Goal: Task Accomplishment & Management: Manage account settings

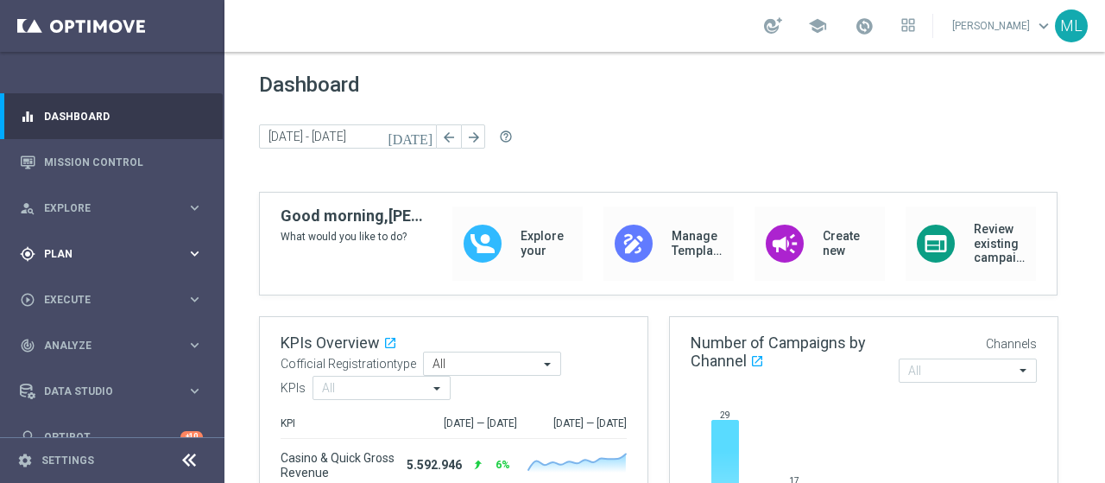
click at [47, 253] on span "Plan" at bounding box center [115, 254] width 142 height 10
click at [71, 294] on link "Target Groups" at bounding box center [112, 289] width 135 height 14
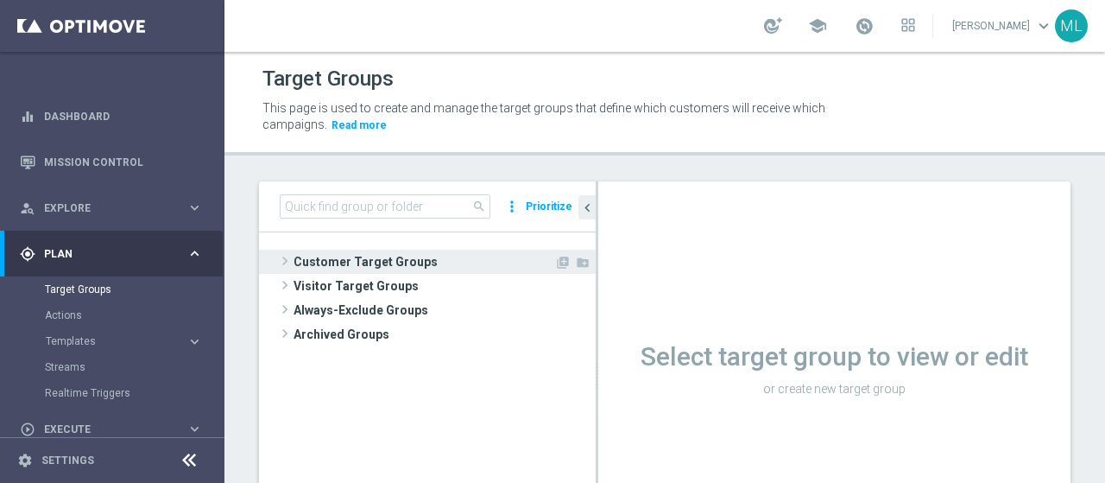
click at [287, 258] on span at bounding box center [284, 260] width 17 height 21
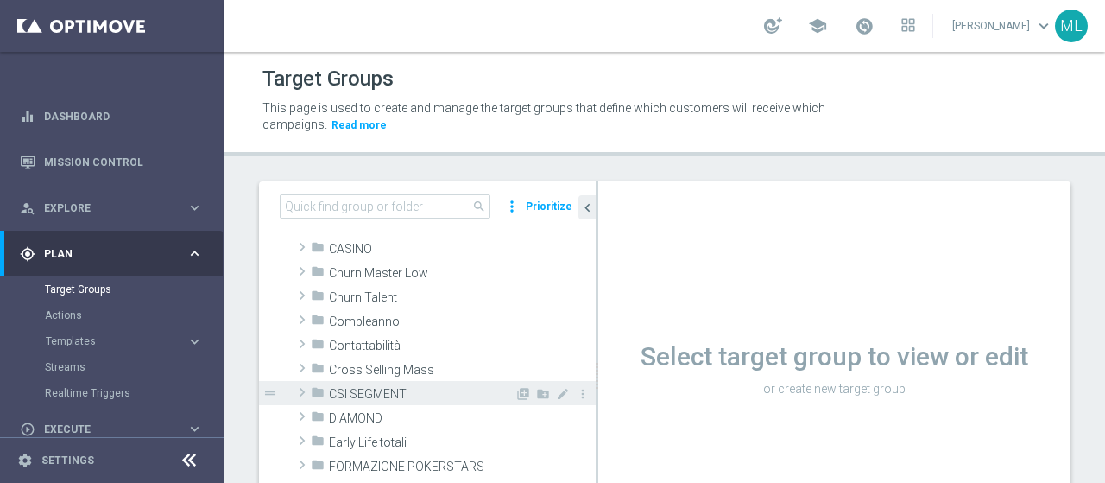
scroll to position [173, 0]
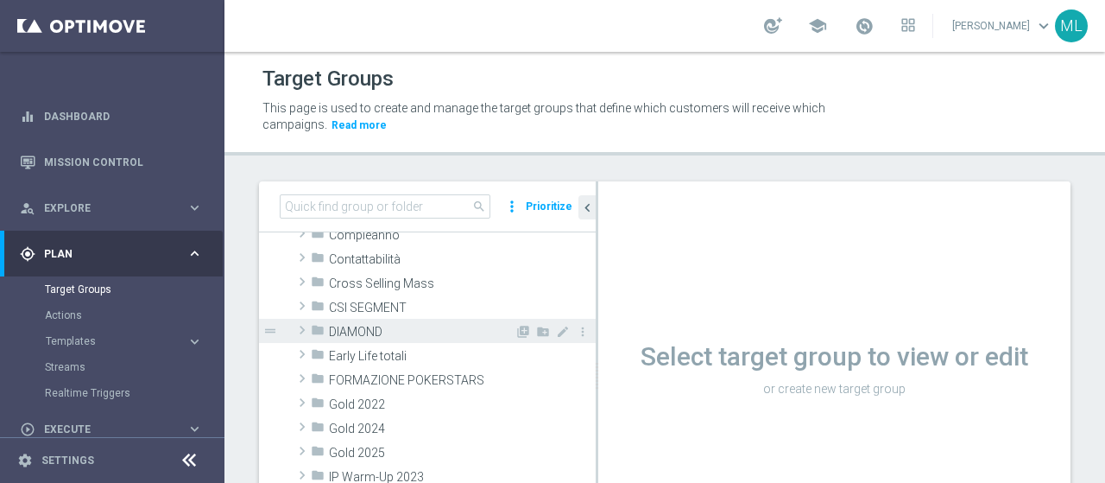
click at [303, 332] on span at bounding box center [302, 329] width 17 height 21
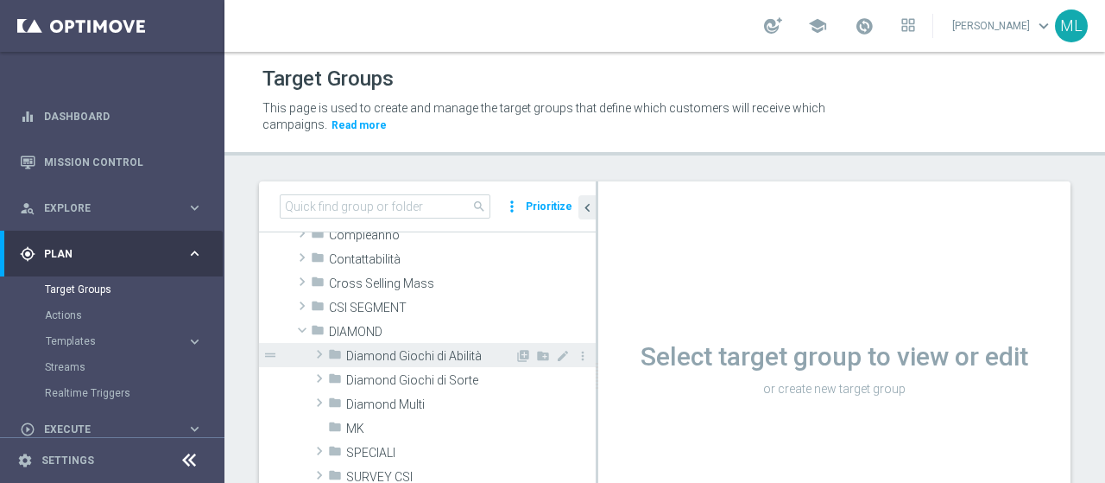
click at [318, 353] on span at bounding box center [319, 354] width 17 height 21
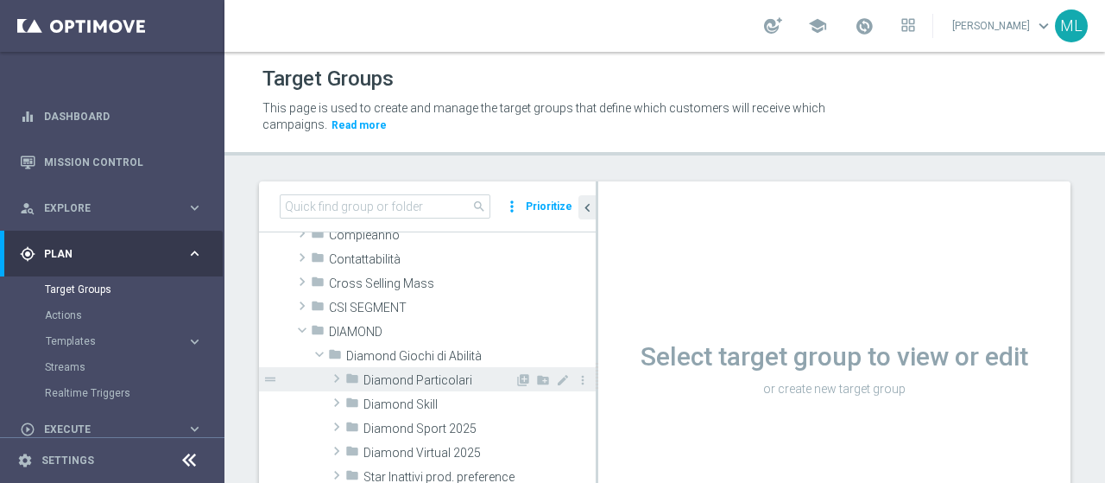
scroll to position [259, 0]
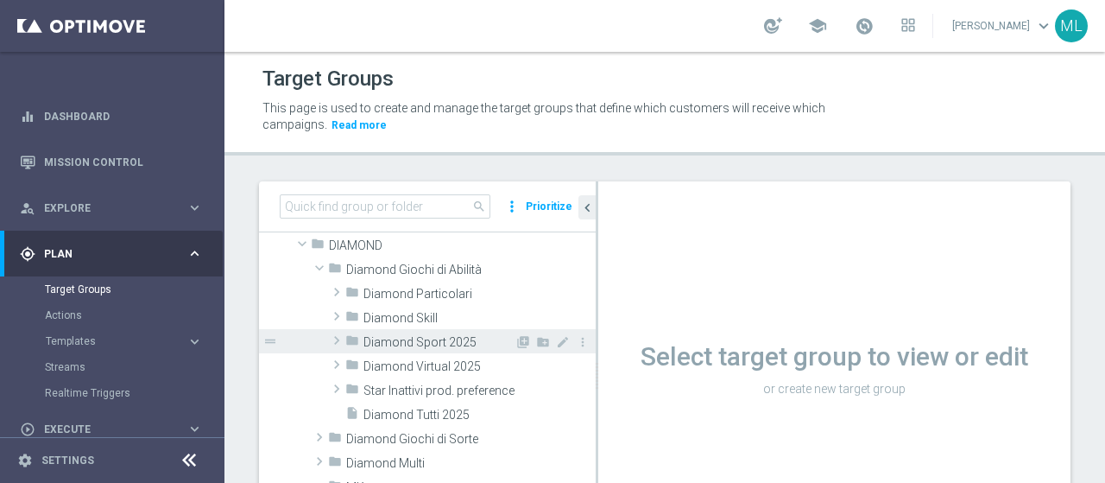
click at [340, 338] on span at bounding box center [336, 340] width 17 height 21
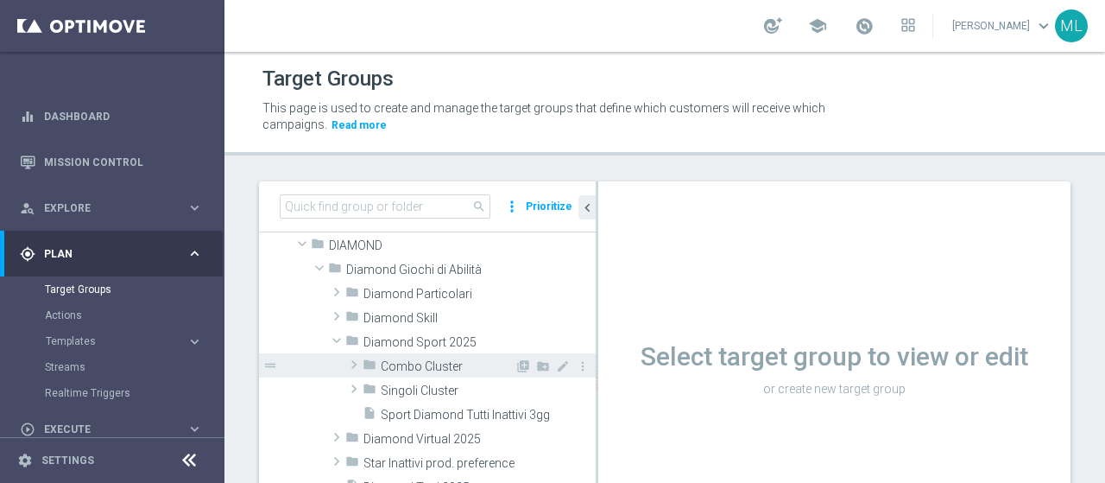
click at [354, 363] on span at bounding box center [353, 364] width 17 height 21
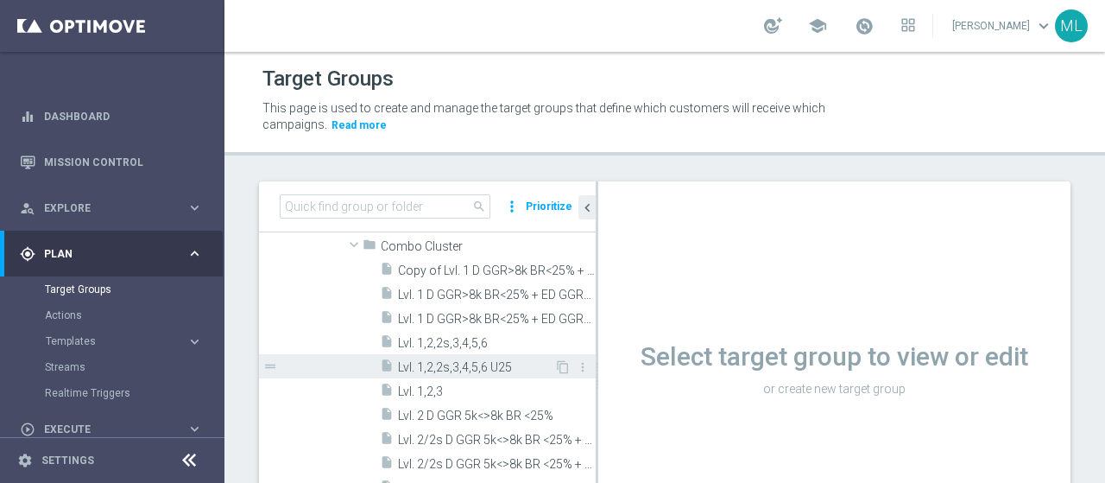
scroll to position [432, 0]
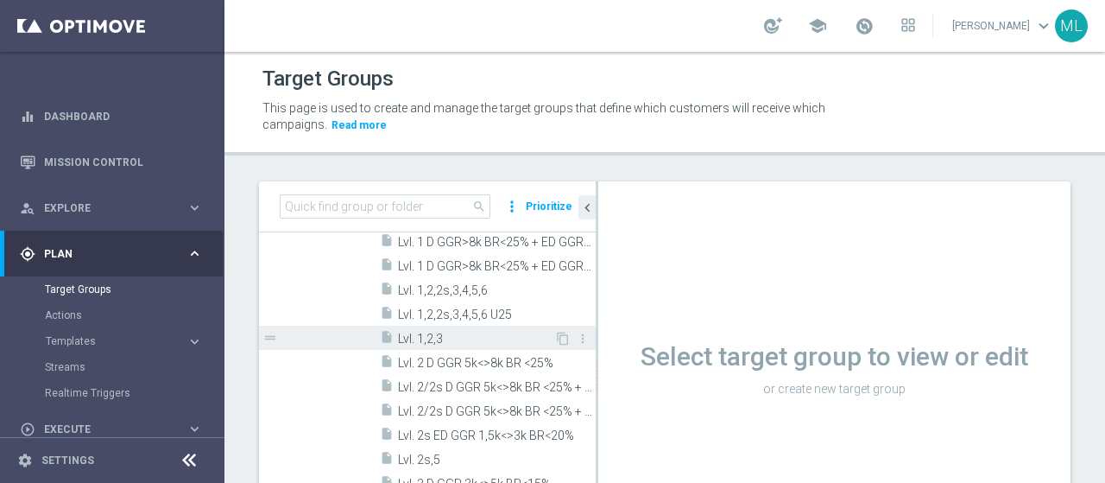
click at [432, 336] on span "Lvl. 1,2,3" at bounding box center [476, 338] width 156 height 15
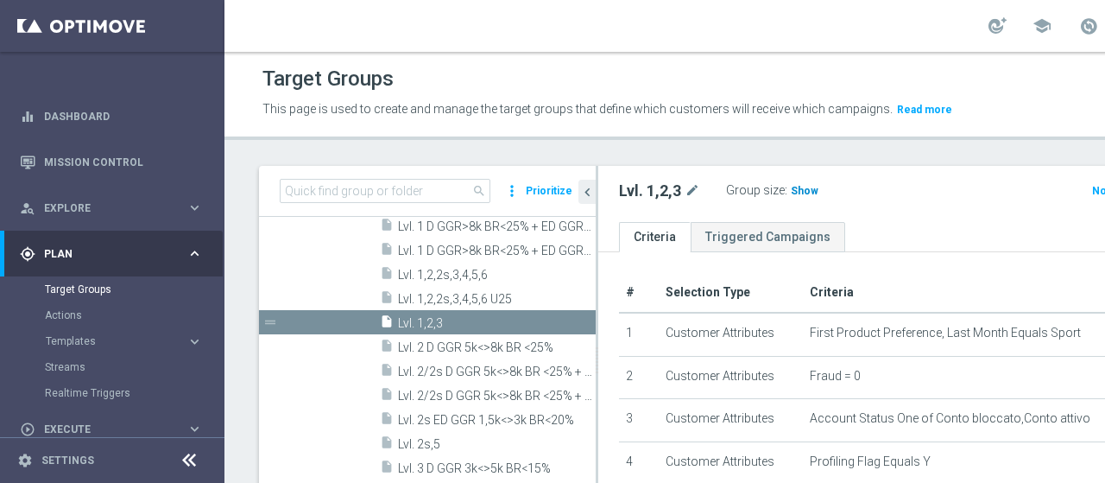
click at [804, 197] on span "Show" at bounding box center [805, 191] width 28 height 12
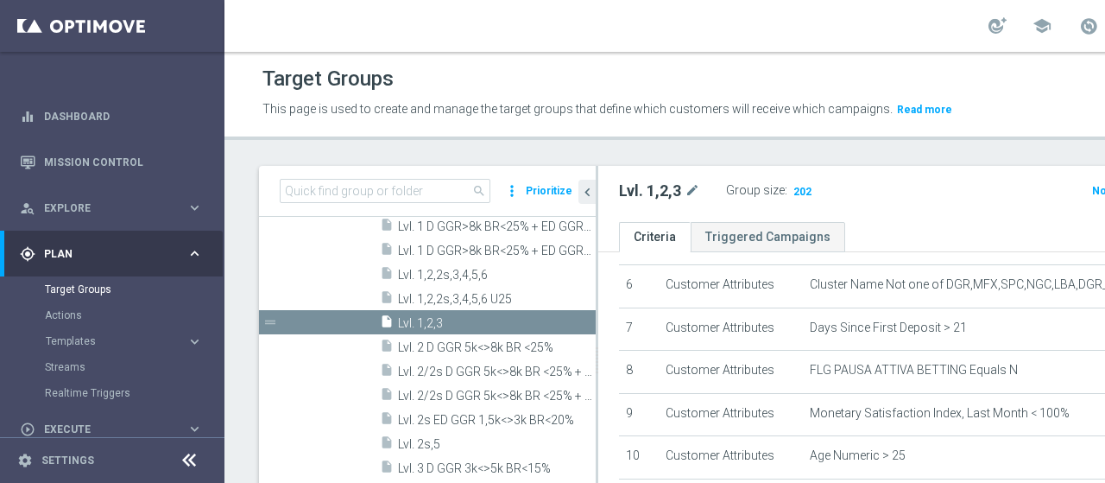
scroll to position [220, 0]
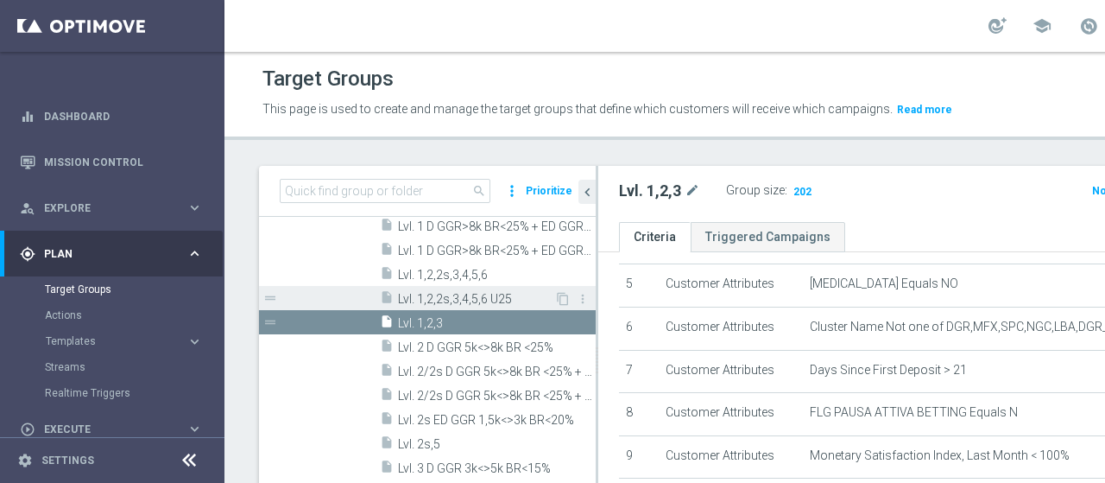
click at [467, 306] on span "Lvl. 1,2,2s,3,4,5,6 U25" at bounding box center [476, 299] width 156 height 15
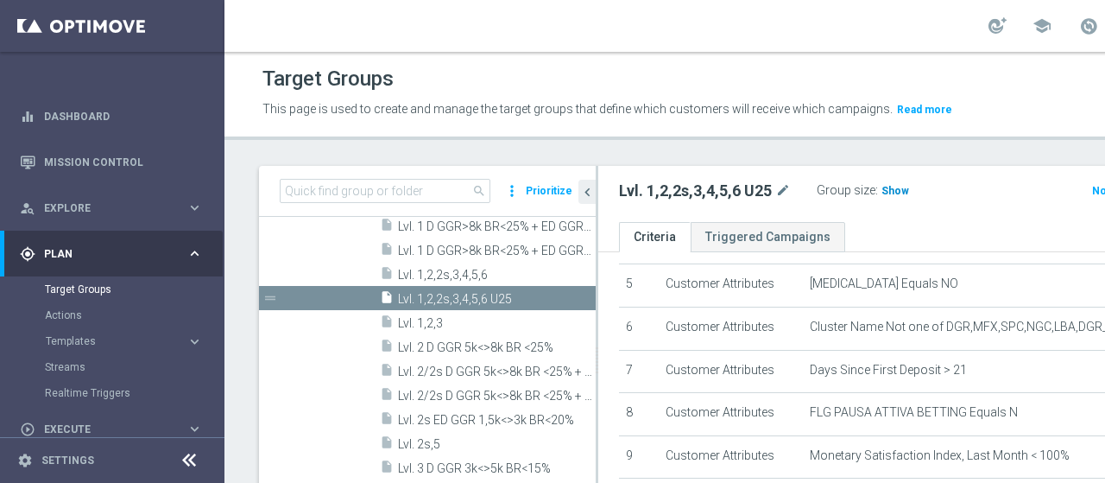
click at [881, 197] on span "Show" at bounding box center [895, 191] width 28 height 12
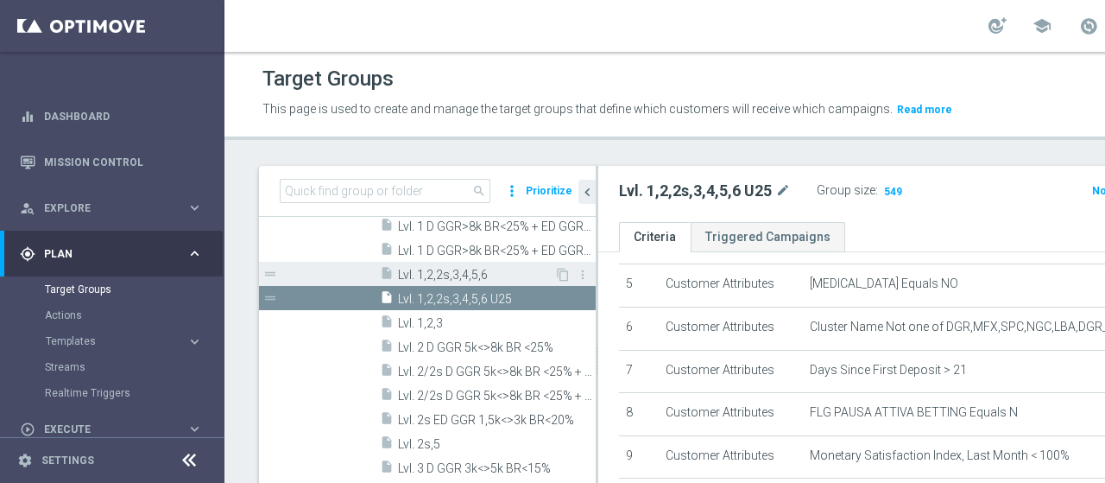
click at [452, 282] on span "Lvl. 1,2,2s,3,4,5,6" at bounding box center [476, 275] width 156 height 15
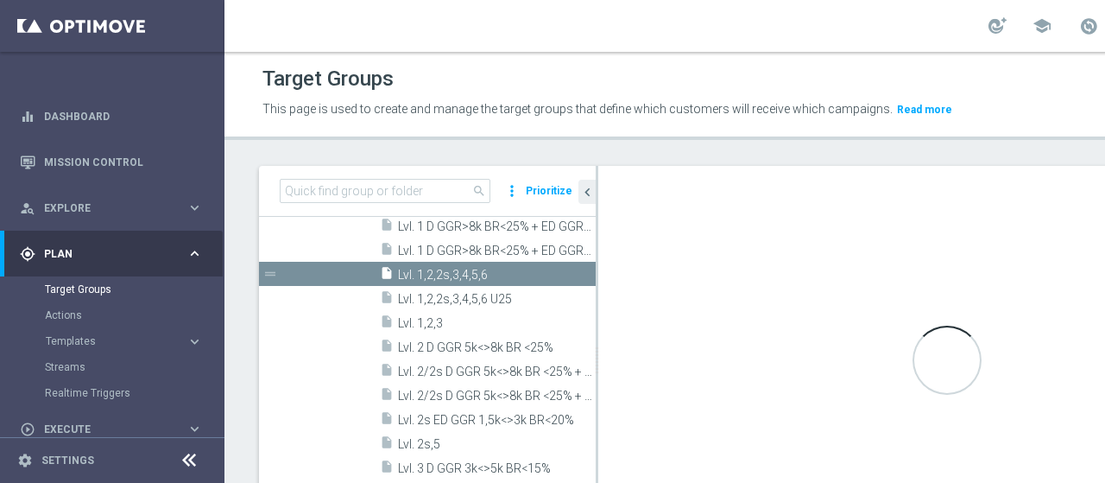
type textarea "1 and 2 and 3 and 4 and 5 and 6 and 7 and 8 and 9 and 19 and ((10 and 11 and 12…"
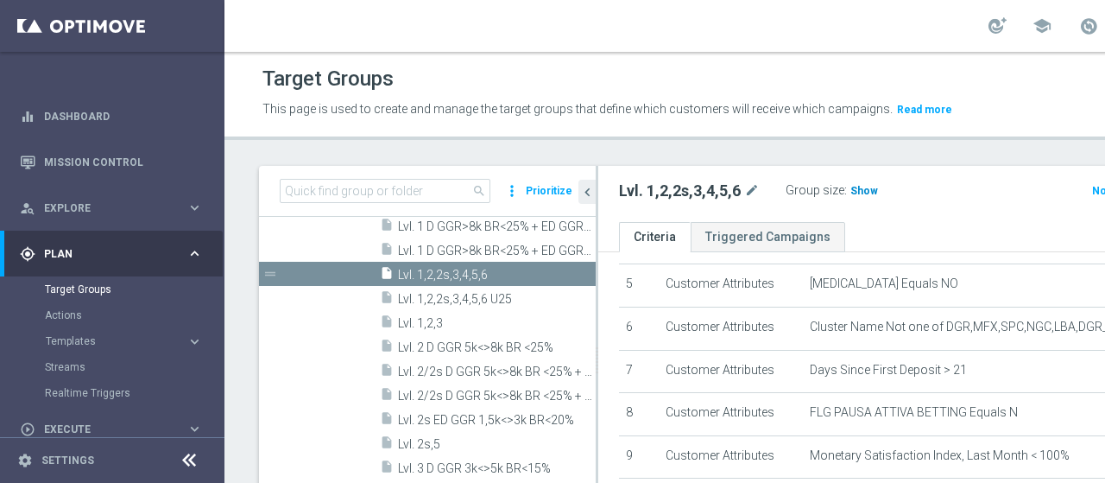
click at [850, 197] on span "Show" at bounding box center [864, 191] width 28 height 12
click at [459, 160] on div "Target Groups This page is used to create and manage the target groups that def…" at bounding box center [776, 267] width 1105 height 431
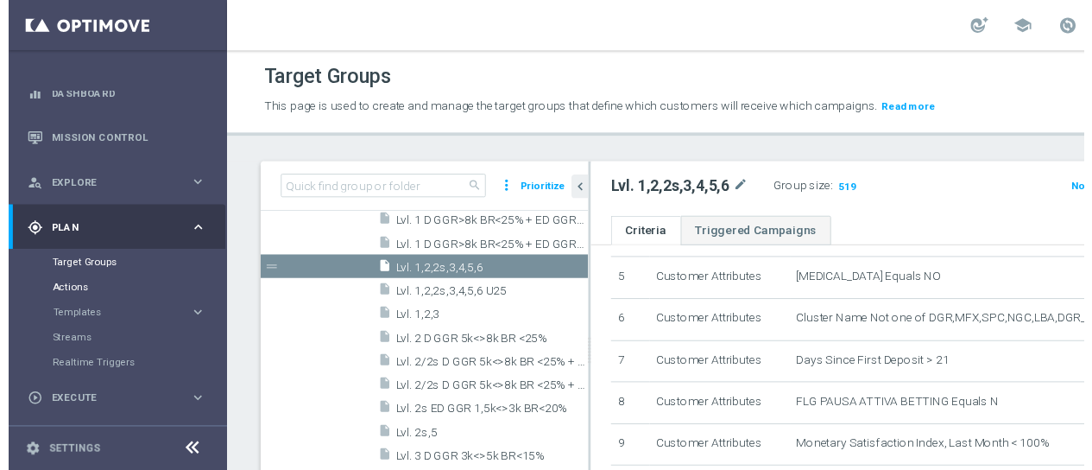
scroll to position [0, 0]
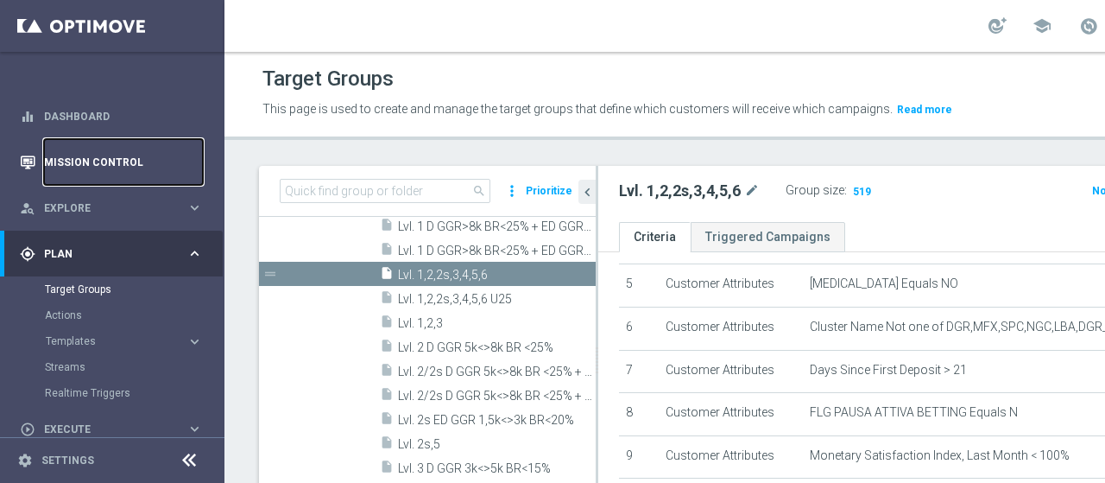
click at [85, 163] on link "Mission Control" at bounding box center [123, 162] width 159 height 46
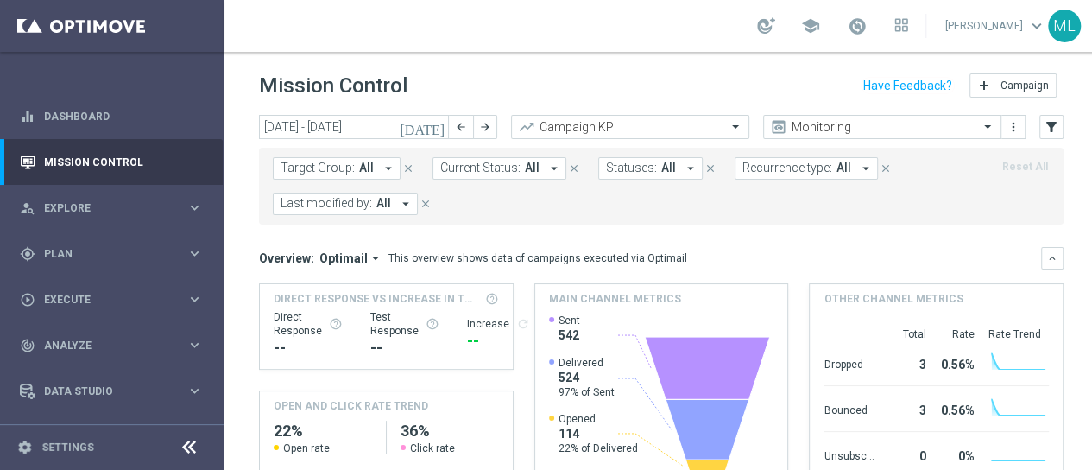
click at [404, 202] on icon "arrow_drop_down" at bounding box center [406, 204] width 16 height 16
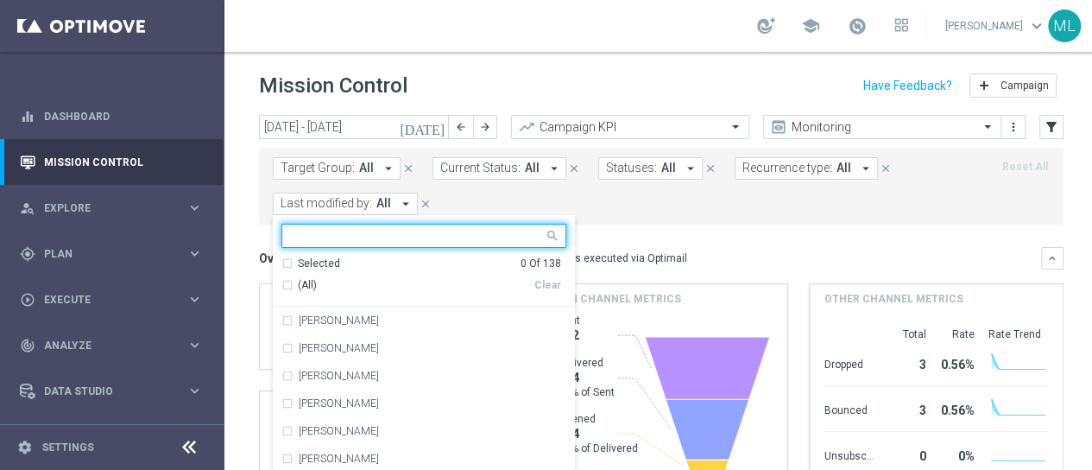
click at [369, 236] on input "text" at bounding box center [417, 236] width 253 height 15
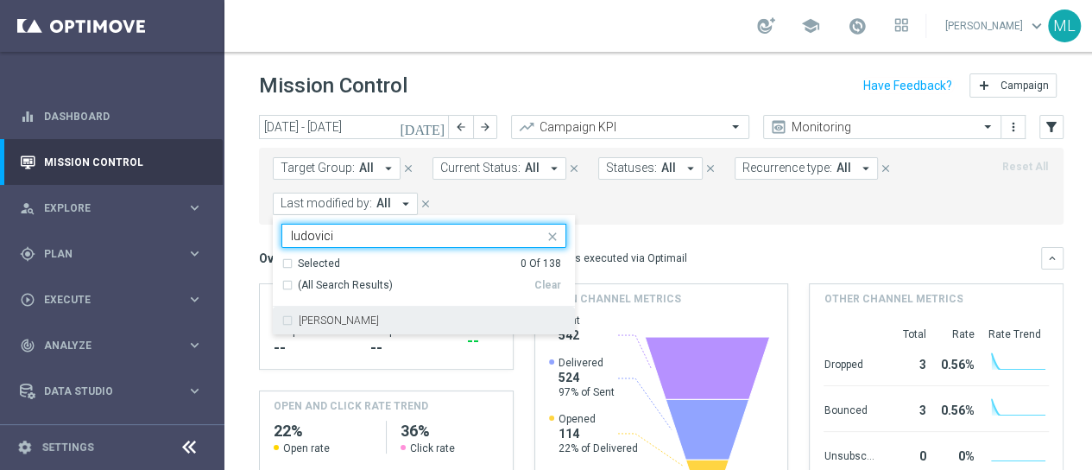
click at [286, 317] on div "[PERSON_NAME]" at bounding box center [423, 320] width 285 height 28
type input "ludovici"
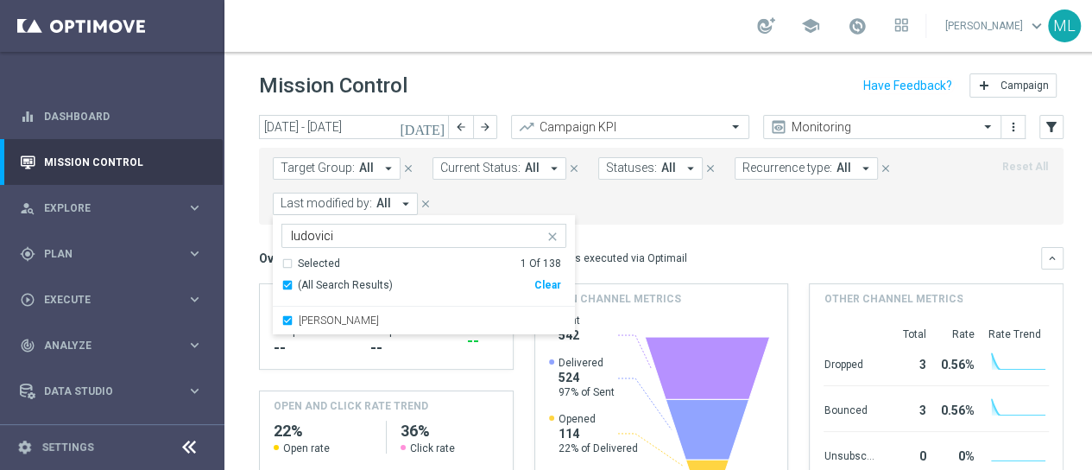
click at [609, 198] on form "Target Group: All arrow_drop_down close Current Status: All arrow_drop_down clo…" at bounding box center [623, 186] width 700 height 58
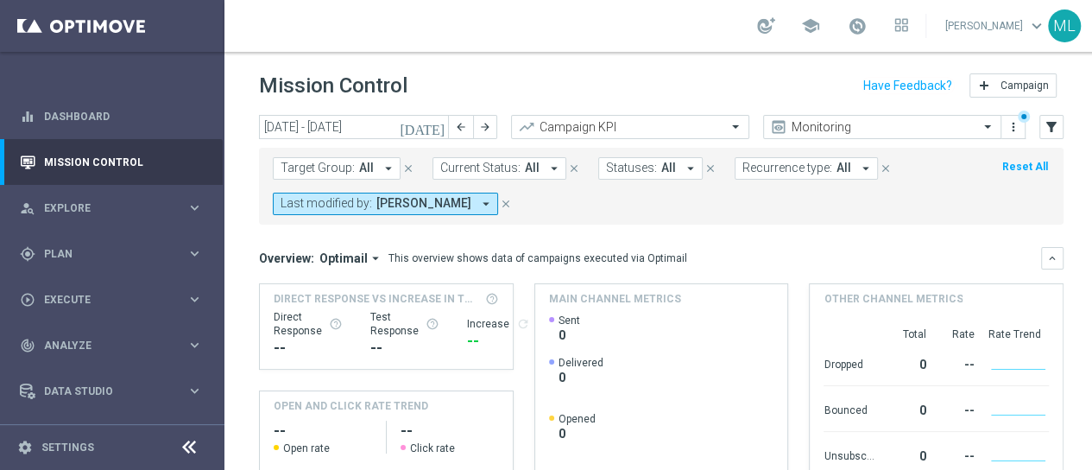
click at [660, 186] on form "Target Group: All arrow_drop_down close Current Status: All arrow_drop_down clo…" at bounding box center [623, 186] width 700 height 58
click at [578, 191] on form "Target Group: All arrow_drop_down close Current Status: All arrow_drop_down clo…" at bounding box center [623, 186] width 700 height 58
click at [530, 193] on div "Last modified by: Massimiliano Ludovici arrow_drop_down close" at bounding box center [401, 204] width 257 height 22
click at [599, 198] on form "Target Group: All arrow_drop_down close Current Status: All arrow_drop_down clo…" at bounding box center [623, 186] width 700 height 58
click at [620, 69] on div "Mission Control add Campaign" at bounding box center [661, 86] width 805 height 34
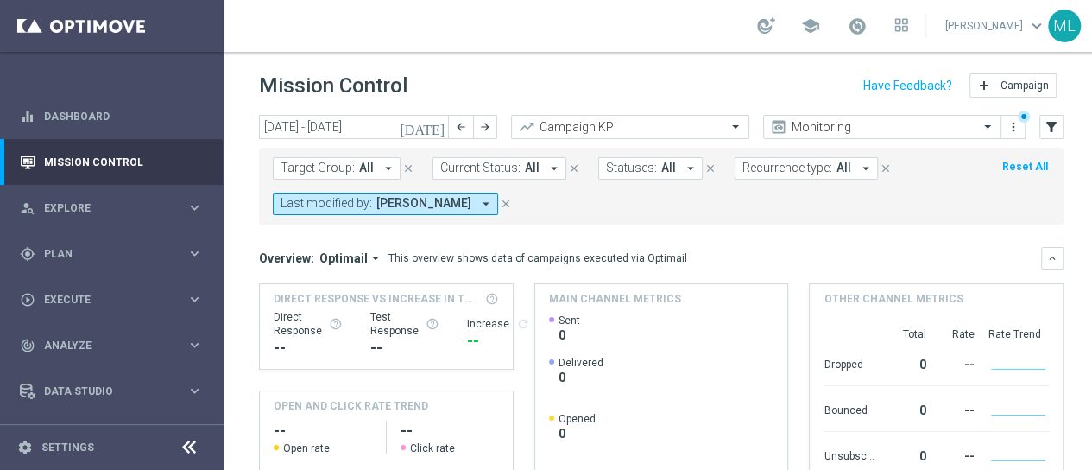
click at [838, 227] on mini-dashboard "Overview: Optimail arrow_drop_down This overview shows data of campaigns execut…" at bounding box center [661, 383] width 805 height 318
click at [443, 119] on icon "[DATE]" at bounding box center [423, 127] width 47 height 16
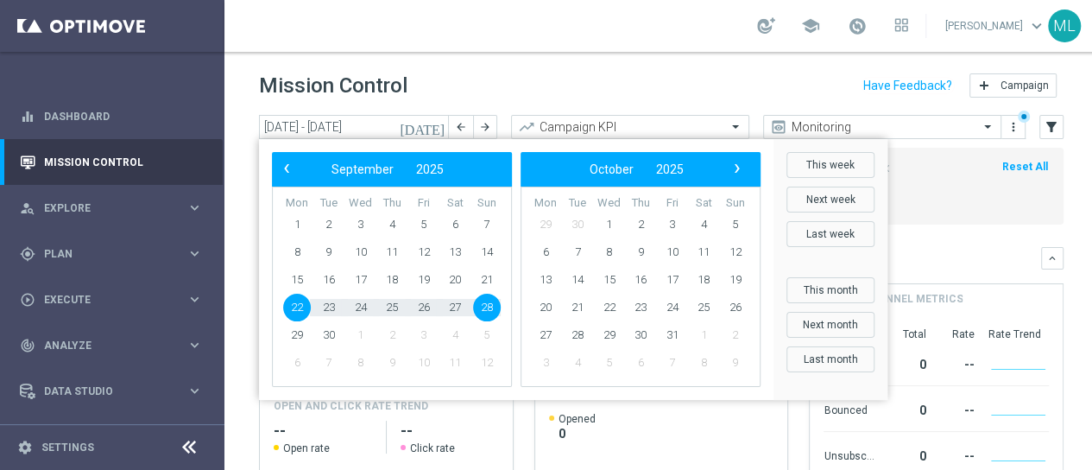
click at [561, 70] on div "Mission Control add Campaign" at bounding box center [661, 86] width 805 height 34
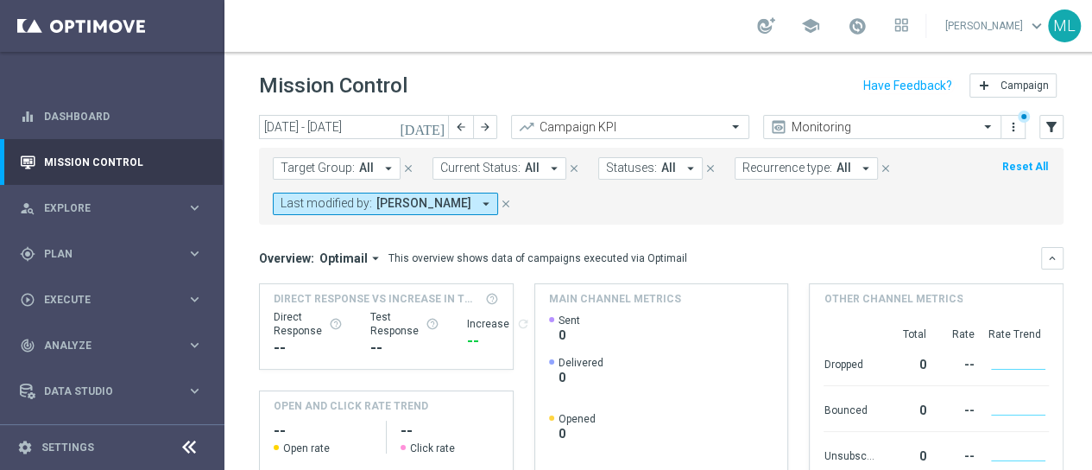
click at [858, 161] on icon "arrow_drop_down" at bounding box center [866, 169] width 16 height 16
click at [673, 187] on form "Target Group: All arrow_drop_down close Current Status: All arrow_drop_down clo…" at bounding box center [623, 186] width 700 height 58
click at [49, 249] on span "Plan" at bounding box center [115, 254] width 142 height 10
click at [65, 360] on link "Streams" at bounding box center [112, 367] width 135 height 14
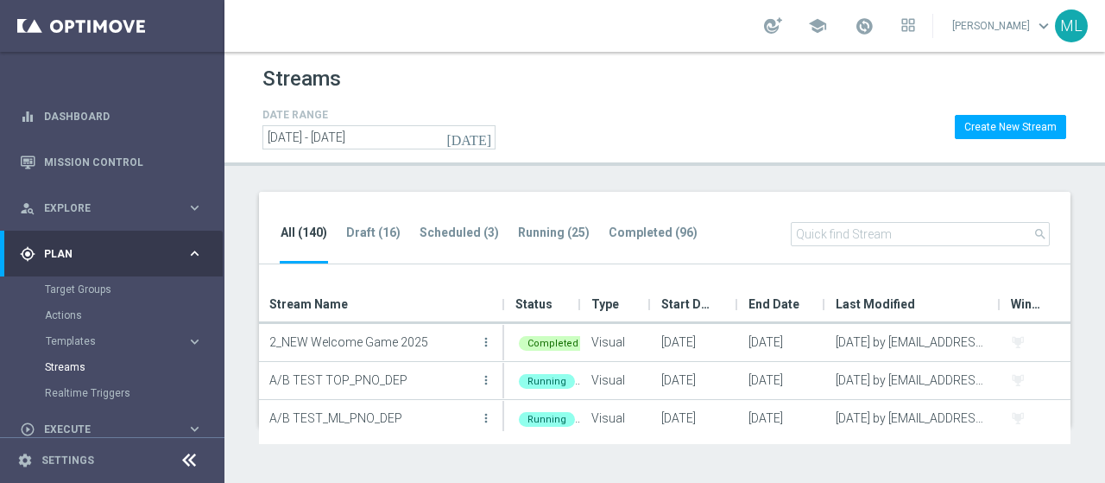
click at [937, 230] on input "text" at bounding box center [920, 234] width 259 height 24
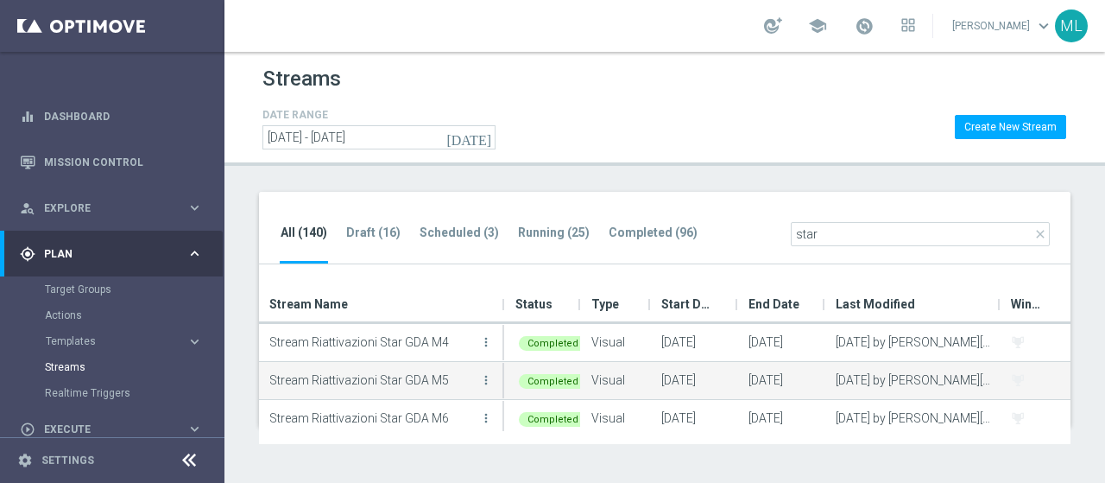
scroll to position [158, 0]
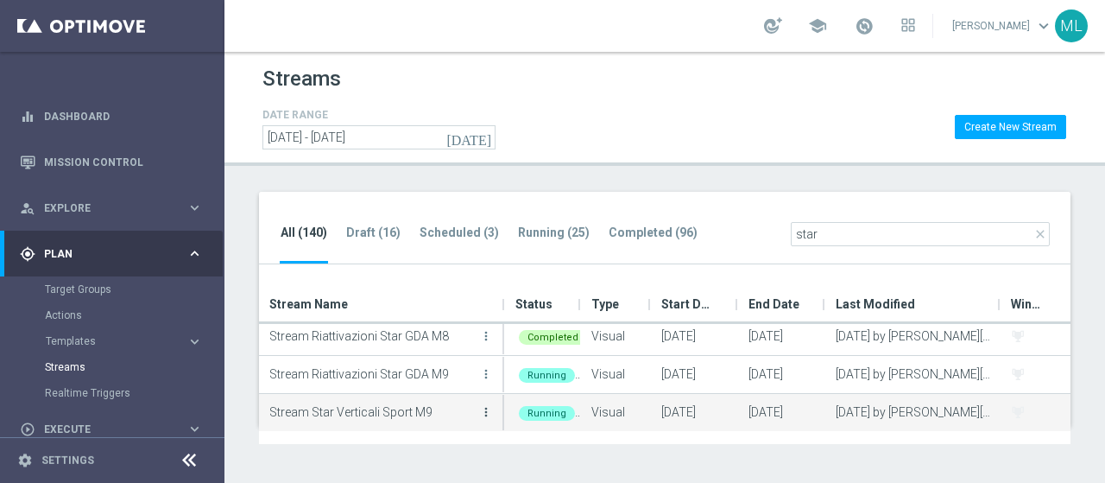
type input "star"
click at [487, 411] on icon "more_vert" at bounding box center [486, 412] width 14 height 14
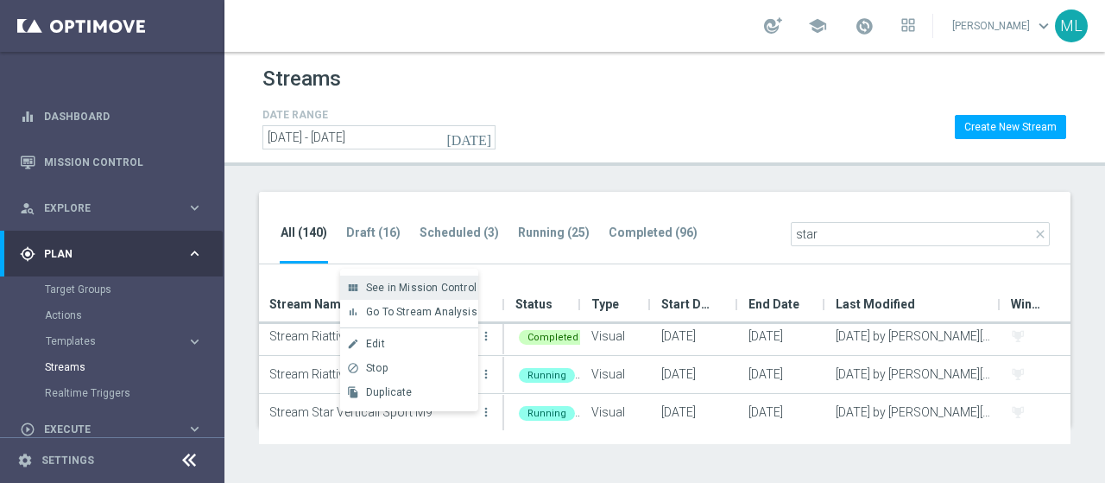
click at [411, 283] on span "See in Mission Control" at bounding box center [421, 287] width 110 height 12
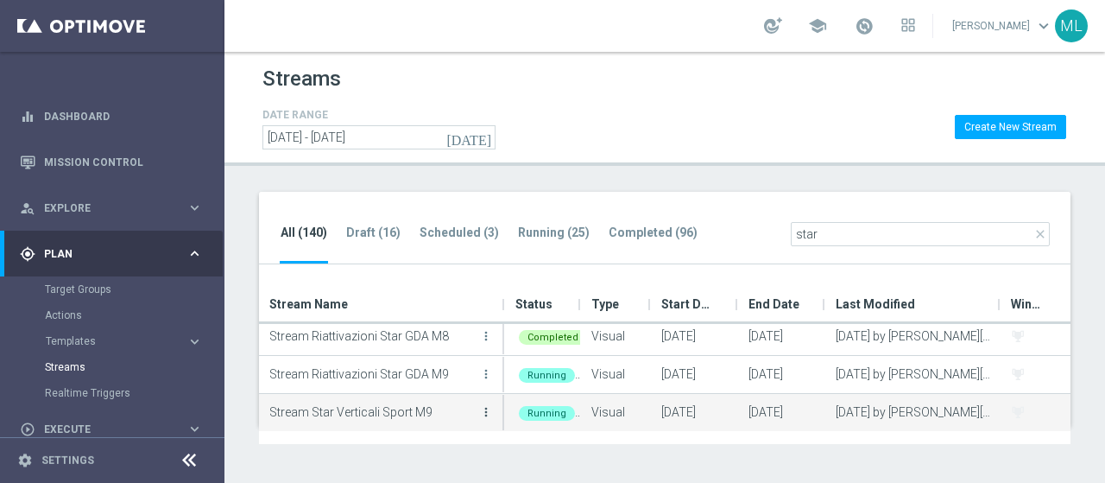
click at [487, 411] on icon "more_vert" at bounding box center [486, 412] width 14 height 14
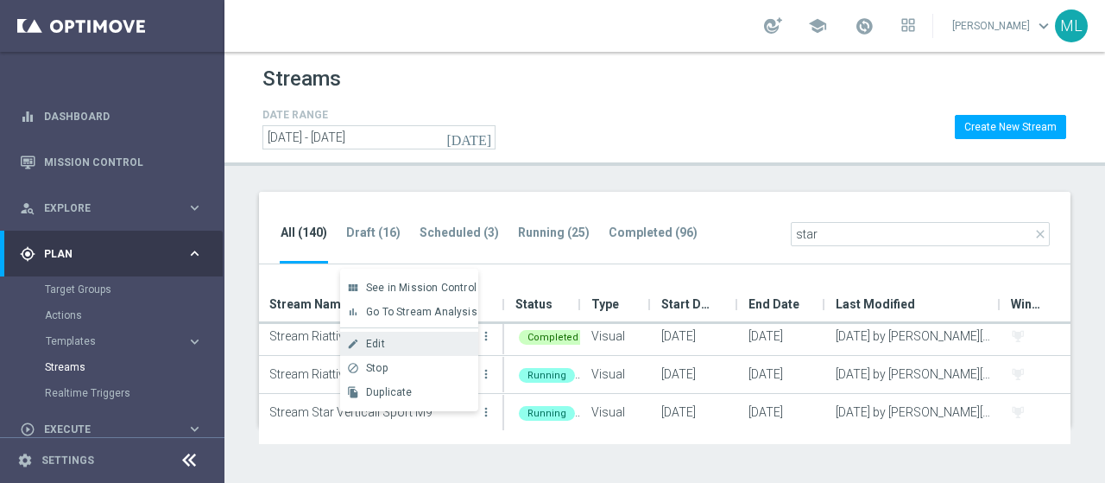
click at [385, 344] on div "Edit" at bounding box center [418, 344] width 104 height 12
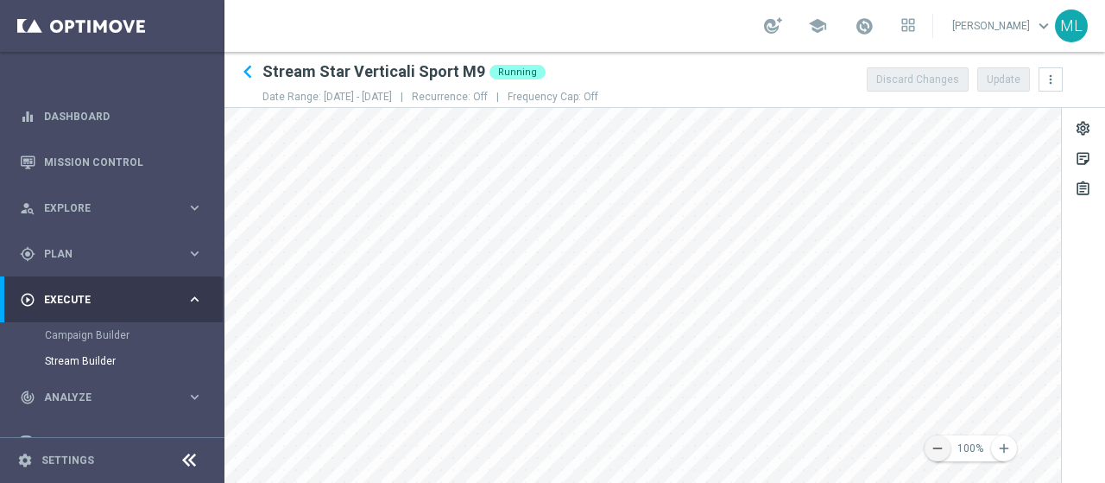
click at [935, 453] on icon "remove" at bounding box center [938, 448] width 16 height 16
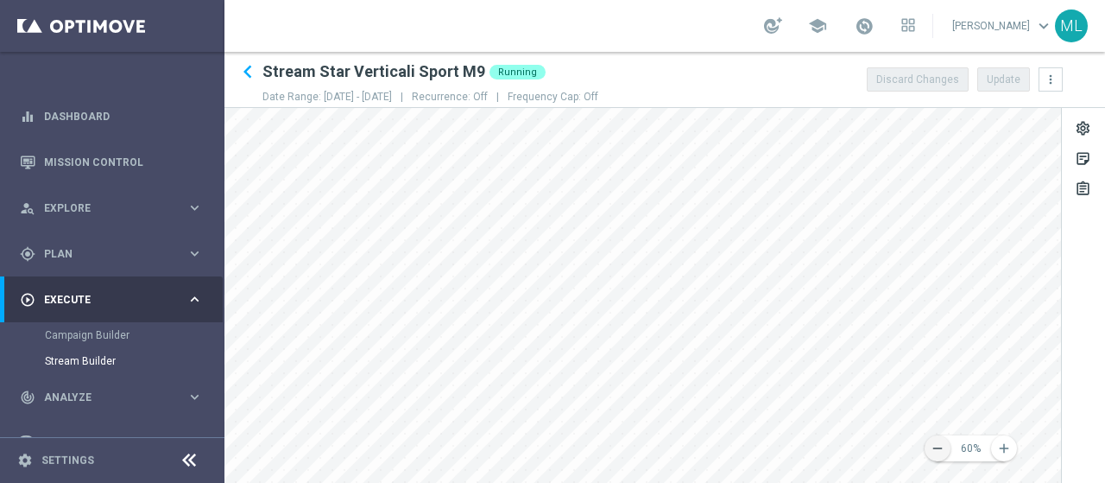
click at [935, 453] on icon "remove" at bounding box center [938, 448] width 16 height 16
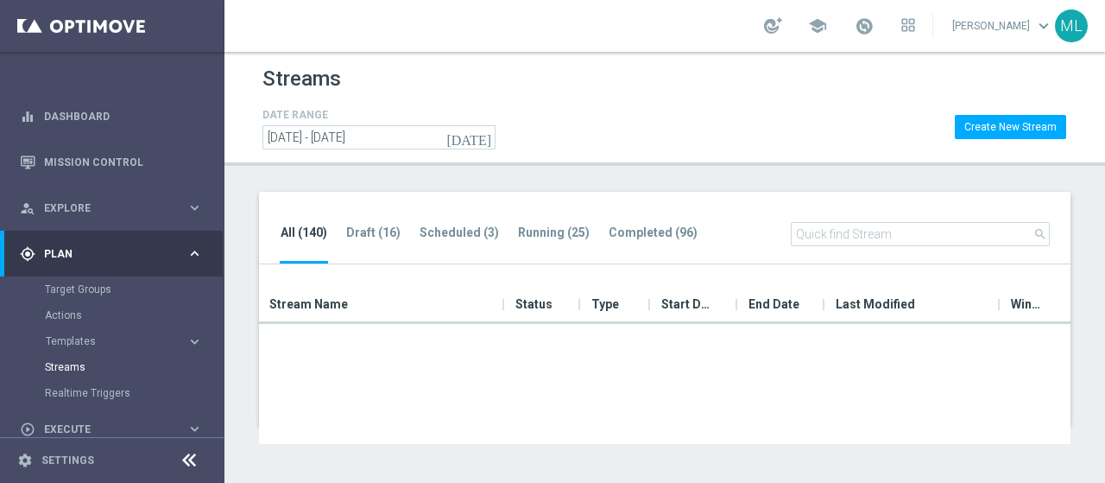
scroll to position [604, 0]
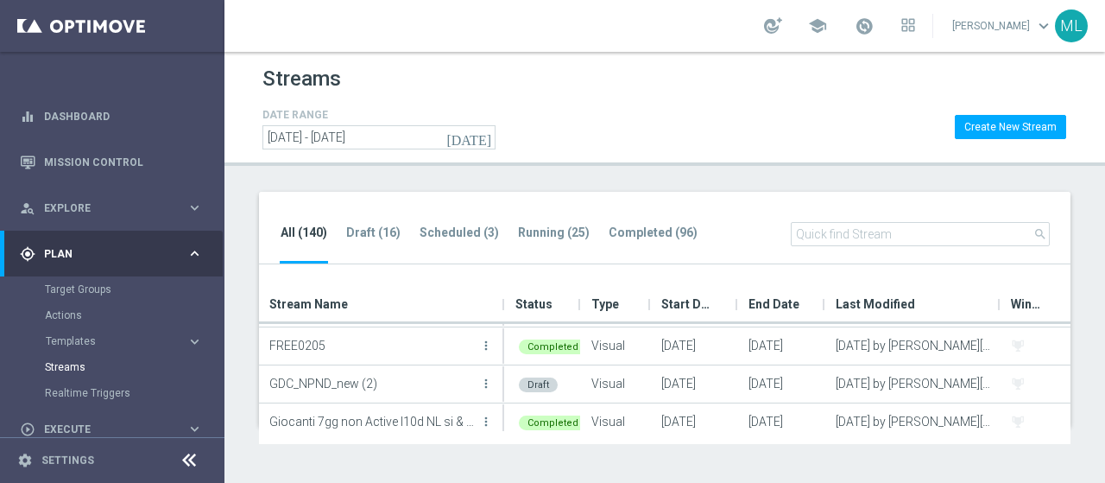
click at [832, 231] on input "text" at bounding box center [920, 234] width 259 height 24
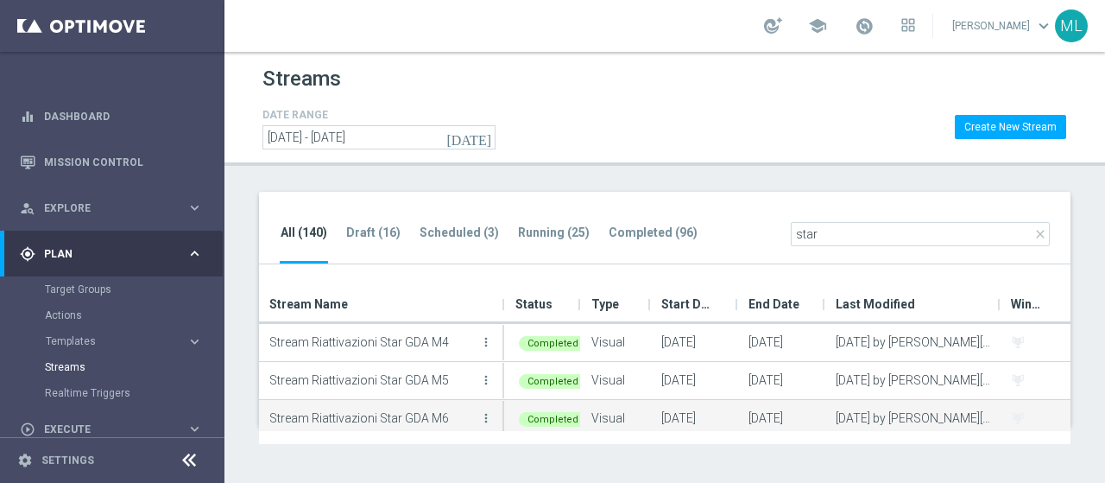
scroll to position [158, 0]
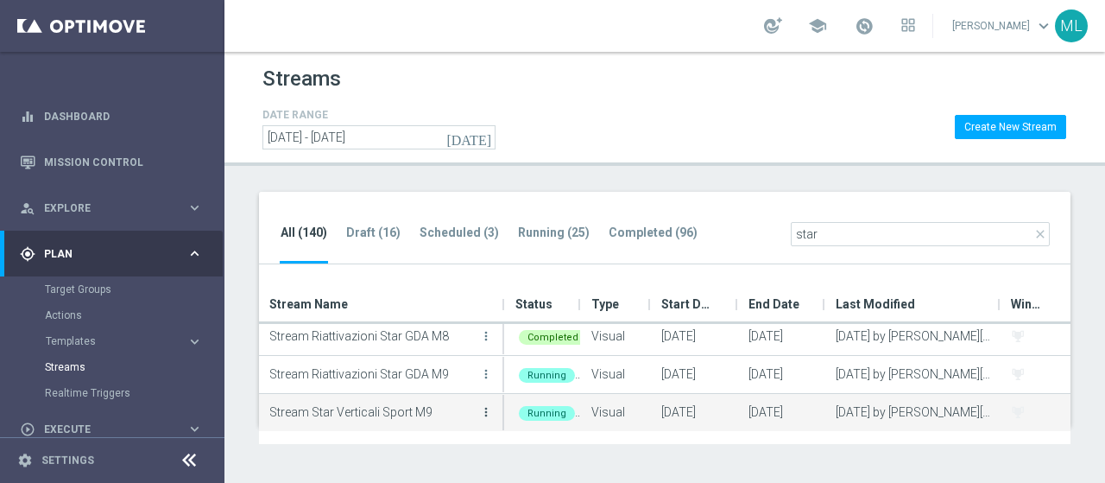
type input "star"
click at [487, 411] on icon "more_vert" at bounding box center [486, 412] width 14 height 14
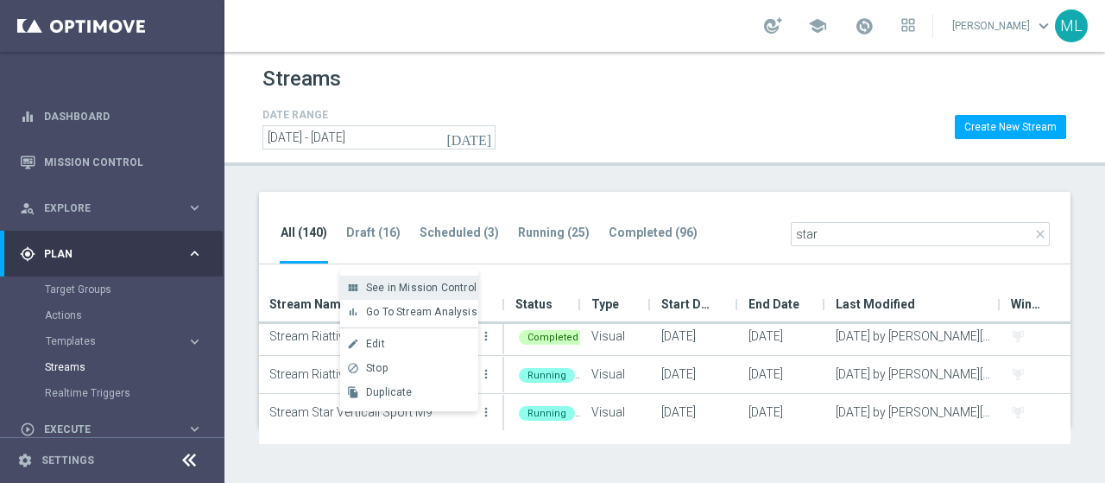
click at [397, 287] on span "See in Mission Control" at bounding box center [421, 287] width 110 height 12
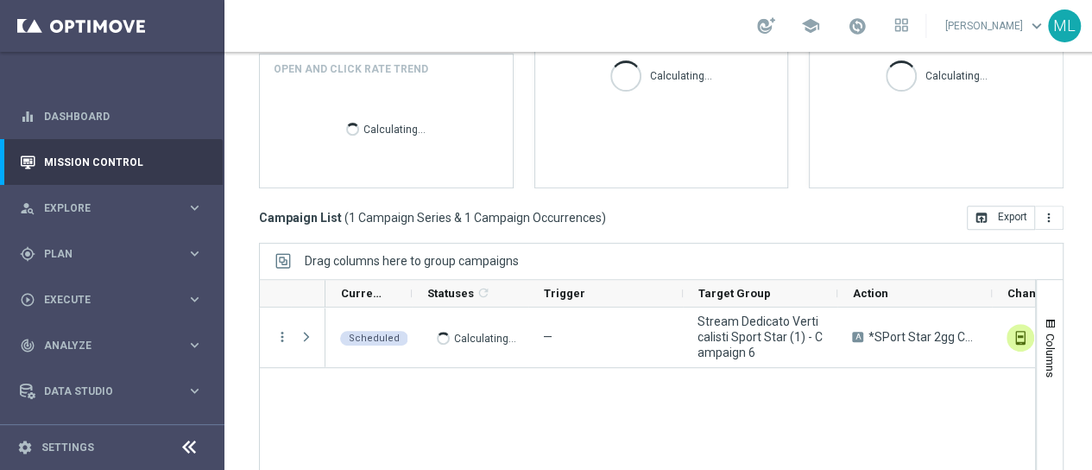
scroll to position [414, 0]
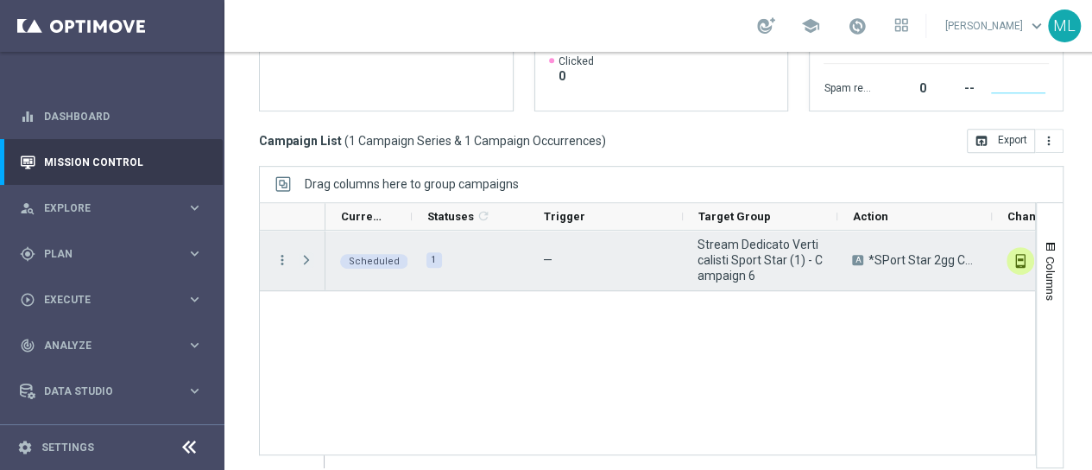
click at [309, 258] on span "Press SPACE to select this row." at bounding box center [307, 260] width 16 height 14
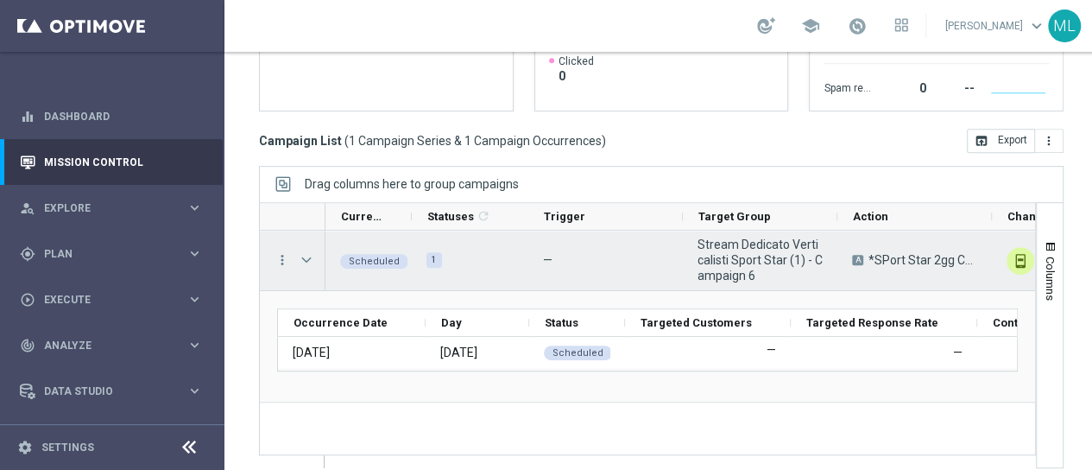
scroll to position [0, 0]
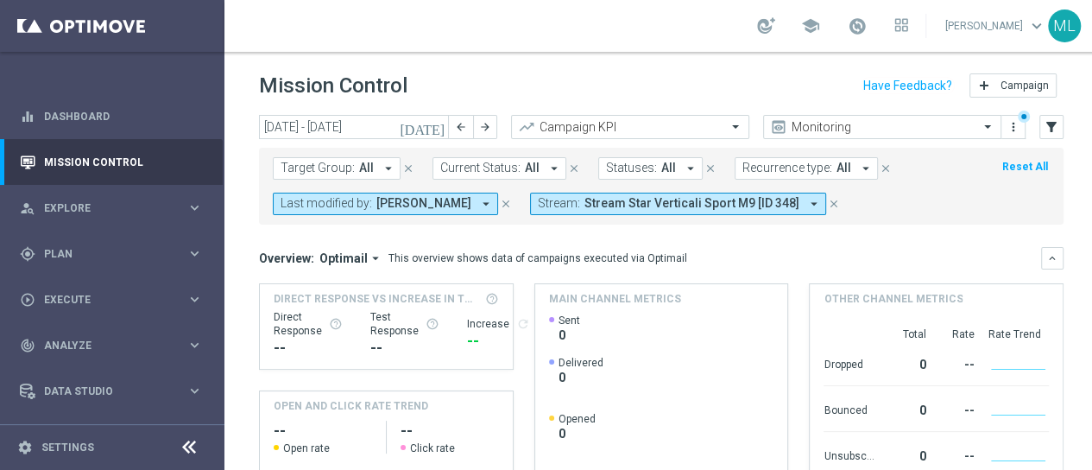
click at [439, 127] on icon "[DATE]" at bounding box center [423, 127] width 47 height 16
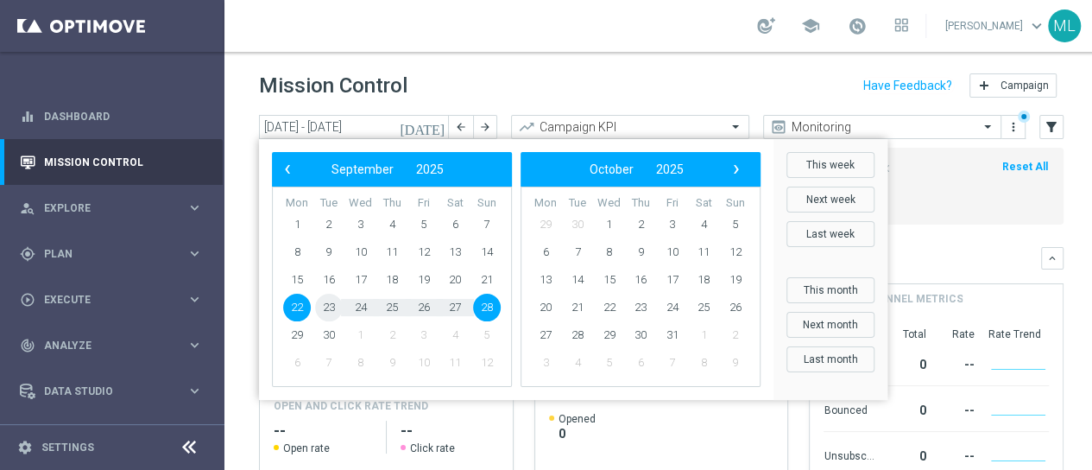
click at [329, 306] on span "23" at bounding box center [329, 308] width 28 height 28
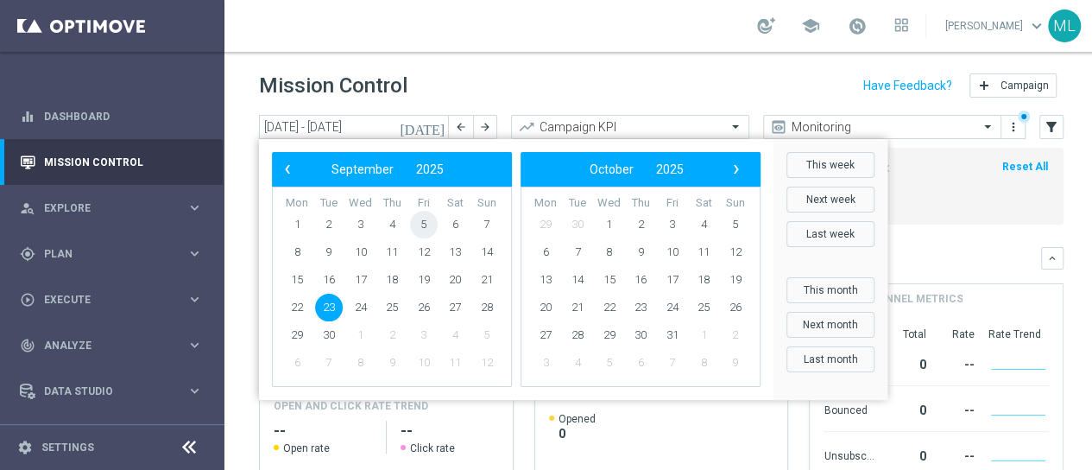
click at [416, 222] on span "5" at bounding box center [424, 225] width 28 height 28
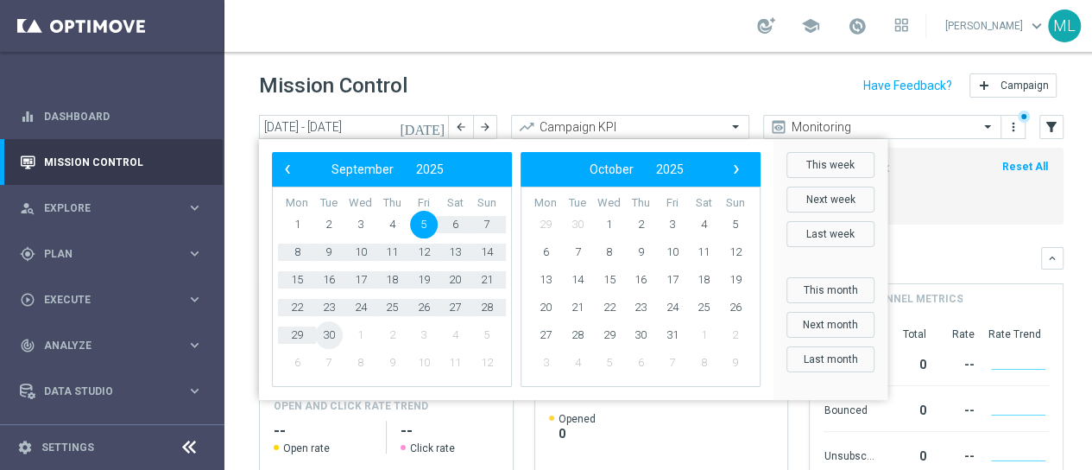
click at [329, 336] on span "30" at bounding box center [329, 335] width 28 height 28
type input "05 Sep 2025 - 30 Sep 2025"
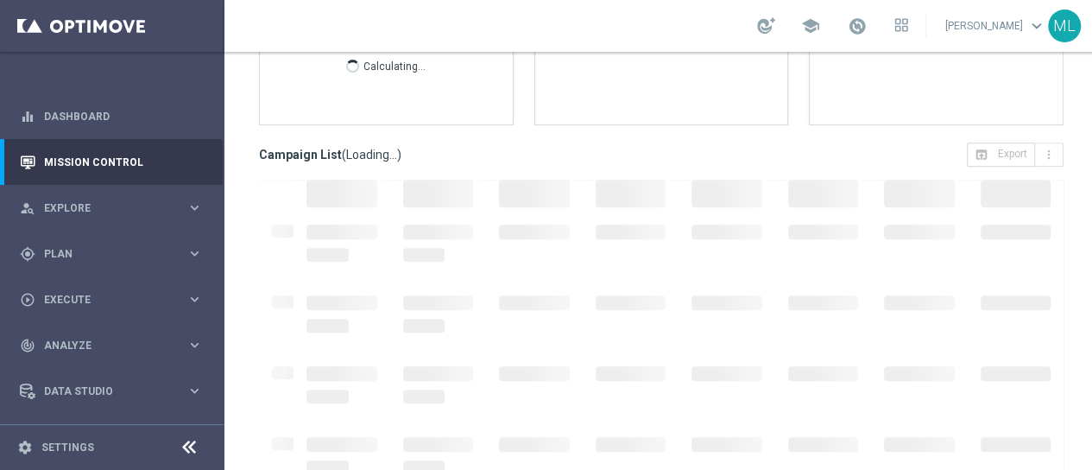
scroll to position [414, 0]
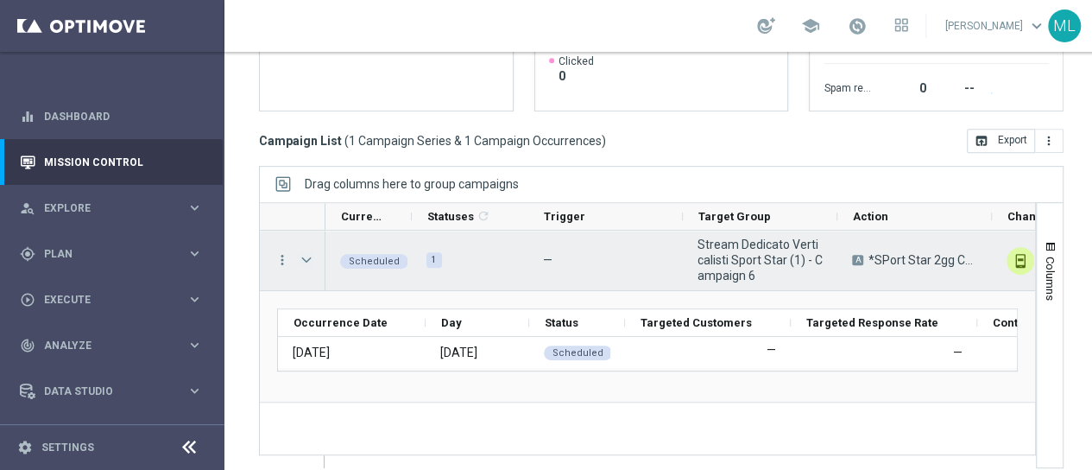
click at [308, 256] on span "Press SPACE to select this row." at bounding box center [307, 260] width 16 height 14
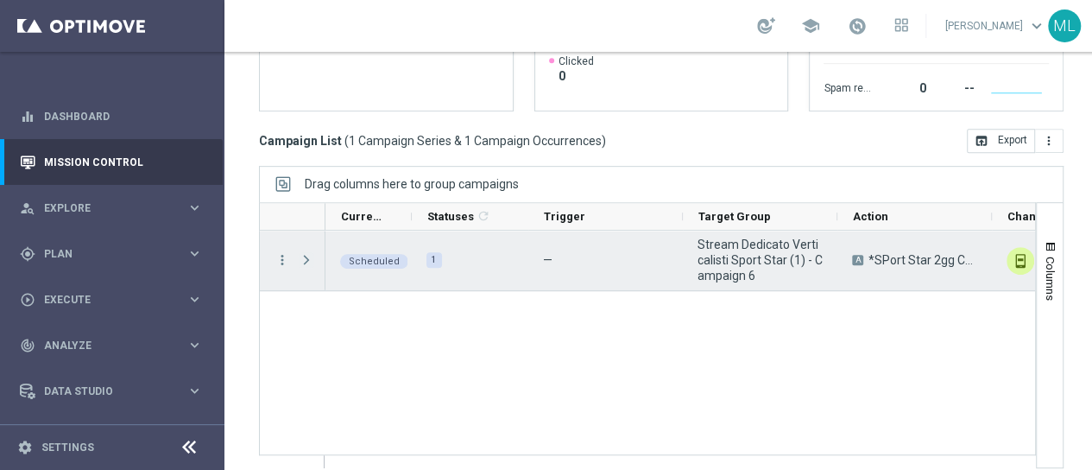
click at [306, 259] on span "Press SPACE to select this row." at bounding box center [307, 260] width 16 height 14
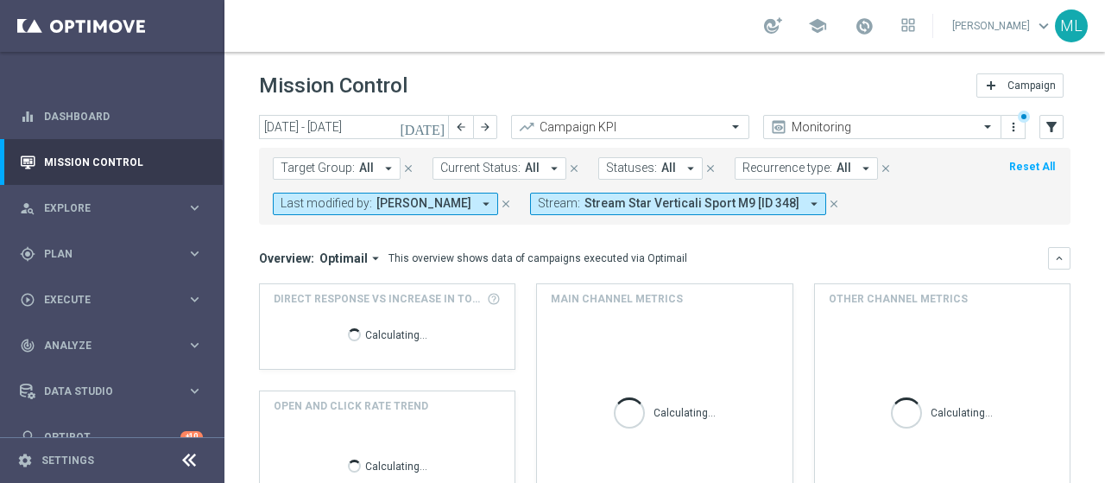
click at [436, 129] on icon "[DATE]" at bounding box center [423, 127] width 47 height 16
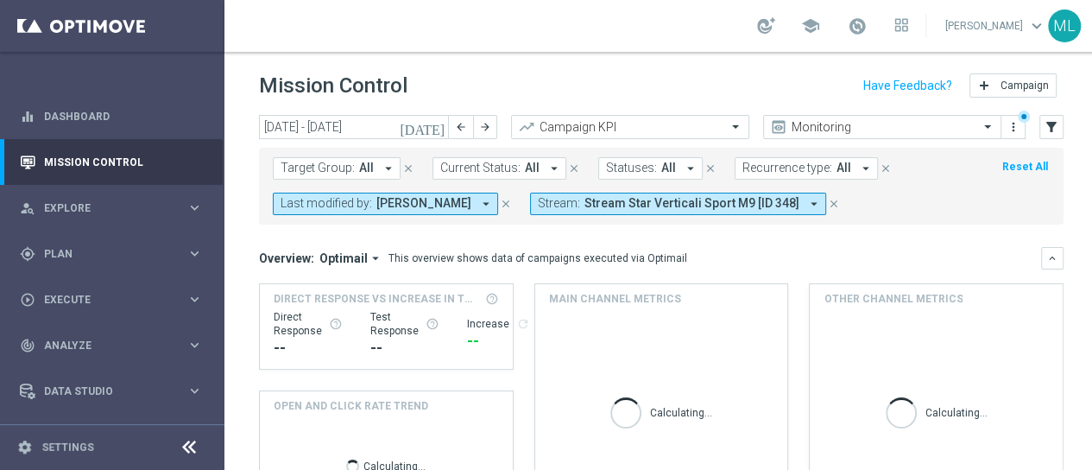
click at [439, 130] on icon "[DATE]" at bounding box center [423, 127] width 47 height 16
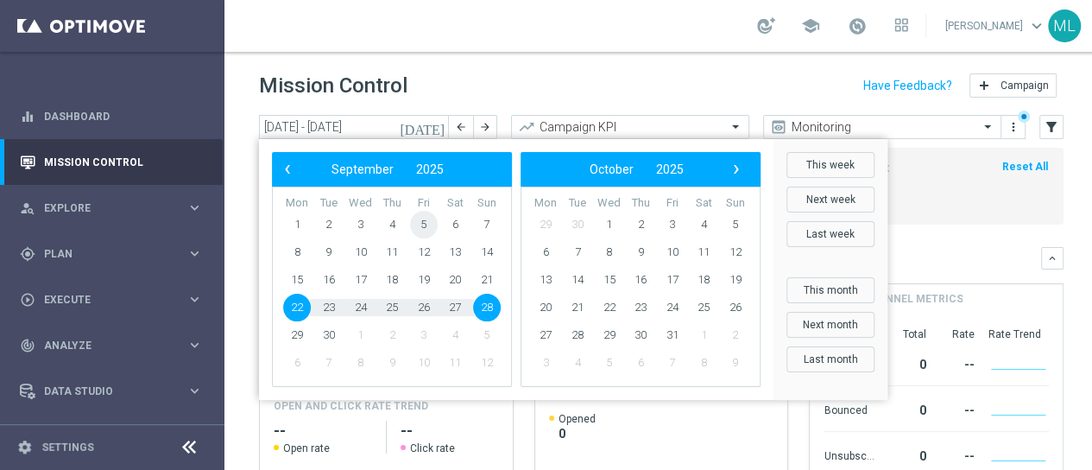
click at [420, 227] on span "5" at bounding box center [424, 225] width 28 height 28
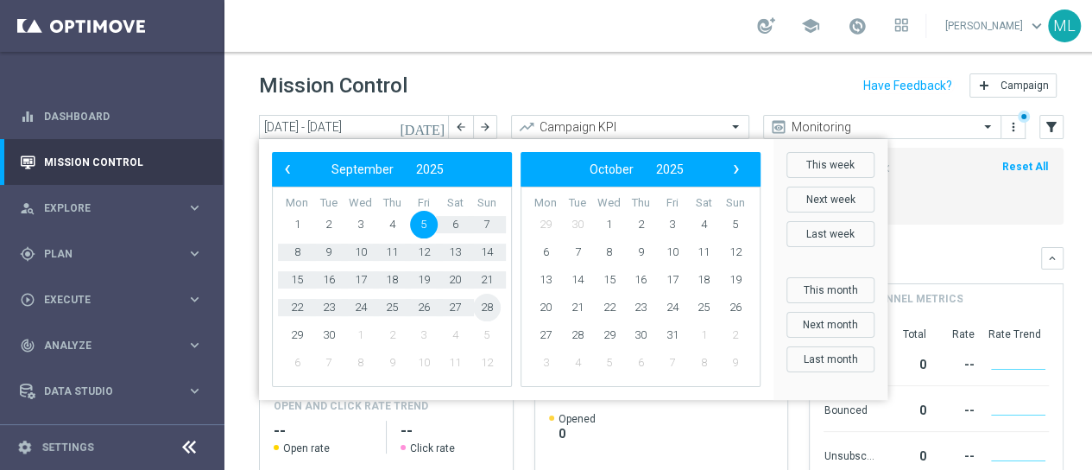
click at [490, 306] on span "28" at bounding box center [487, 308] width 28 height 28
type input "[DATE] - [DATE]"
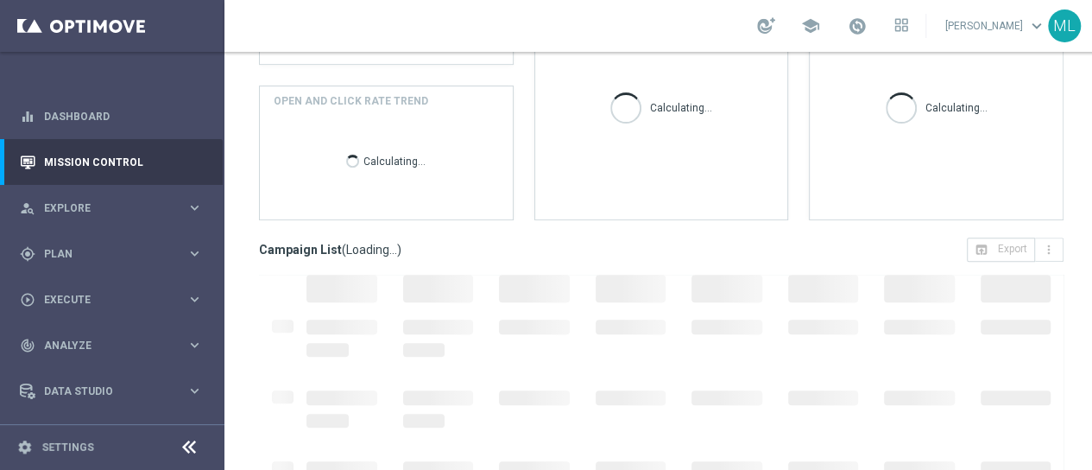
scroll to position [414, 0]
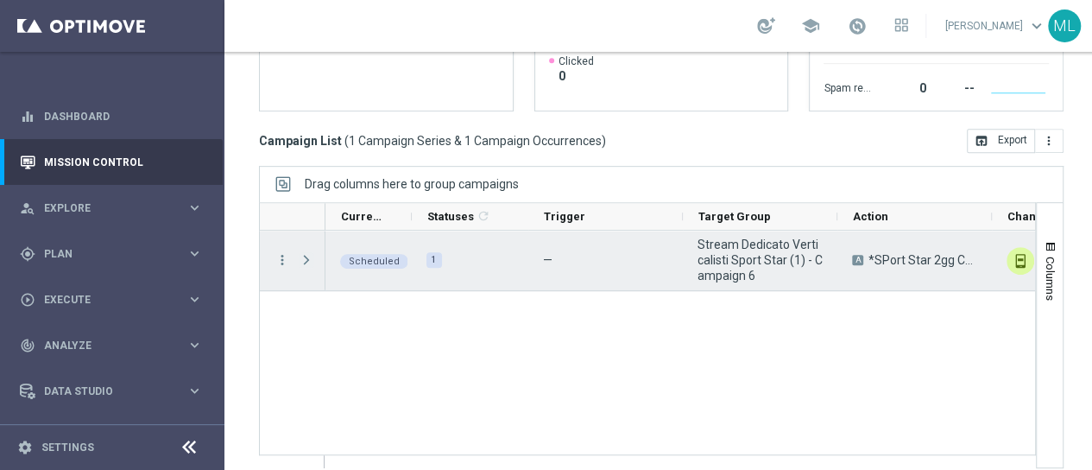
click at [302, 262] on span "Press SPACE to select this row." at bounding box center [307, 260] width 16 height 14
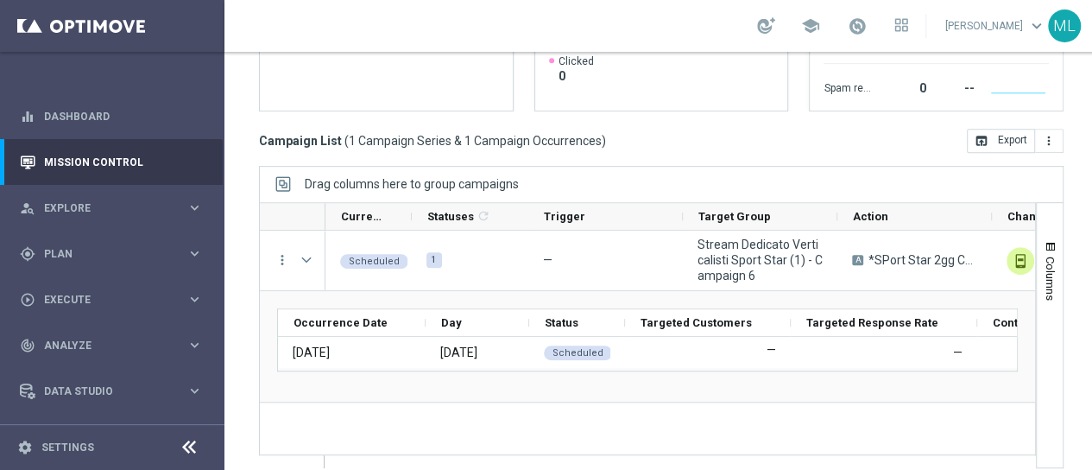
scroll to position [13, 0]
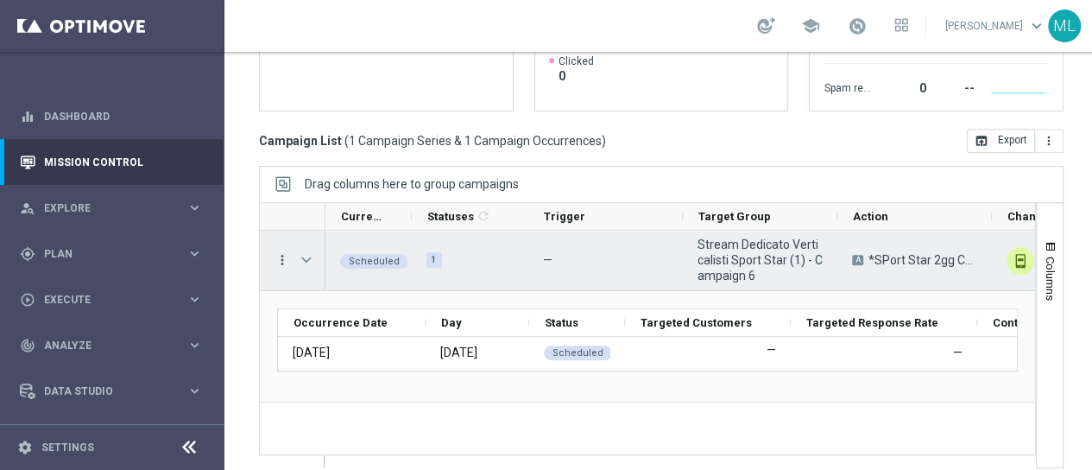
click at [278, 252] on icon "more_vert" at bounding box center [283, 260] width 16 height 16
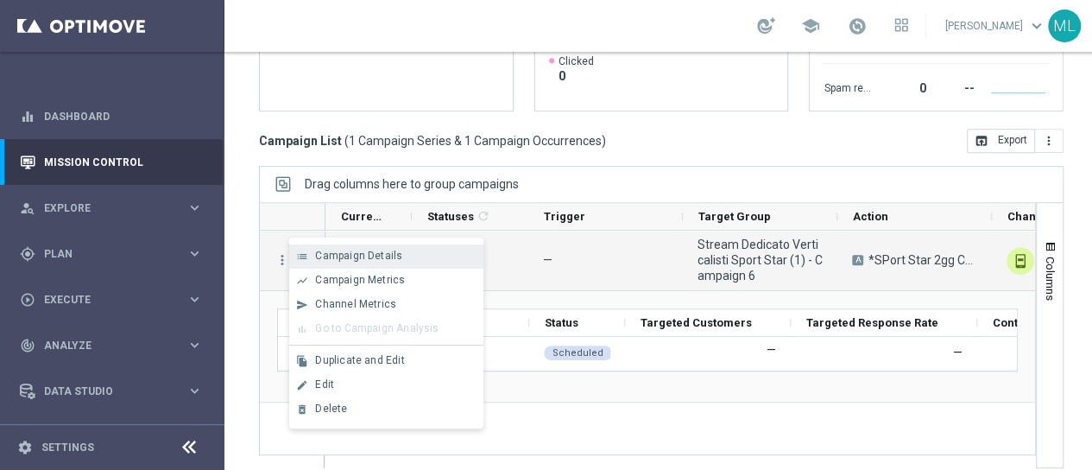
click at [354, 256] on span "Campaign Details" at bounding box center [358, 255] width 87 height 12
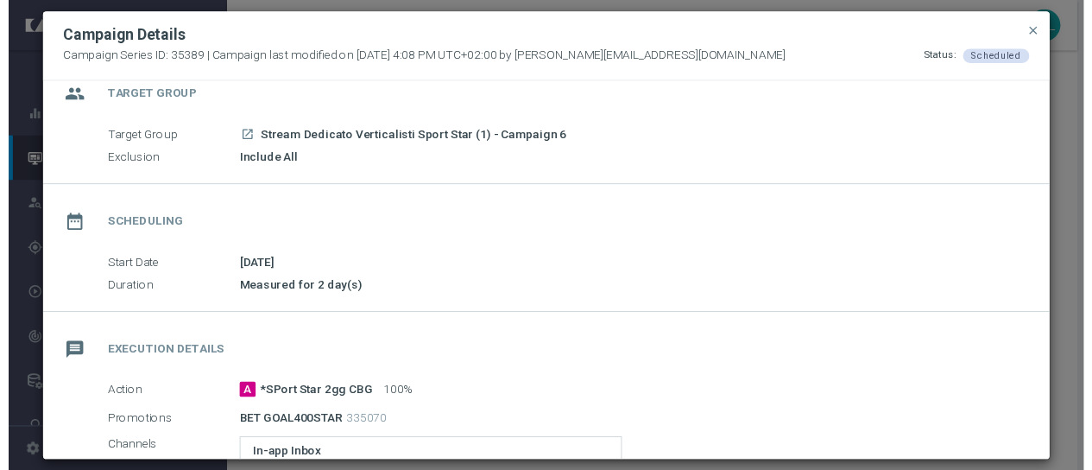
scroll to position [0, 0]
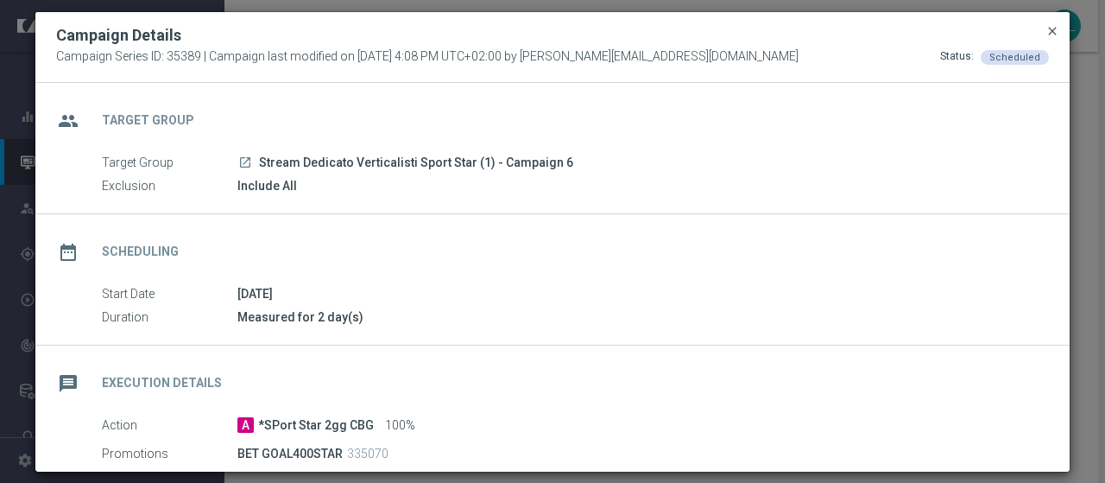
click at [1045, 32] on span "close" at bounding box center [1052, 31] width 14 height 14
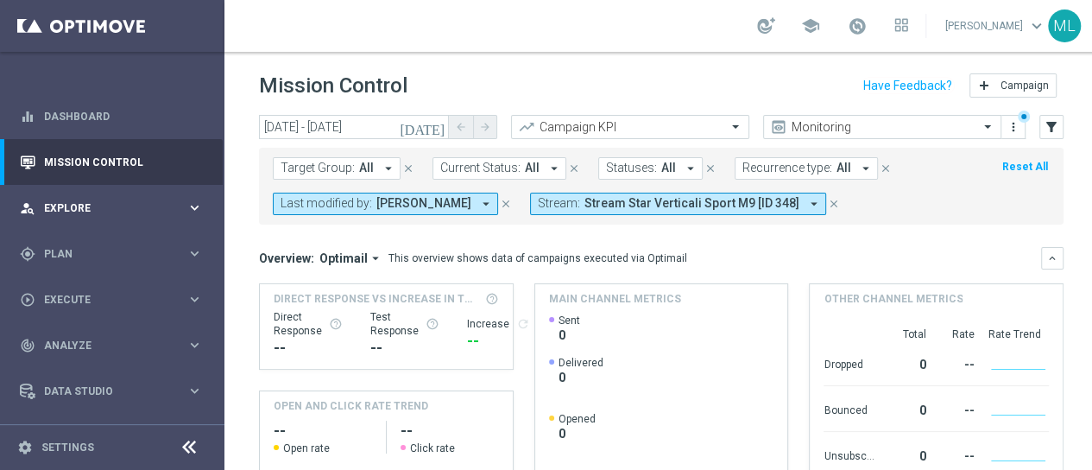
click at [55, 210] on span "Explore" at bounding box center [115, 208] width 142 height 10
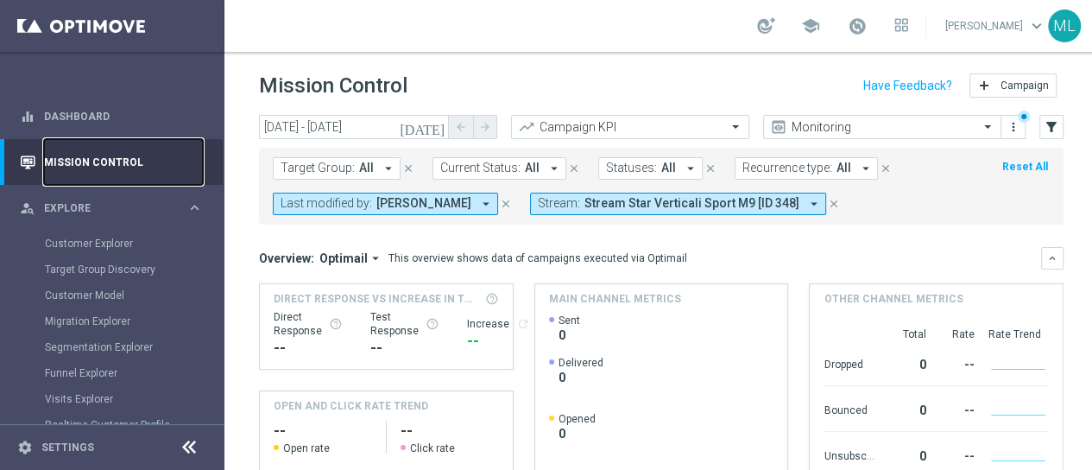
click at [74, 173] on link "Mission Control" at bounding box center [123, 162] width 159 height 46
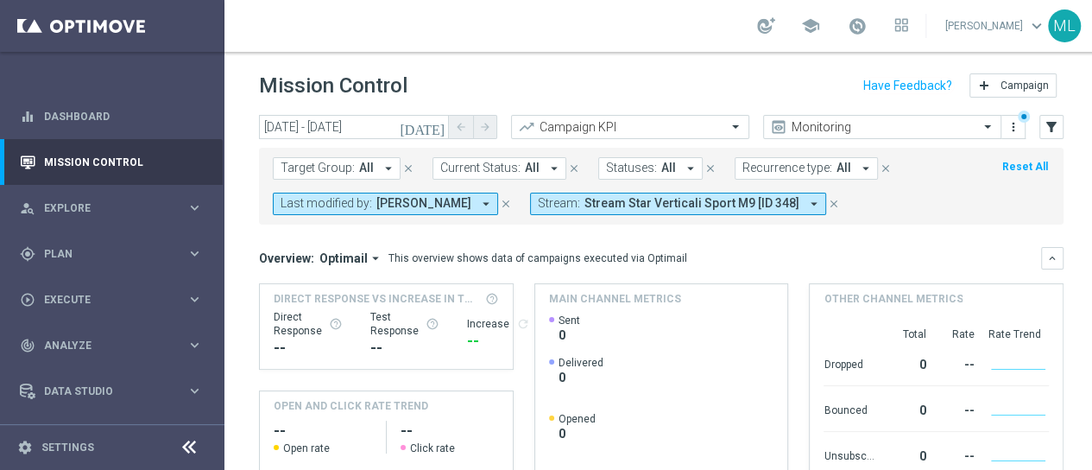
click at [512, 201] on icon "close" at bounding box center [506, 204] width 12 height 12
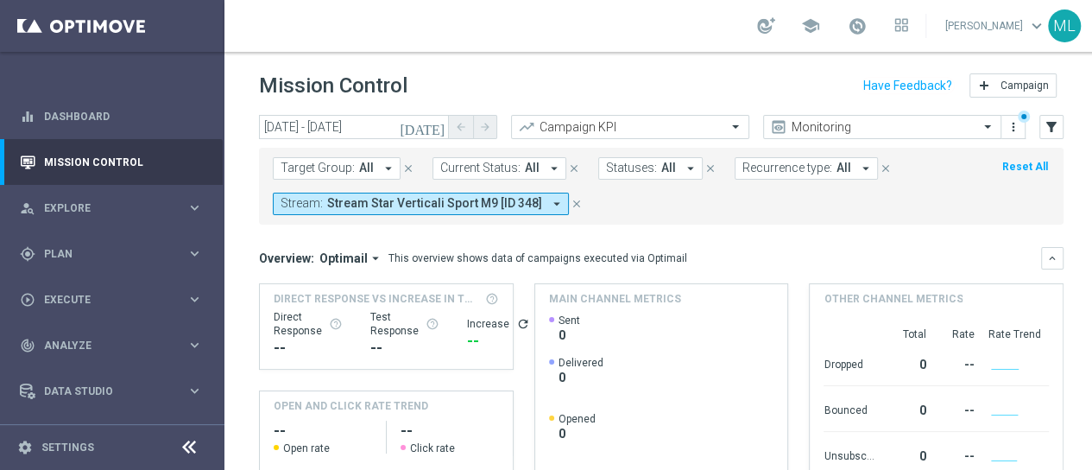
click at [571, 201] on icon "close" at bounding box center [577, 204] width 12 height 12
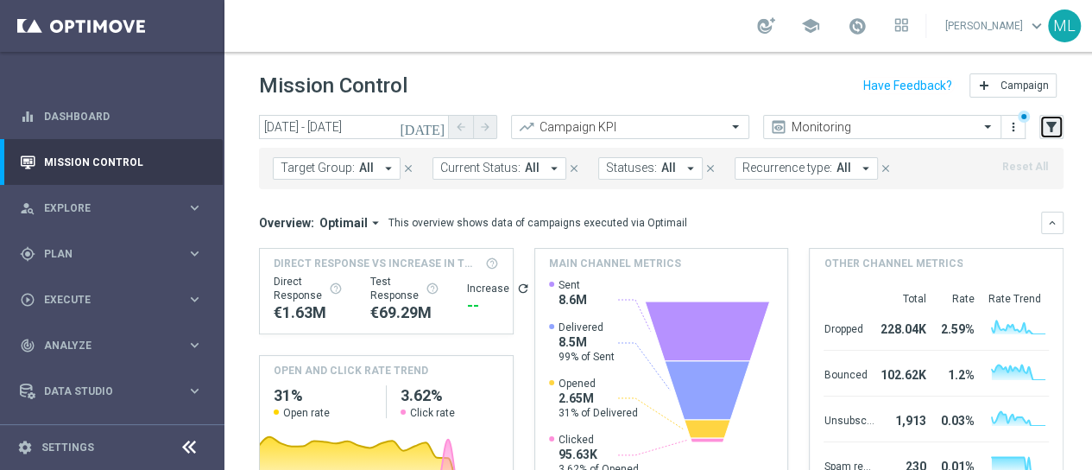
click at [1060, 122] on button "filter_alt" at bounding box center [1051, 127] width 24 height 24
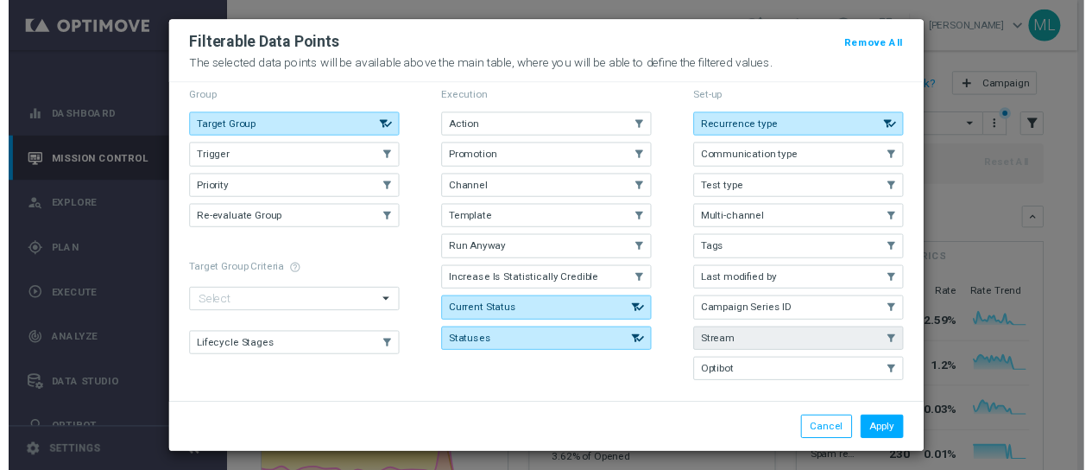
scroll to position [23, 0]
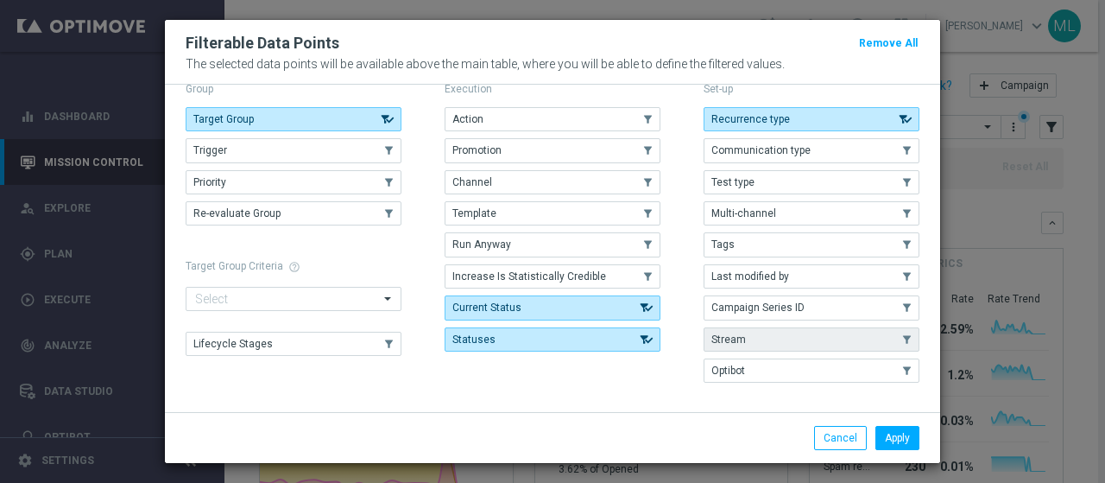
click at [724, 333] on span "Stream" at bounding box center [728, 339] width 35 height 12
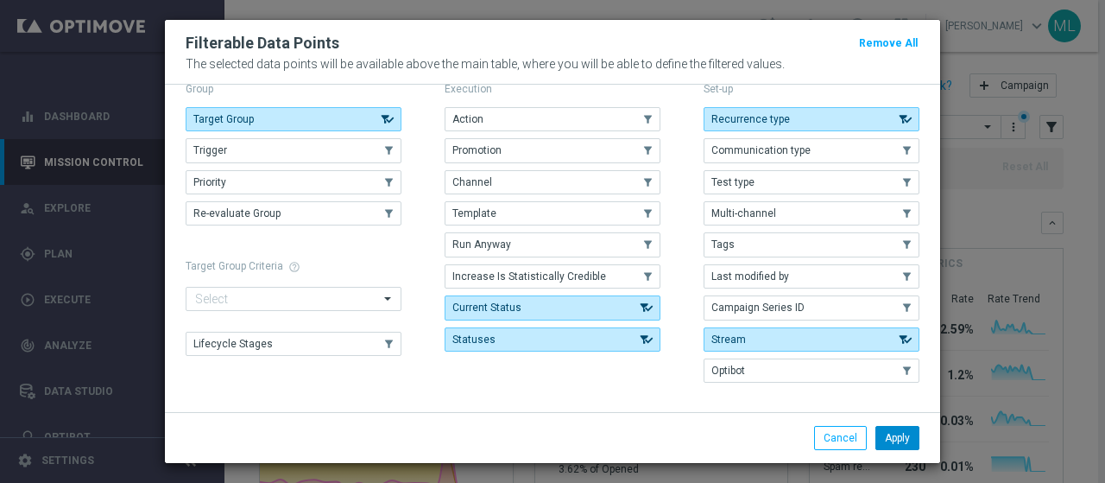
click at [910, 443] on button "Apply" at bounding box center [897, 438] width 44 height 24
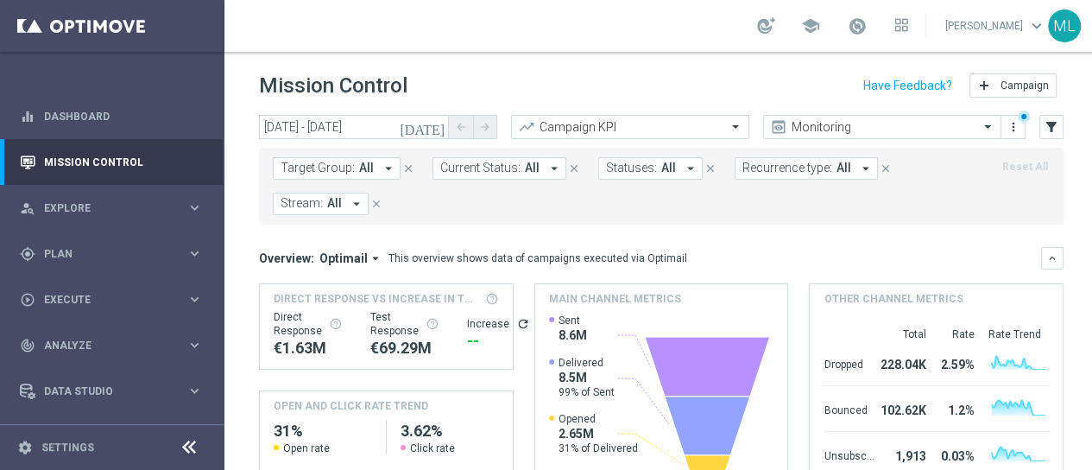
click at [352, 203] on icon "arrow_drop_down" at bounding box center [357, 204] width 16 height 16
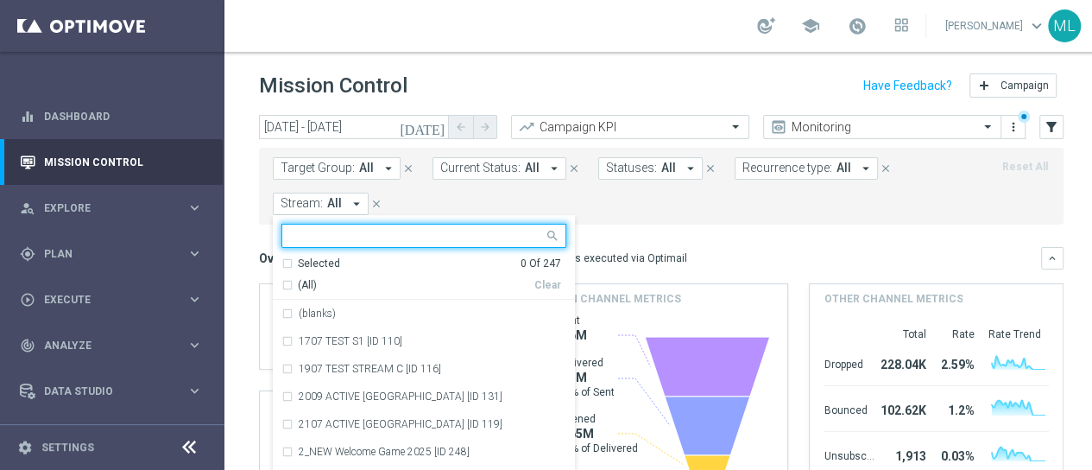
click at [330, 236] on input "text" at bounding box center [417, 236] width 253 height 15
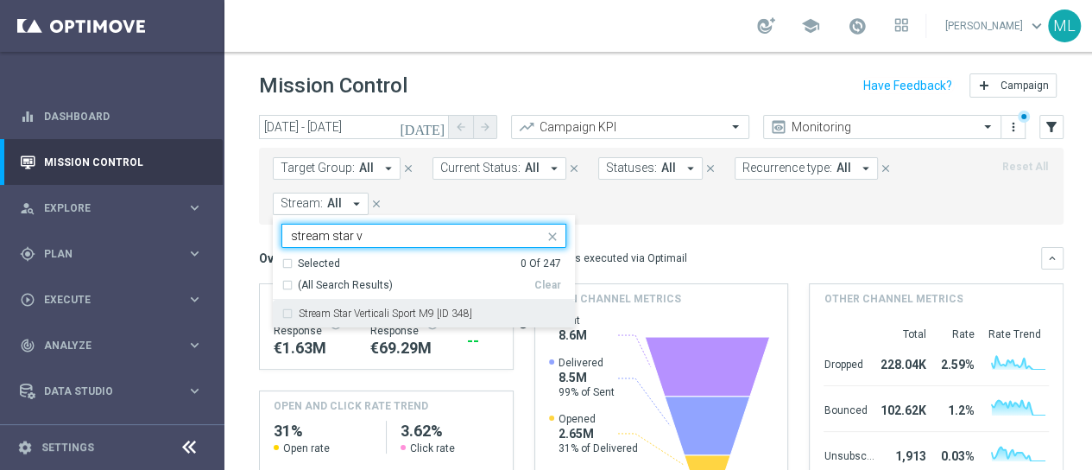
click at [355, 312] on label "Stream Star Verticali Sport M9 [ID 348]" at bounding box center [386, 313] width 174 height 10
type input "stream star v"
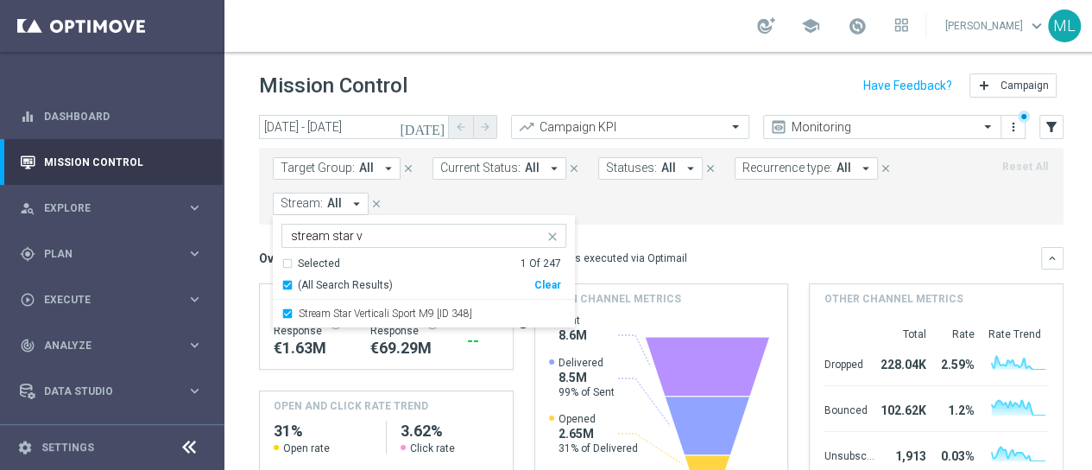
click at [679, 209] on form "Target Group: All arrow_drop_down close Current Status: All arrow_drop_down clo…" at bounding box center [623, 186] width 700 height 58
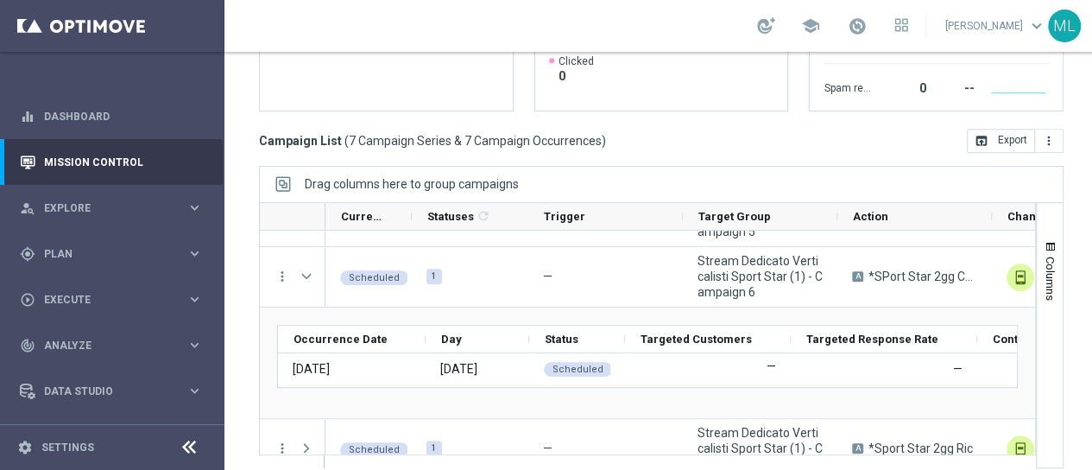
scroll to position [310, 0]
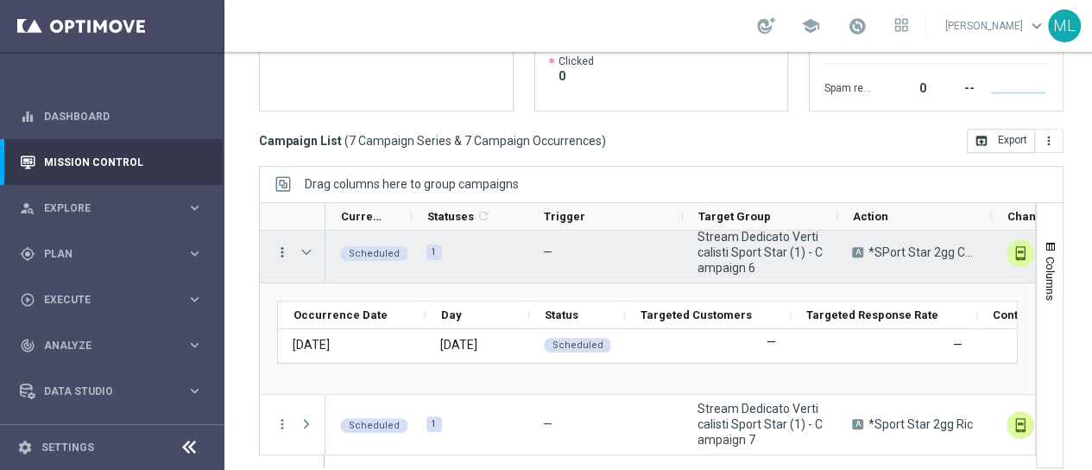
click at [280, 244] on icon "more_vert" at bounding box center [283, 252] width 16 height 16
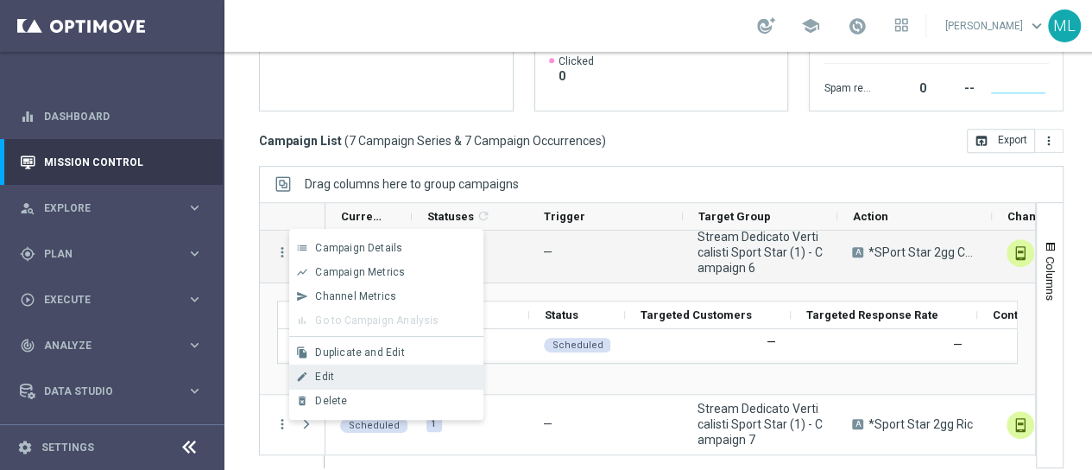
click at [323, 375] on span "Edit" at bounding box center [324, 376] width 19 height 12
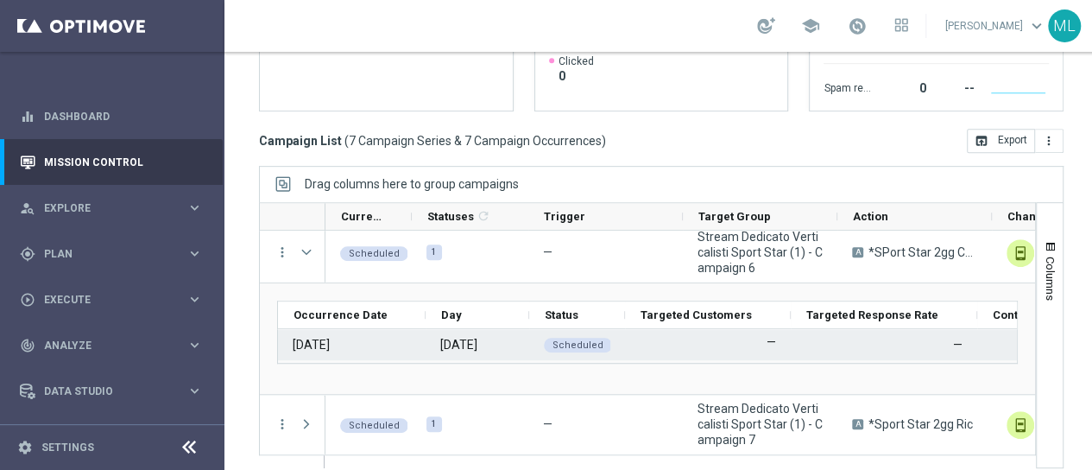
scroll to position [0, 0]
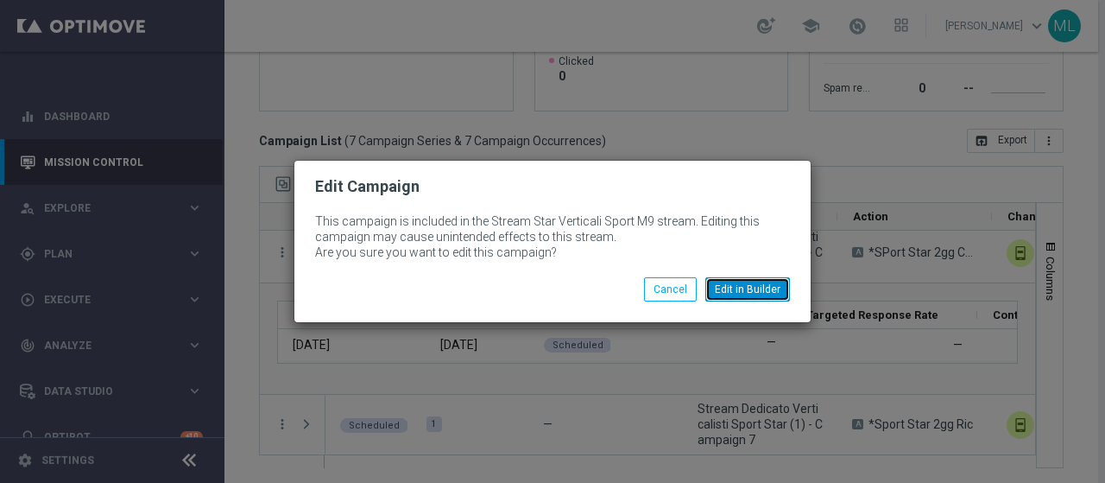
click at [748, 287] on button "Edit in Builder" at bounding box center [747, 289] width 85 height 24
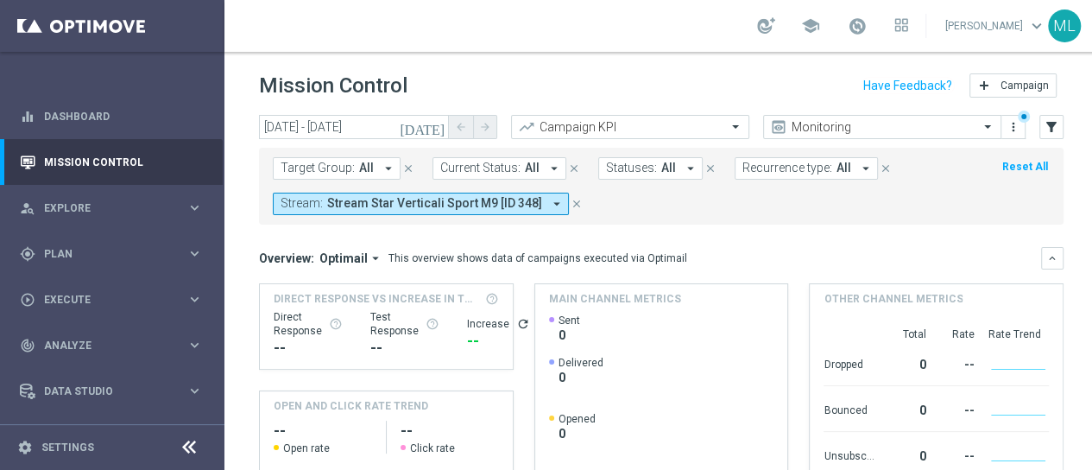
click at [626, 202] on form "Target Group: All arrow_drop_down close Current Status: All arrow_drop_down clo…" at bounding box center [623, 186] width 700 height 58
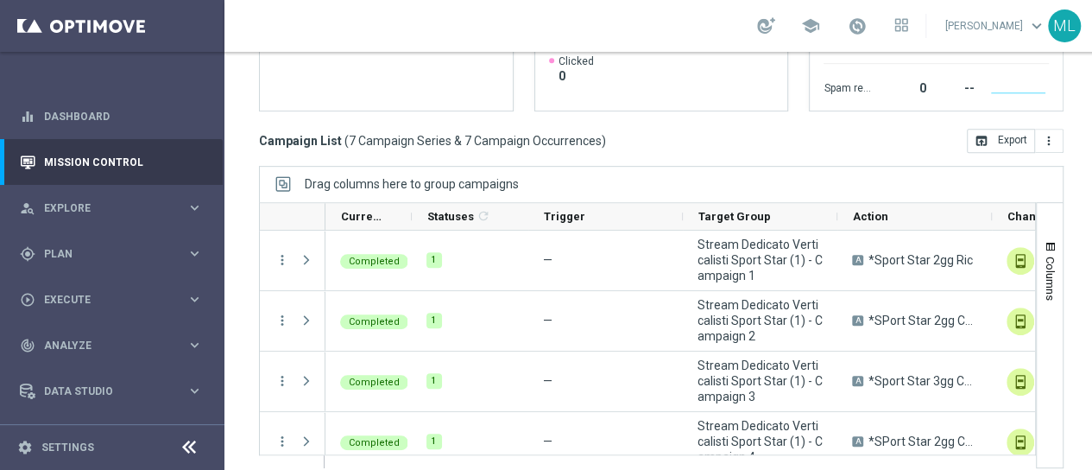
scroll to position [310, 0]
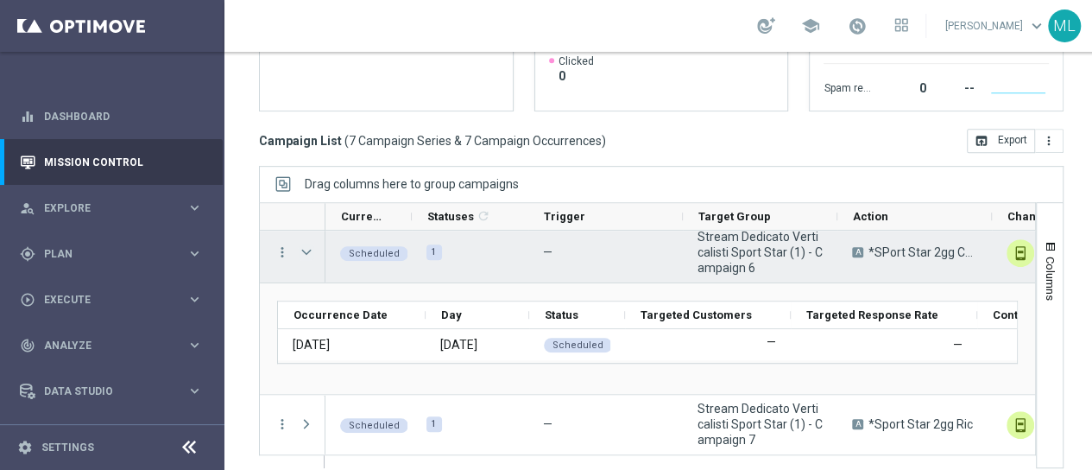
click at [306, 245] on span "Press SPACE to select this row." at bounding box center [307, 252] width 16 height 14
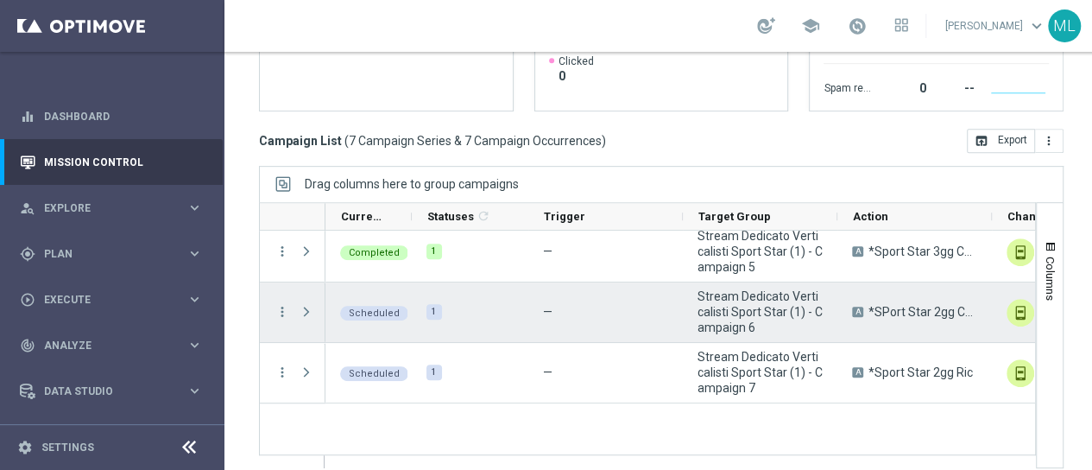
scroll to position [199, 0]
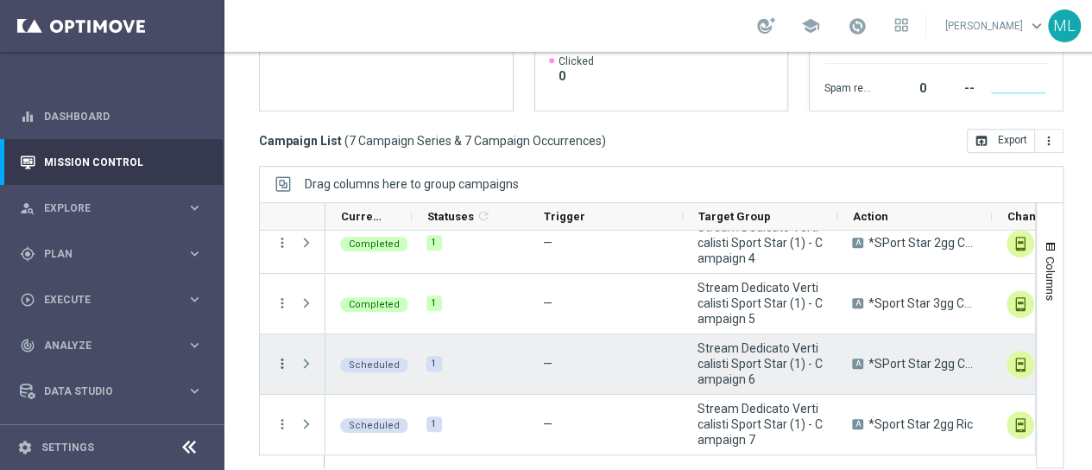
click at [280, 356] on icon "more_vert" at bounding box center [283, 364] width 16 height 16
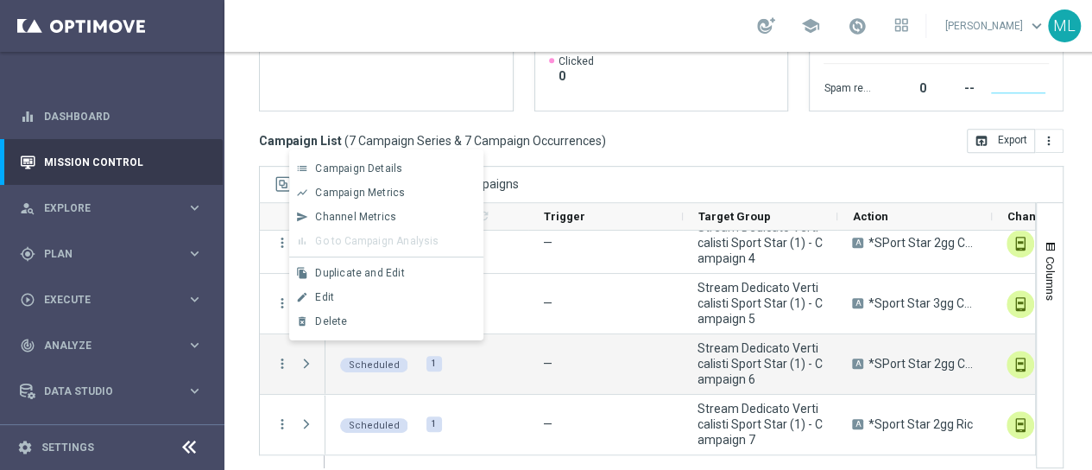
click at [243, 296] on div "Mission Control add Campaign [DATE] [DATE] - [DATE] arrow_back arrow_forward Ca…" at bounding box center [661, 261] width 874 height 418
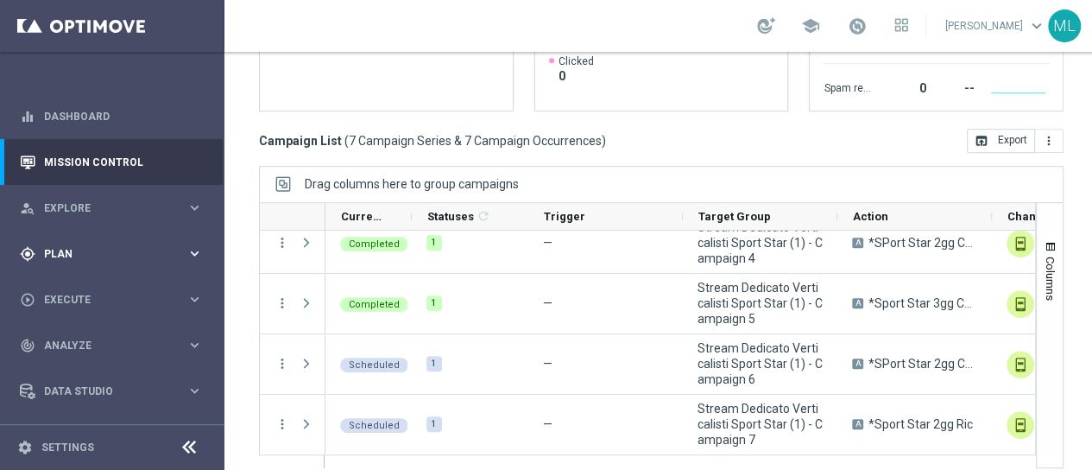
click at [61, 246] on div "gps_fixed Plan" at bounding box center [103, 254] width 167 height 16
click at [78, 282] on link "Target Groups" at bounding box center [112, 289] width 135 height 14
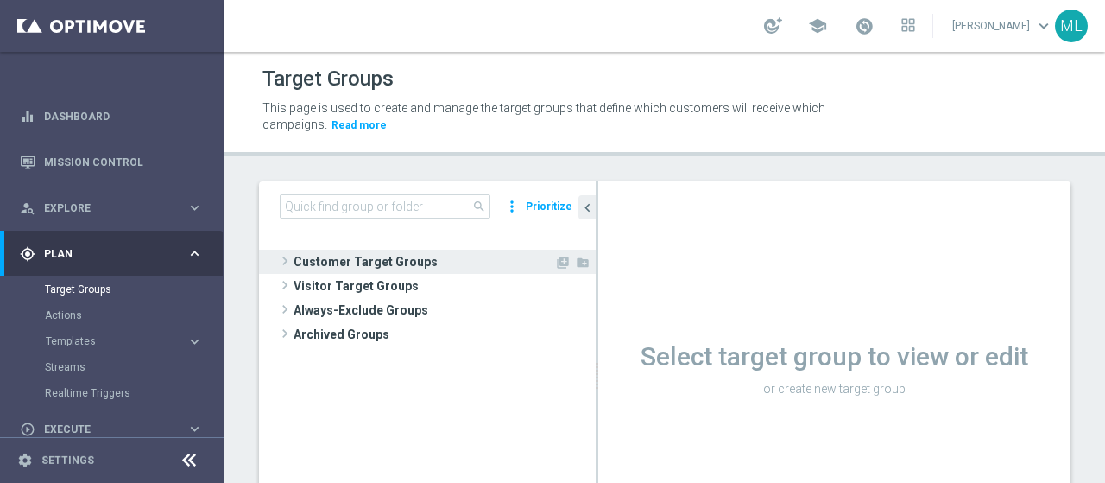
click at [282, 257] on span at bounding box center [284, 260] width 17 height 21
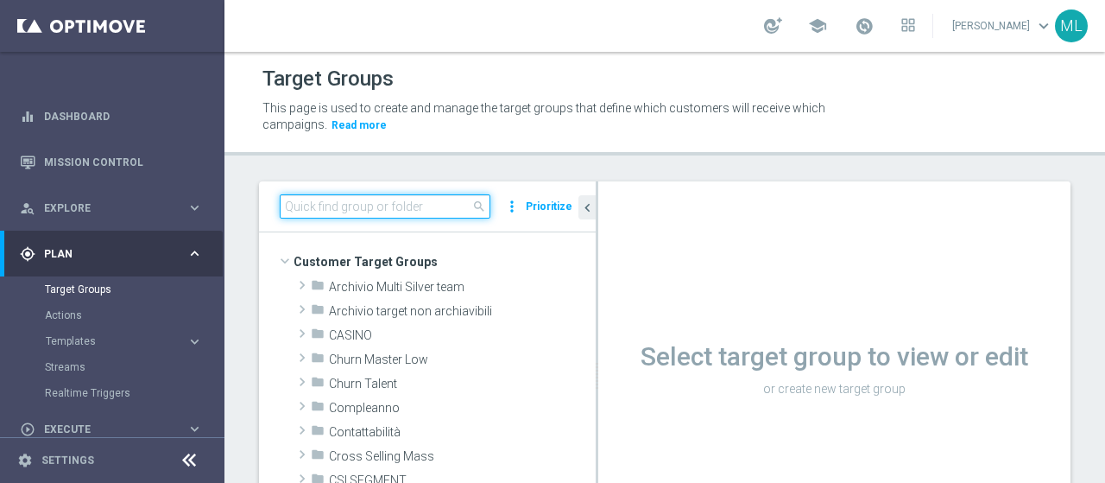
click at [323, 207] on input at bounding box center [385, 206] width 211 height 24
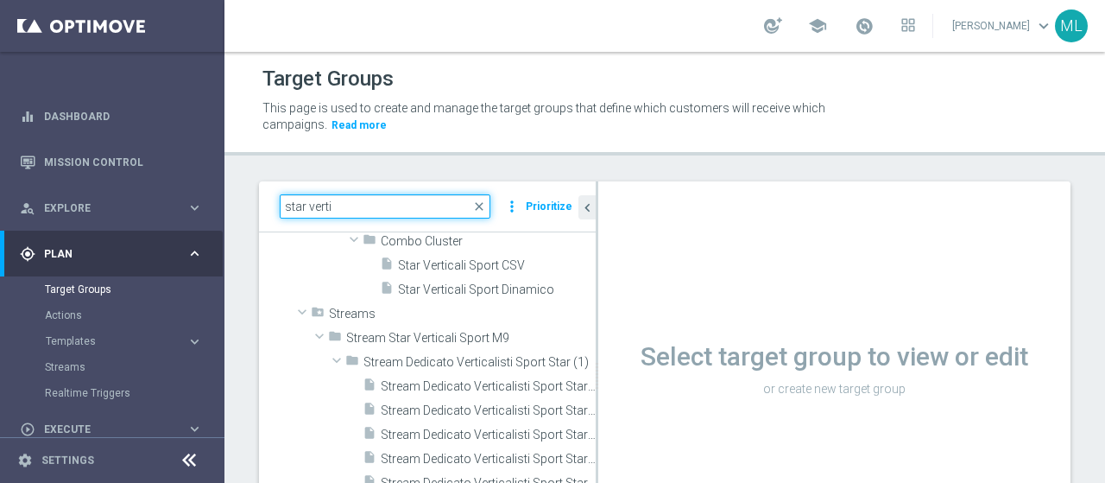
scroll to position [130, 0]
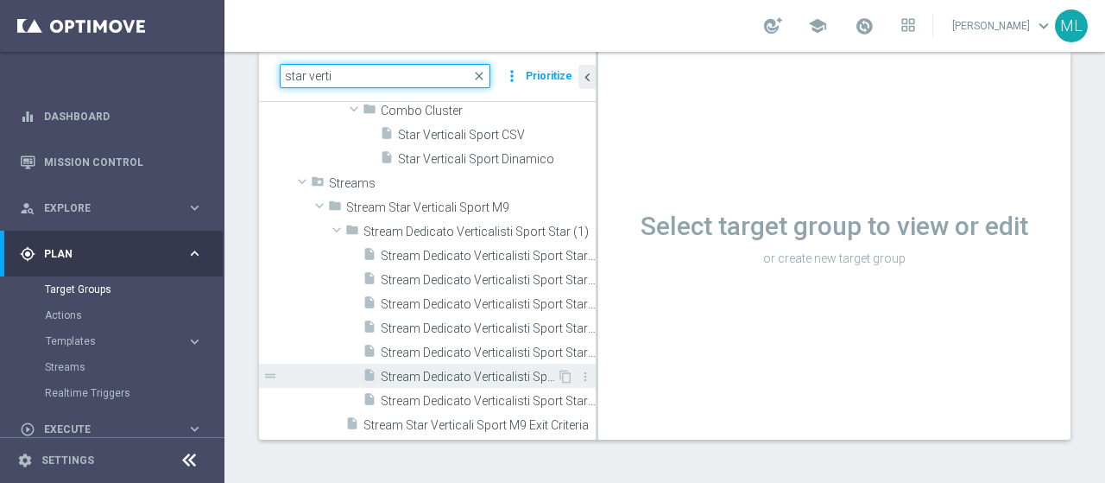
type input "star verti"
click at [465, 376] on span "Stream Dedicato Verticalisti Sport Star (1) - Campaign 6" at bounding box center [469, 376] width 176 height 15
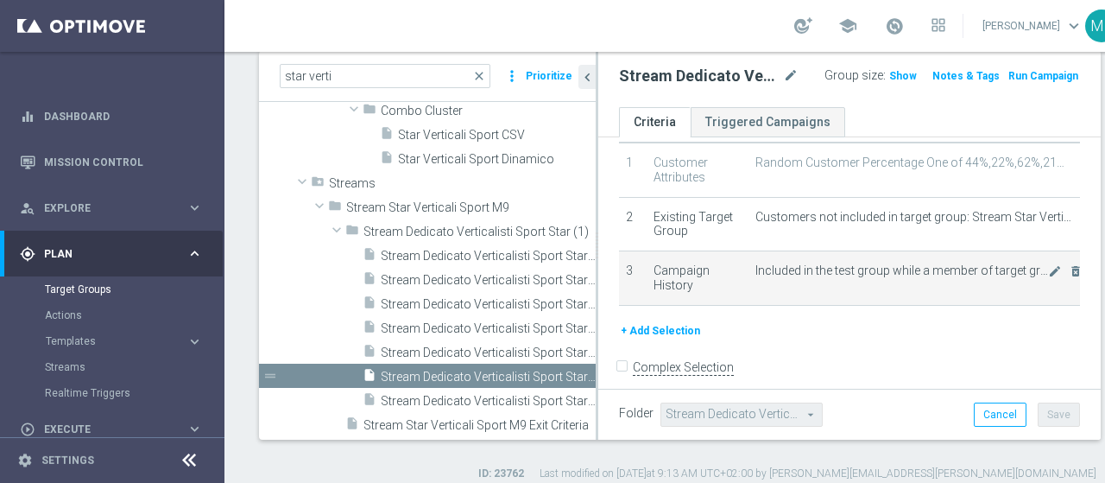
scroll to position [81, 0]
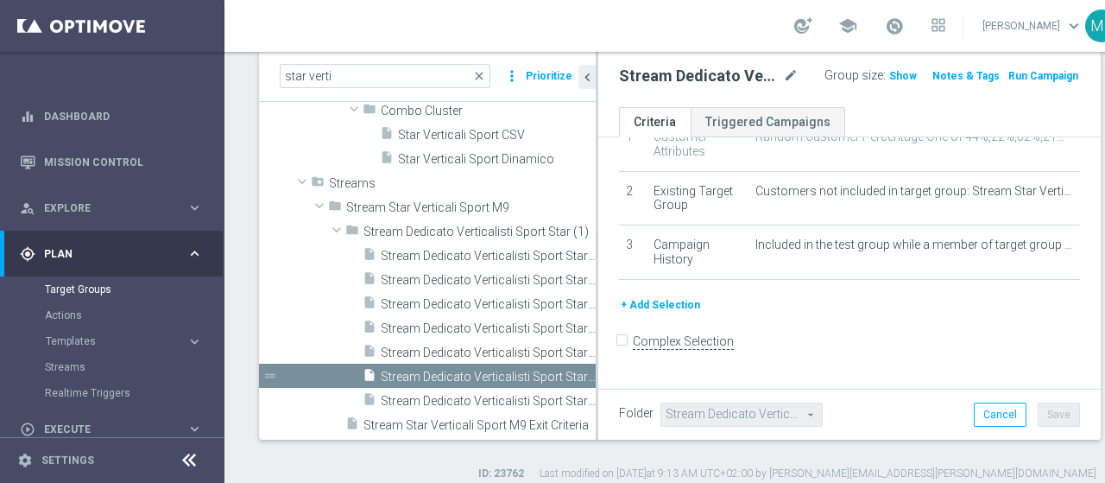
click at [660, 314] on button "+ Add Selection" at bounding box center [660, 304] width 83 height 19
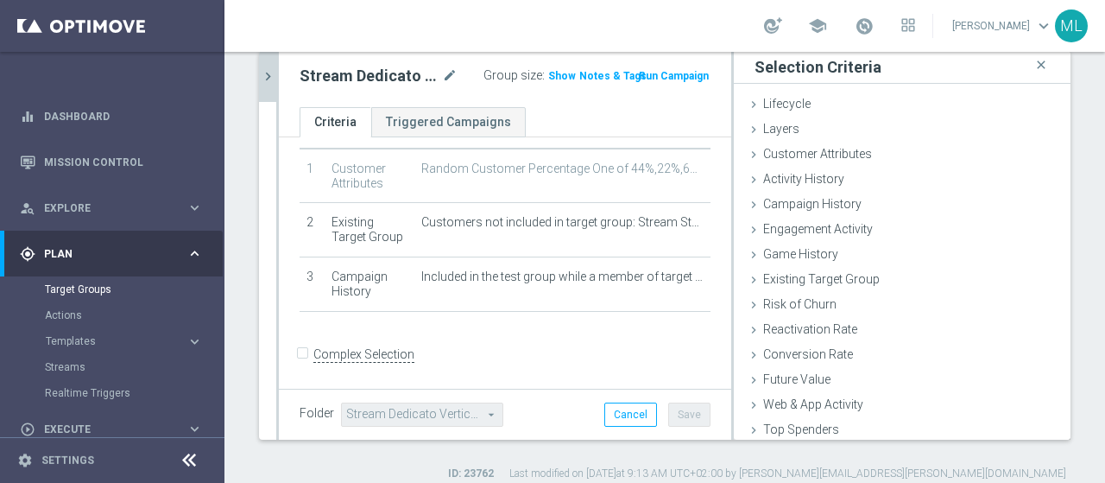
click at [266, 84] on button "chevron_right" at bounding box center [267, 76] width 17 height 51
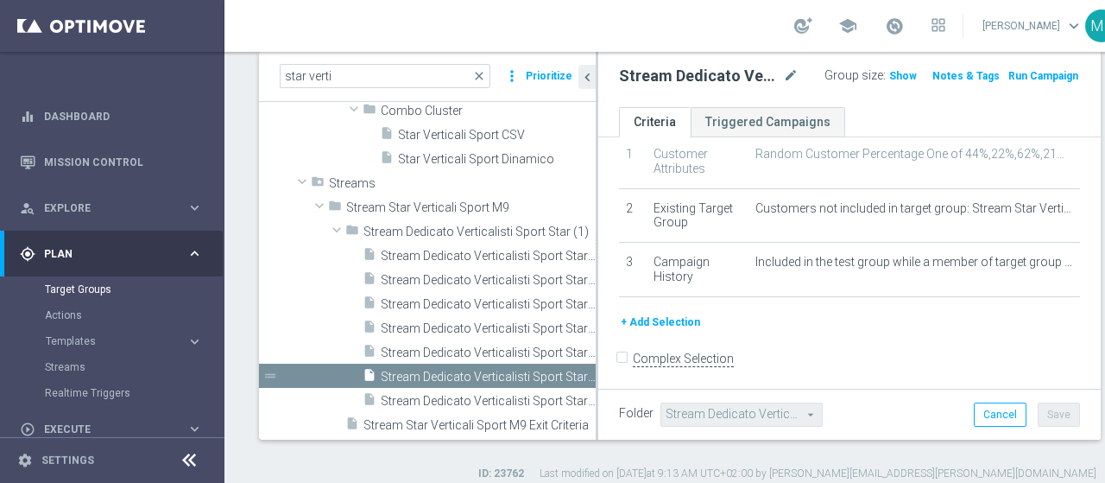
click at [664, 331] on button "+ Add Selection" at bounding box center [660, 321] width 83 height 19
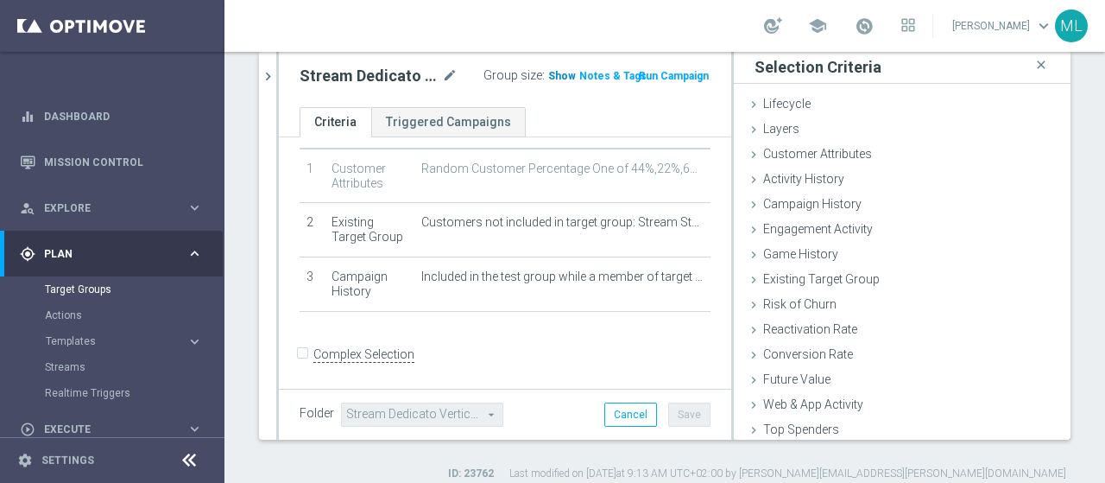
click at [548, 72] on span "Show" at bounding box center [562, 76] width 28 height 12
click at [274, 74] on icon "chevron_right" at bounding box center [268, 76] width 16 height 16
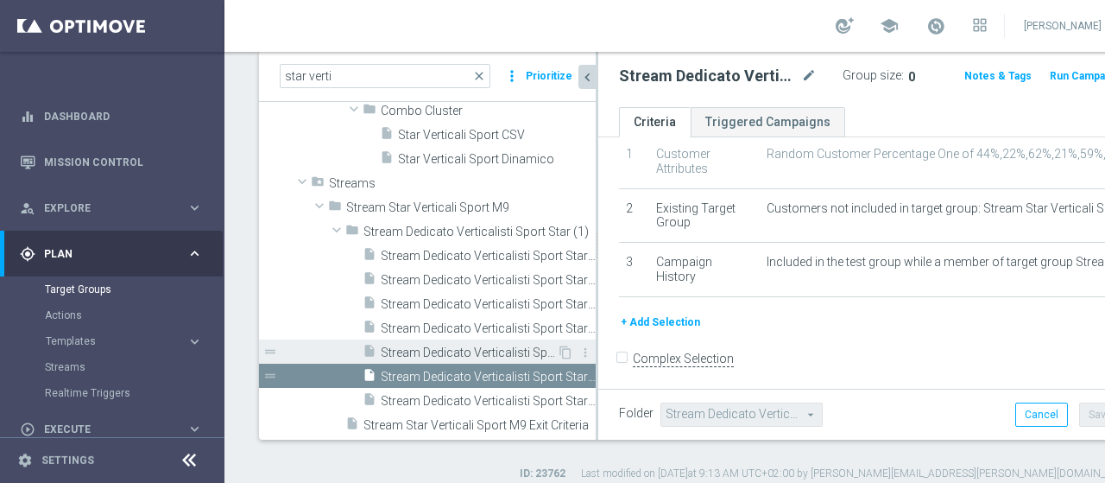
click at [505, 353] on span "Stream Dedicato Verticalisti Sport Star (1) - Campaign 5" at bounding box center [469, 352] width 176 height 15
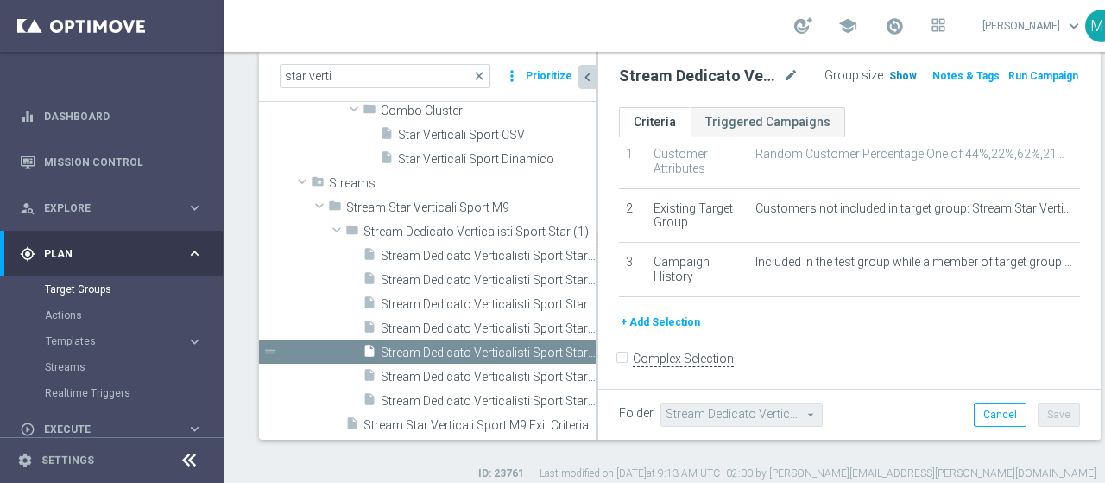
click at [889, 76] on span "Show" at bounding box center [903, 76] width 28 height 12
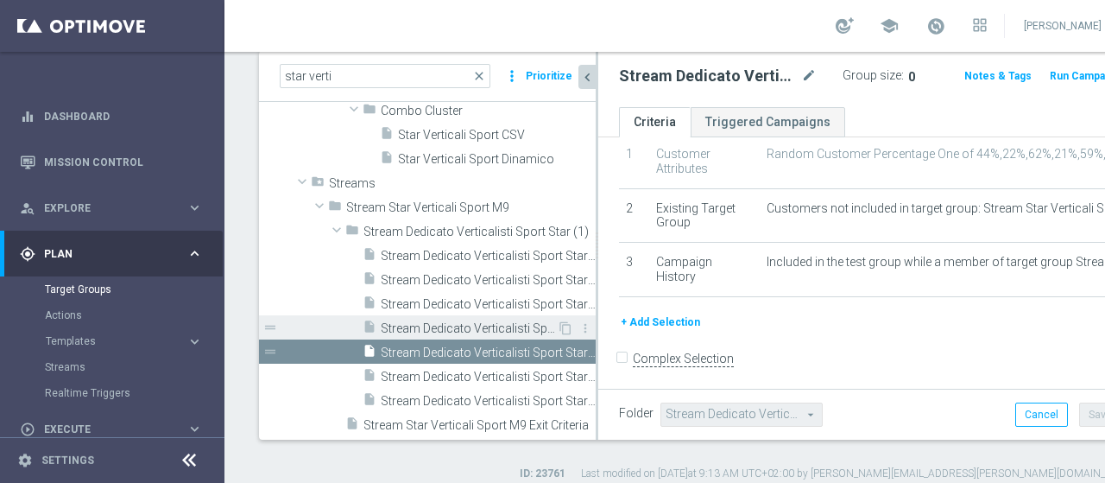
click at [521, 329] on span "Stream Dedicato Verticalisti Sport Star (1) - Campaign 4" at bounding box center [469, 328] width 176 height 15
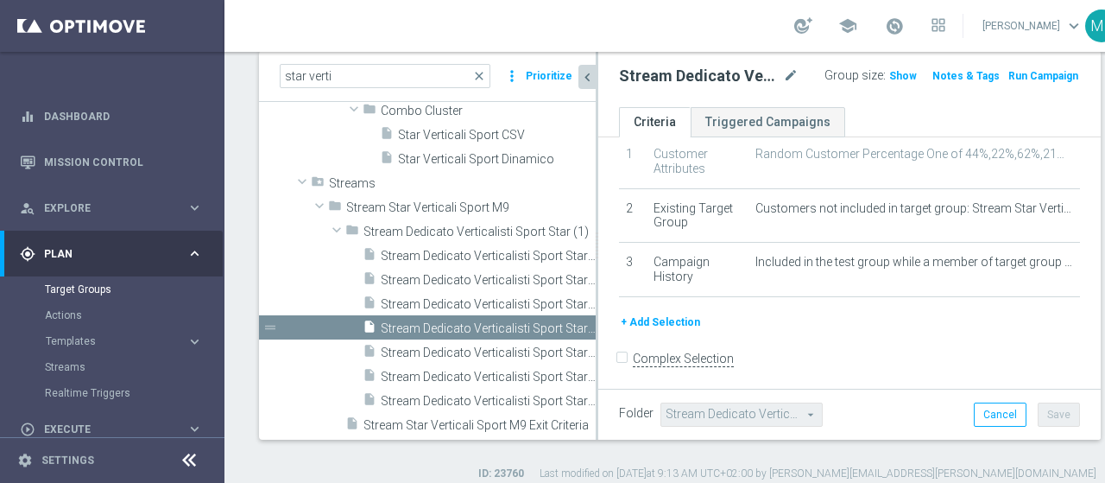
click at [705, 327] on div "+ Add Selection" at bounding box center [849, 321] width 487 height 19
click at [704, 325] on div "+ Add Selection" at bounding box center [849, 321] width 487 height 19
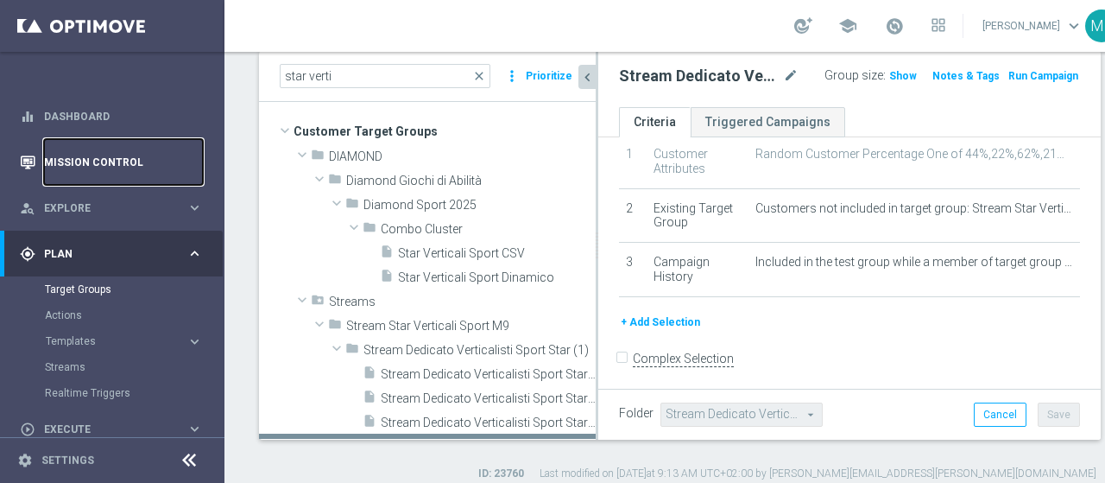
click at [71, 161] on link "Mission Control" at bounding box center [123, 162] width 159 height 46
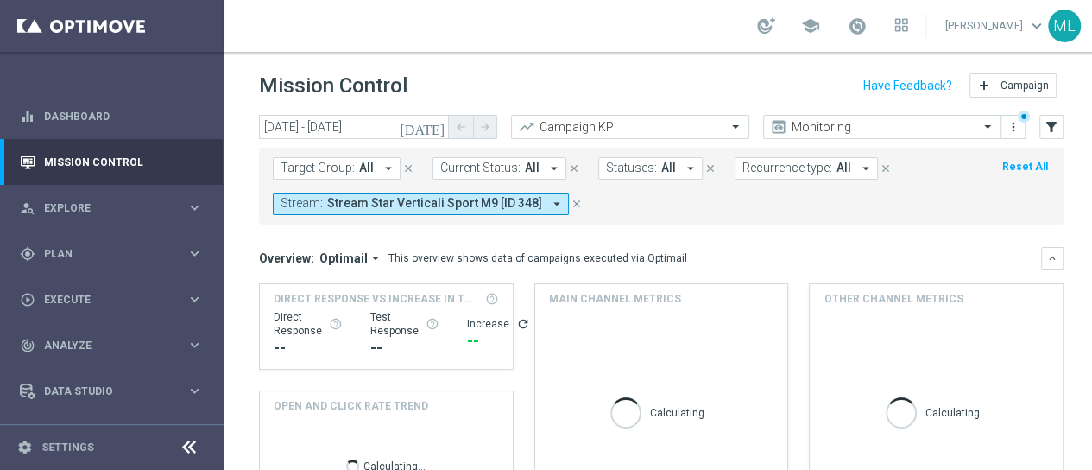
click at [571, 204] on icon "close" at bounding box center [577, 204] width 12 height 12
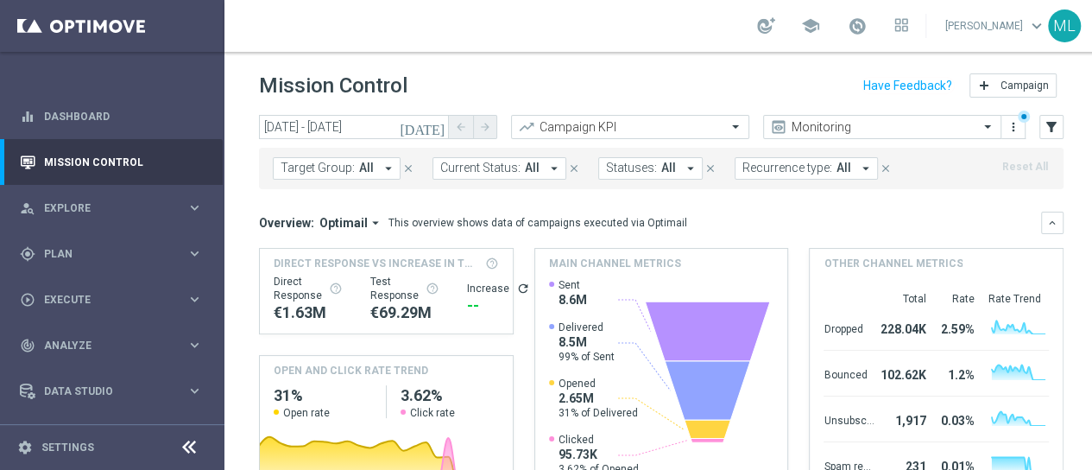
click at [447, 127] on button "[DATE]" at bounding box center [423, 128] width 52 height 26
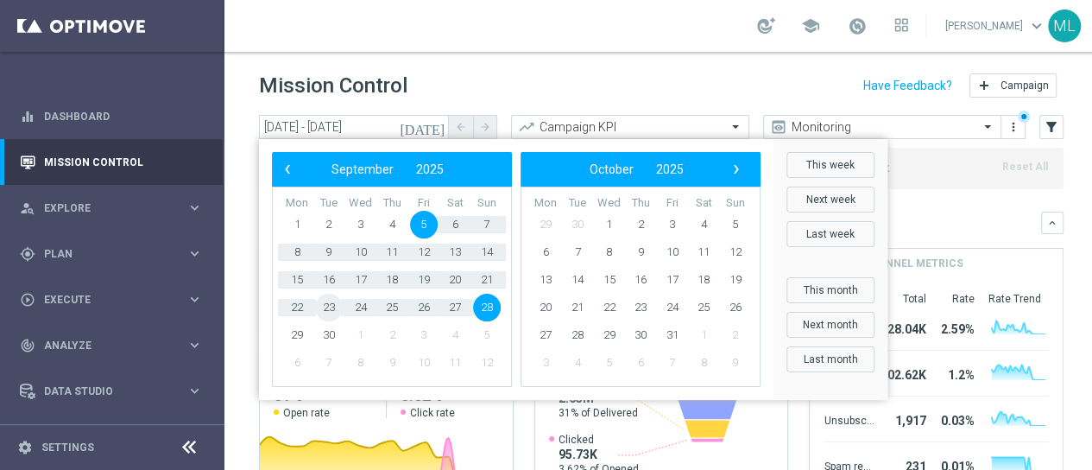
click at [325, 306] on span "23" at bounding box center [329, 308] width 28 height 28
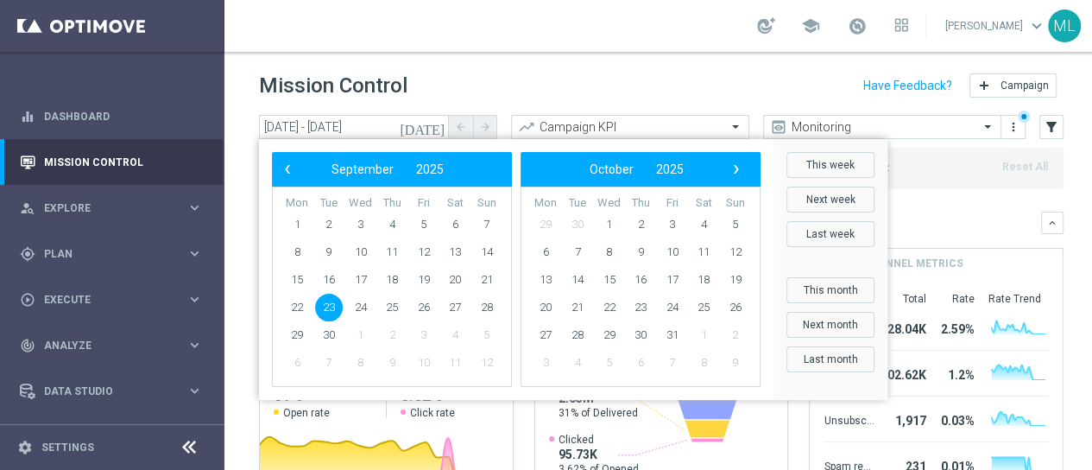
click at [330, 306] on span "23" at bounding box center [329, 308] width 28 height 28
type input "[DATE] - [DATE]"
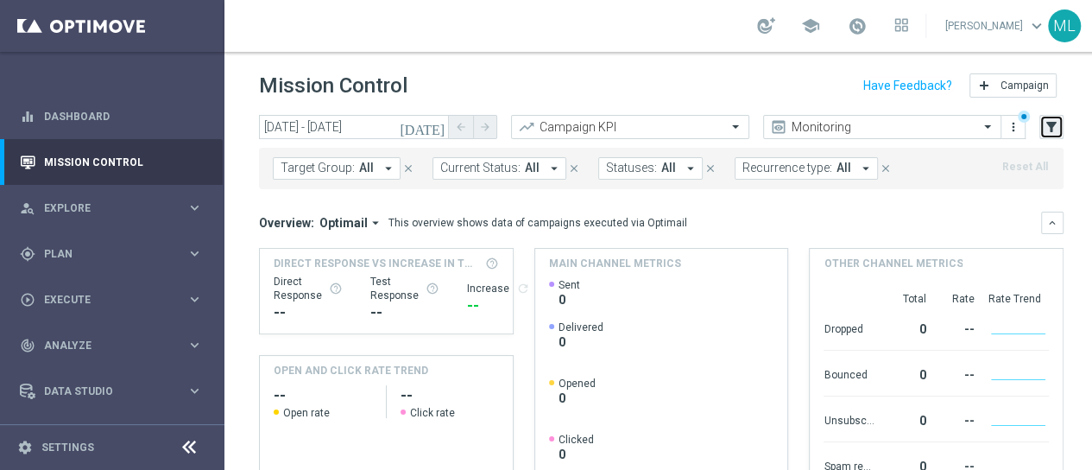
click at [1051, 129] on icon "filter_alt" at bounding box center [1052, 127] width 16 height 16
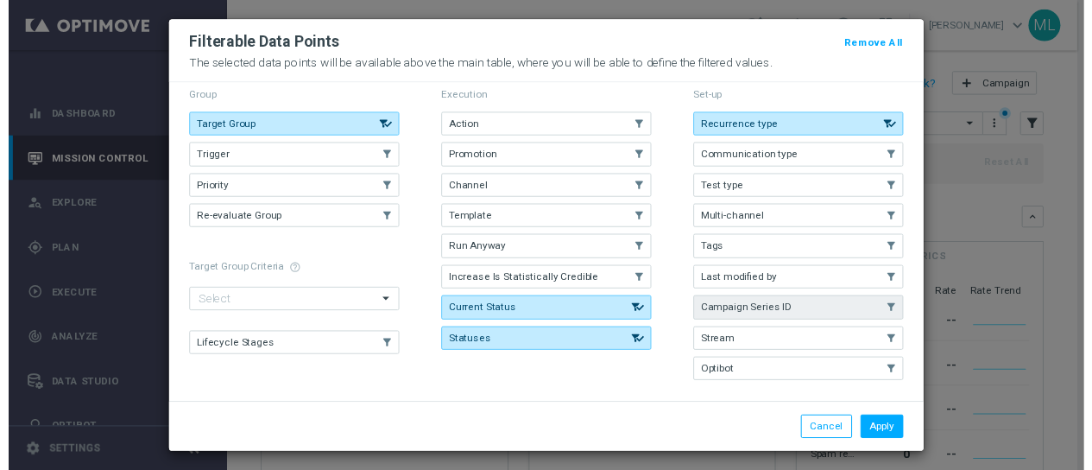
scroll to position [23, 0]
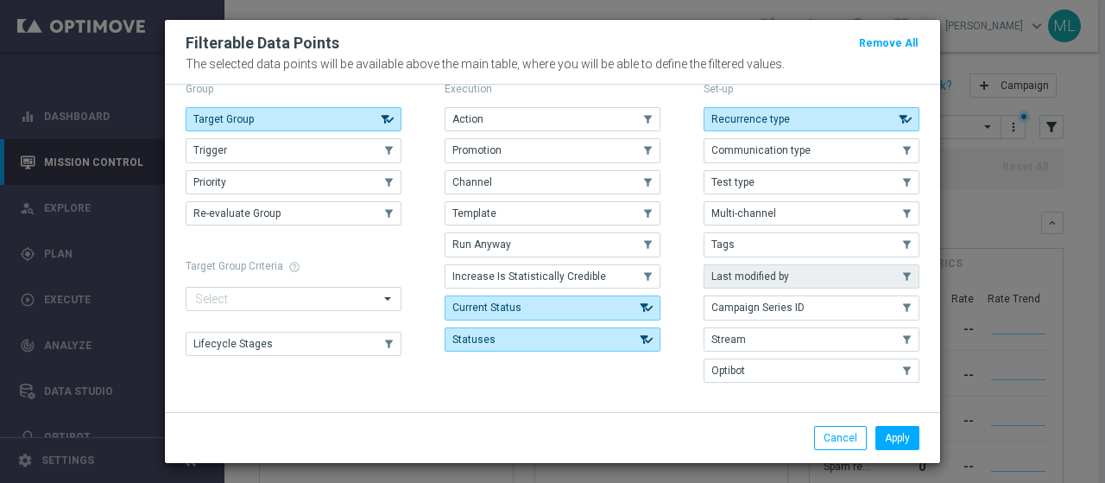
click at [762, 270] on span "Last modified by" at bounding box center [750, 276] width 78 height 12
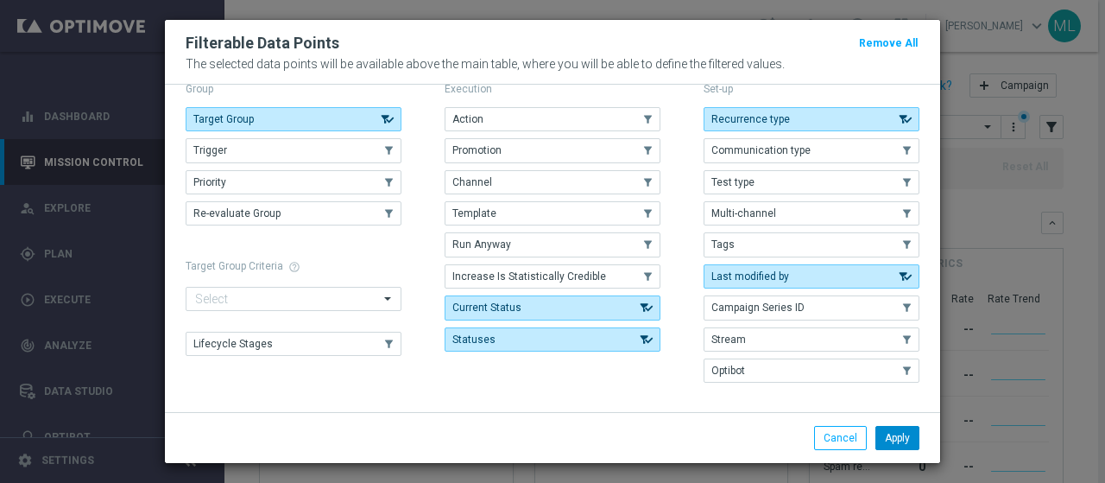
click at [898, 441] on button "Apply" at bounding box center [897, 438] width 44 height 24
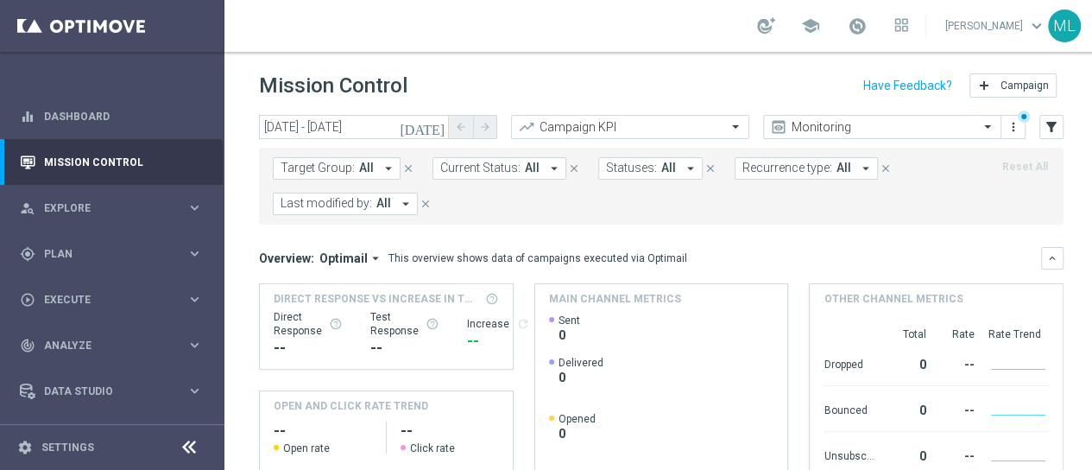
click at [406, 199] on icon "arrow_drop_down" at bounding box center [406, 204] width 16 height 16
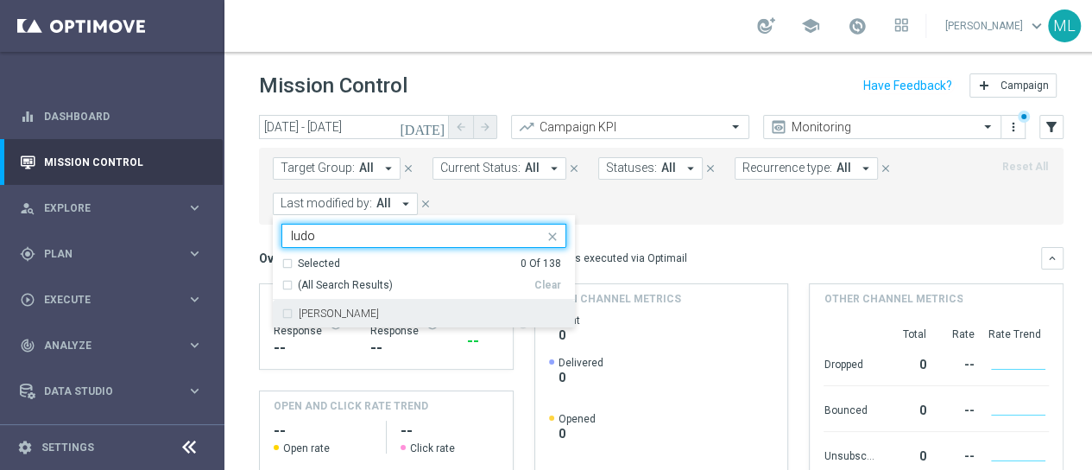
click at [287, 308] on div "[PERSON_NAME]" at bounding box center [423, 314] width 285 height 28
type input "ludo"
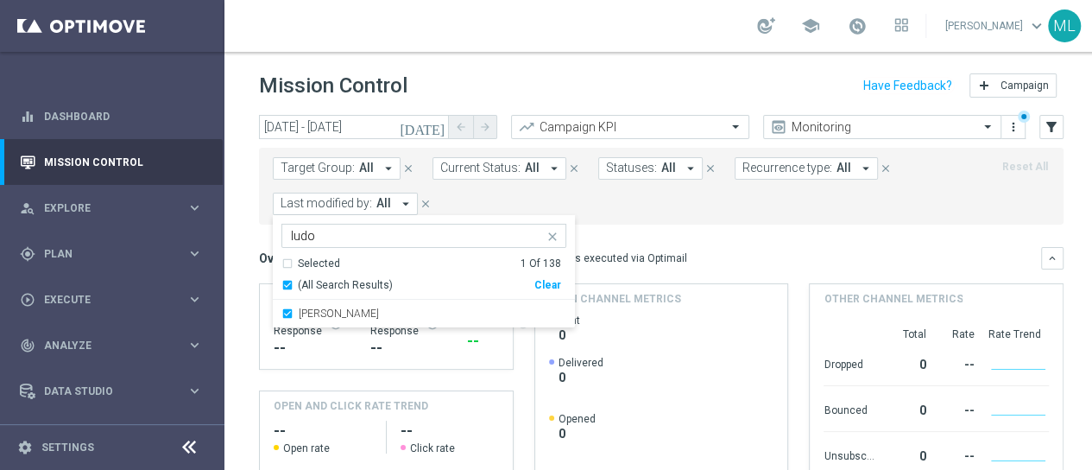
click at [635, 211] on form "Target Group: All arrow_drop_down close Current Status: All arrow_drop_down clo…" at bounding box center [623, 186] width 700 height 58
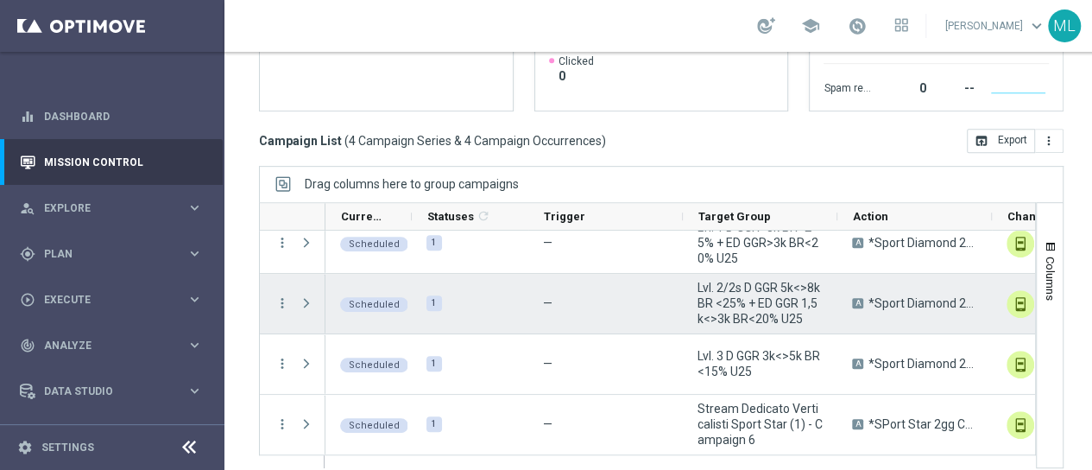
scroll to position [0, 0]
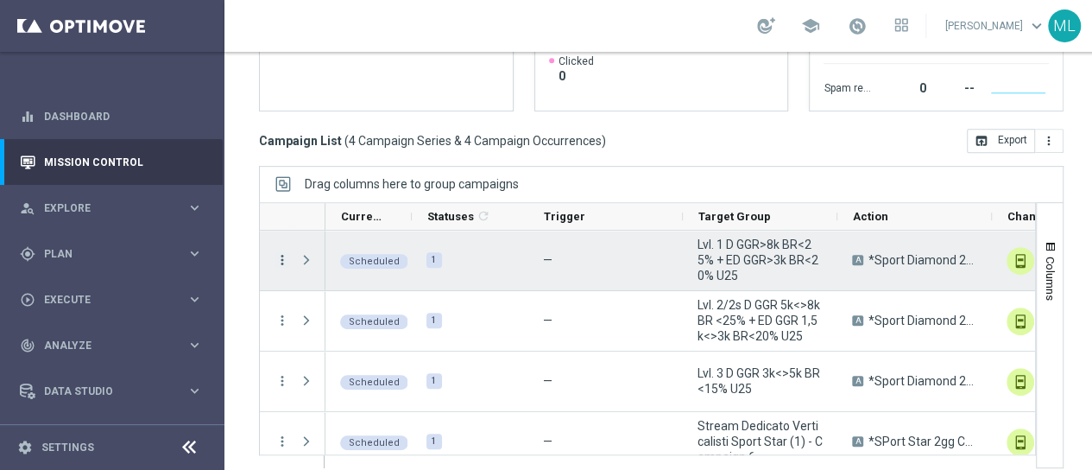
click at [281, 256] on icon "more_vert" at bounding box center [283, 260] width 16 height 16
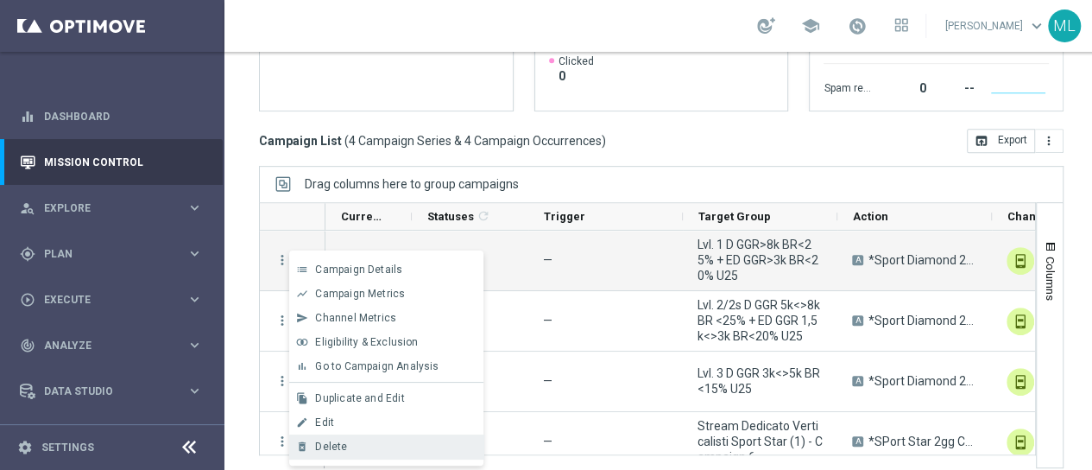
click at [333, 443] on span "Delete" at bounding box center [331, 446] width 32 height 12
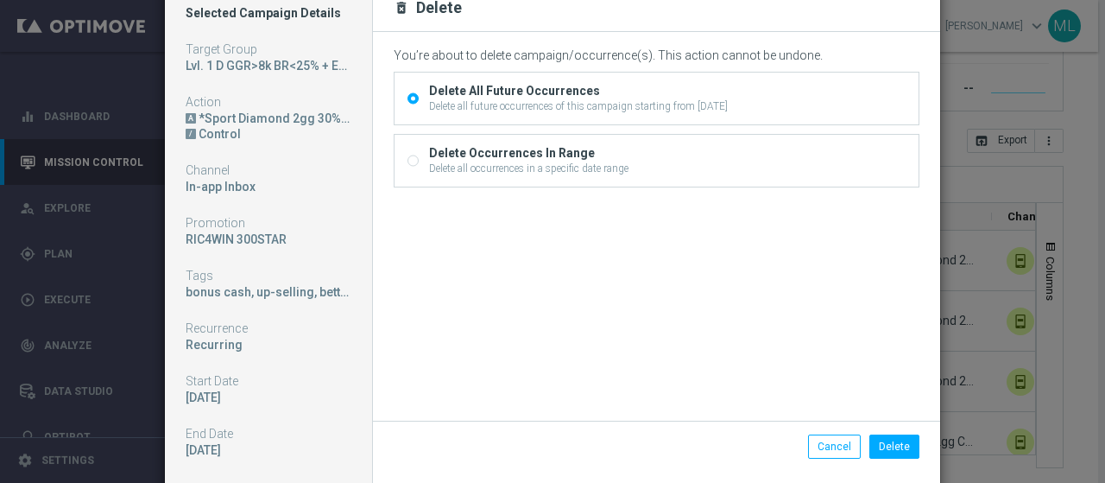
click at [407, 158] on input "Delete Occurrences In Range Delete all occurrences in a specific date range" at bounding box center [412, 162] width 11 height 11
radio input "true"
radio input "false"
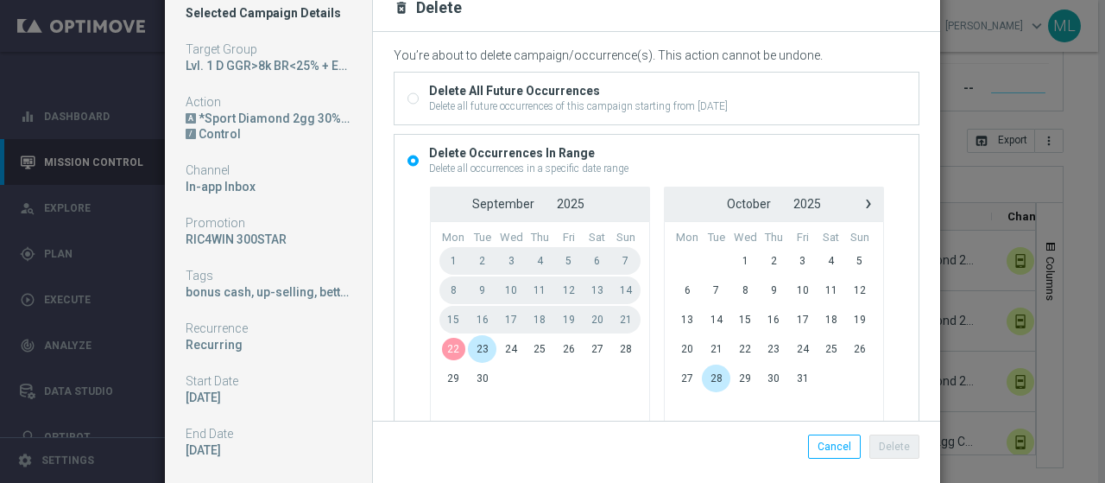
click at [443, 346] on span "22" at bounding box center [453, 349] width 29 height 28
click at [496, 348] on span "24" at bounding box center [510, 349] width 29 height 28
click at [893, 439] on button "Delete" at bounding box center [894, 446] width 50 height 24
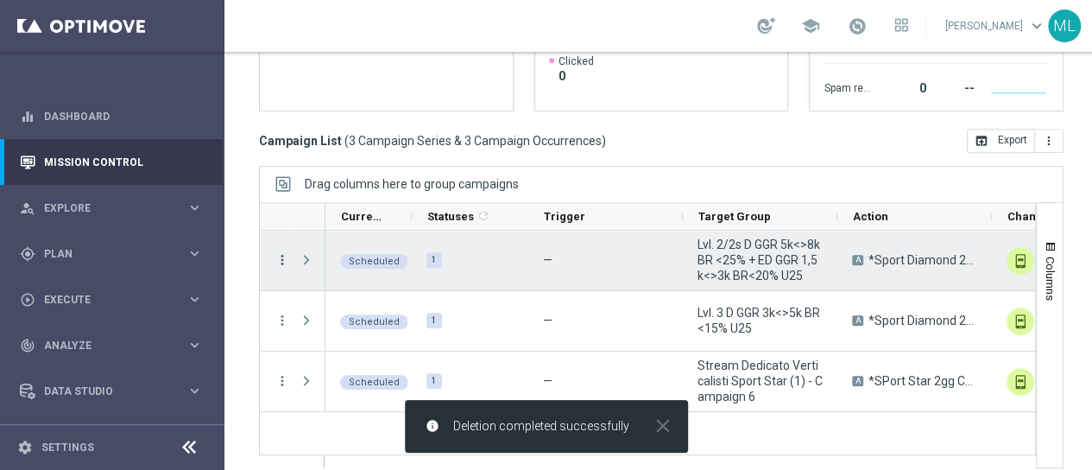
click at [280, 257] on icon "more_vert" at bounding box center [283, 260] width 16 height 16
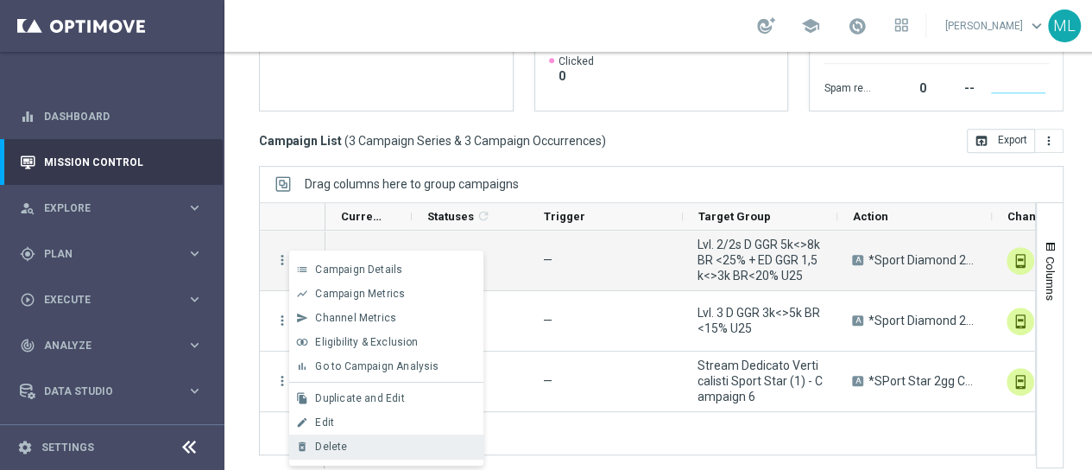
click at [334, 441] on span "Delete" at bounding box center [331, 446] width 32 height 12
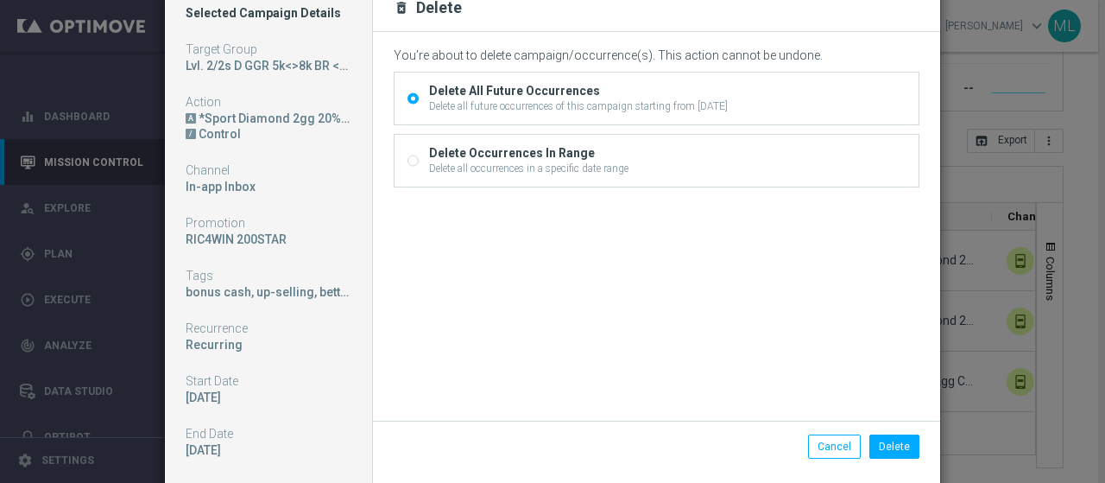
click at [407, 161] on input "Delete Occurrences In Range Delete all occurrences in a specific date range" at bounding box center [412, 162] width 11 height 11
radio input "true"
radio input "false"
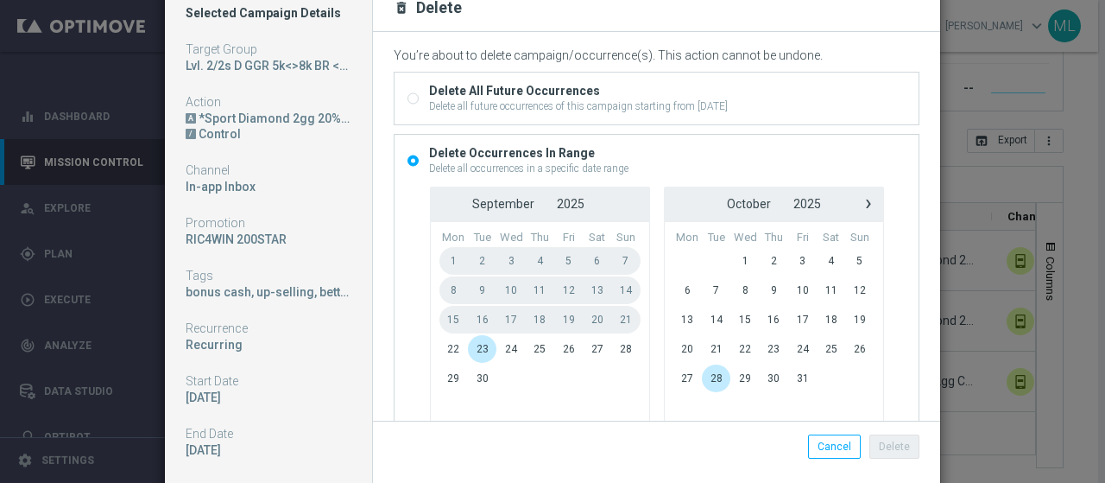
click at [441, 345] on span "22" at bounding box center [453, 349] width 29 height 28
click at [496, 349] on span "24" at bounding box center [510, 349] width 29 height 28
click at [882, 445] on button "Delete" at bounding box center [894, 446] width 50 height 24
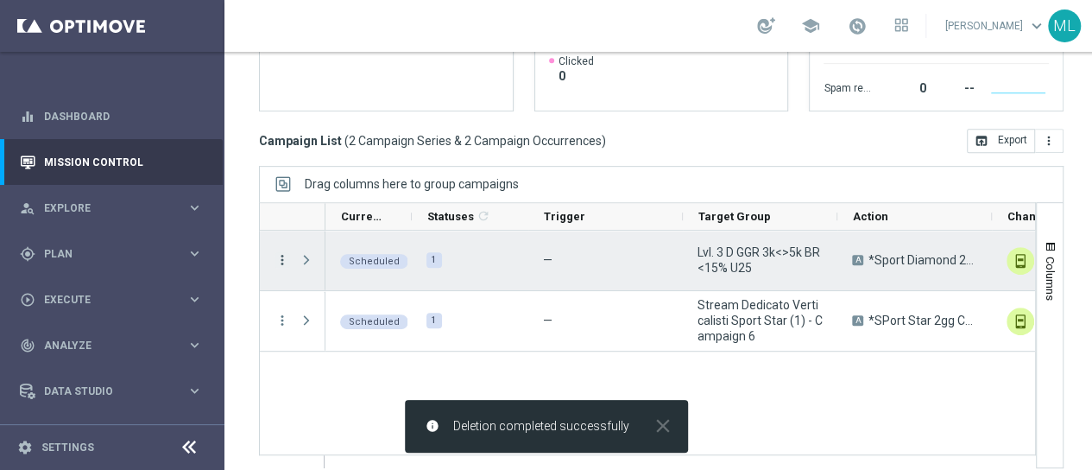
click at [281, 256] on icon "more_vert" at bounding box center [283, 260] width 16 height 16
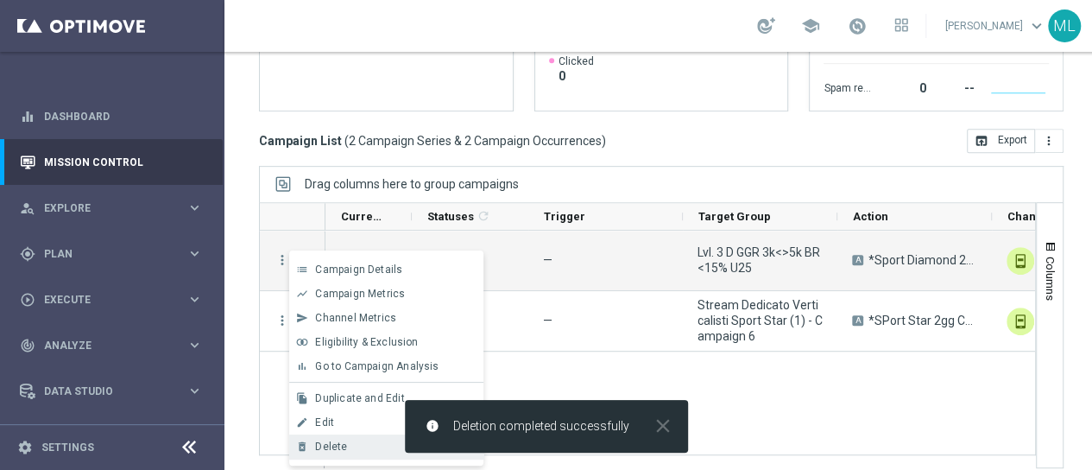
click at [335, 441] on span "Delete" at bounding box center [331, 446] width 32 height 12
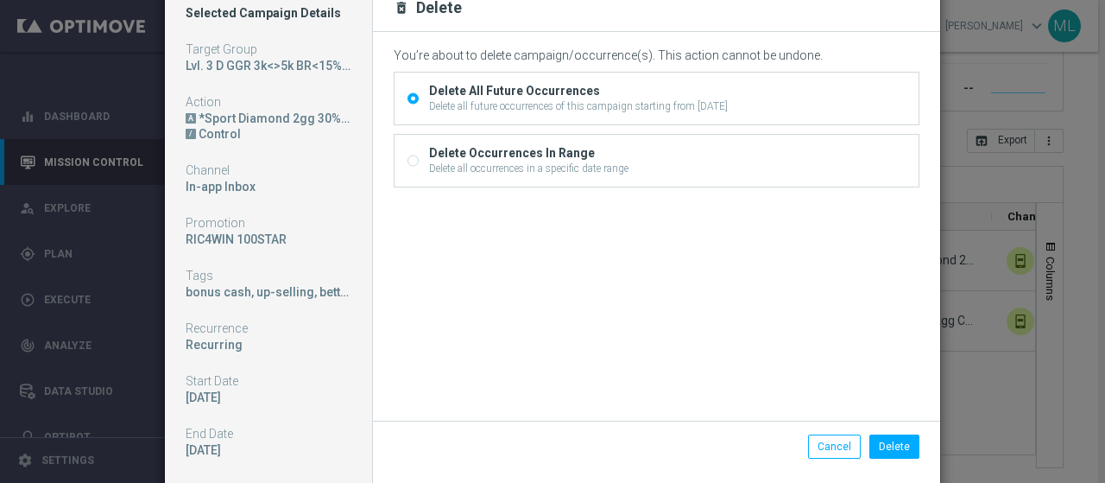
click at [407, 159] on input "Delete Occurrences In Range Delete all occurrences in a specific date range" at bounding box center [412, 162] width 11 height 11
radio input "true"
radio input "false"
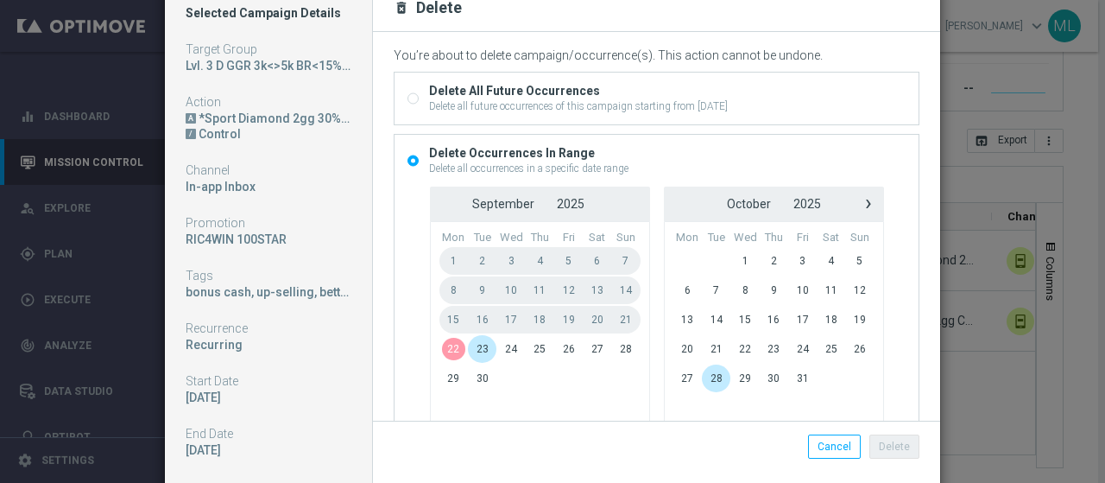
click at [439, 344] on span "22" at bounding box center [453, 349] width 29 height 28
click at [498, 350] on span "24" at bounding box center [510, 349] width 29 height 28
click at [889, 447] on button "Delete" at bounding box center [894, 446] width 50 height 24
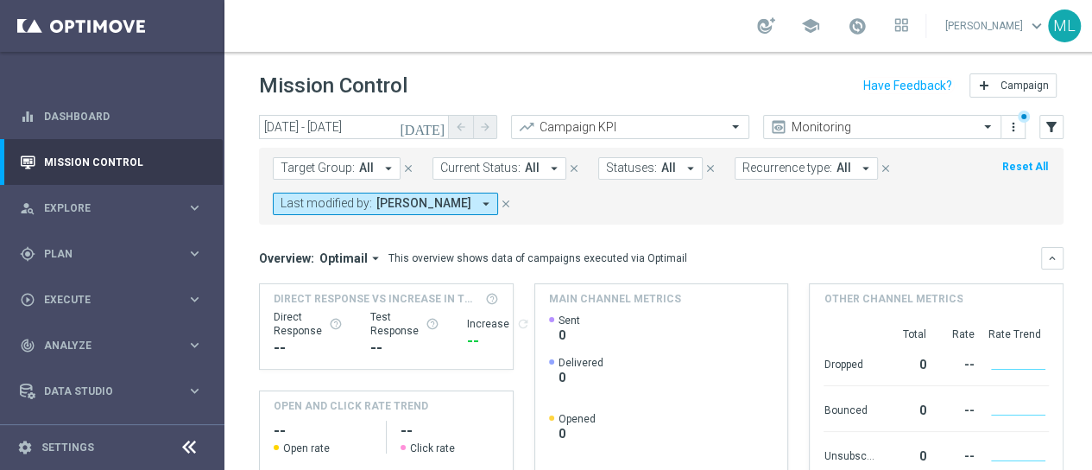
click at [440, 123] on icon "[DATE]" at bounding box center [423, 127] width 47 height 16
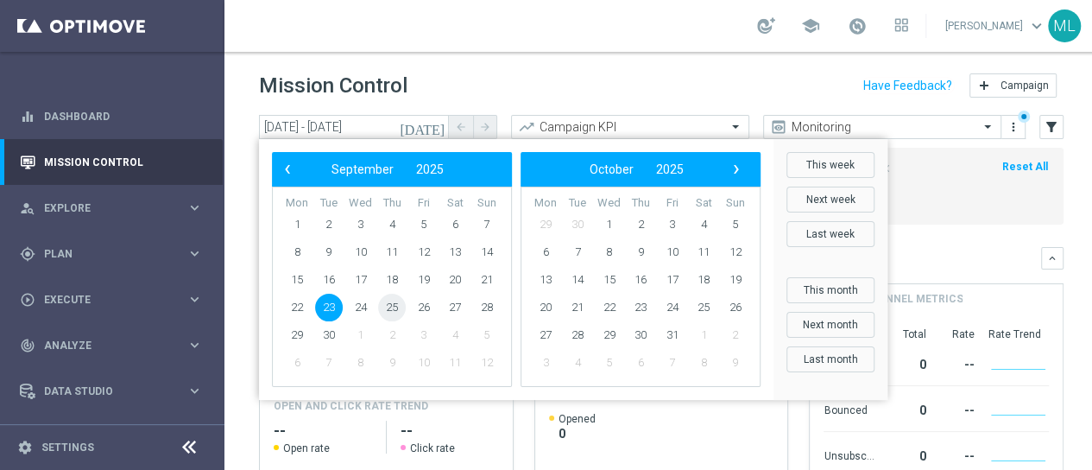
click at [395, 309] on span "25" at bounding box center [392, 308] width 28 height 28
type input "[DATE] - [DATE]"
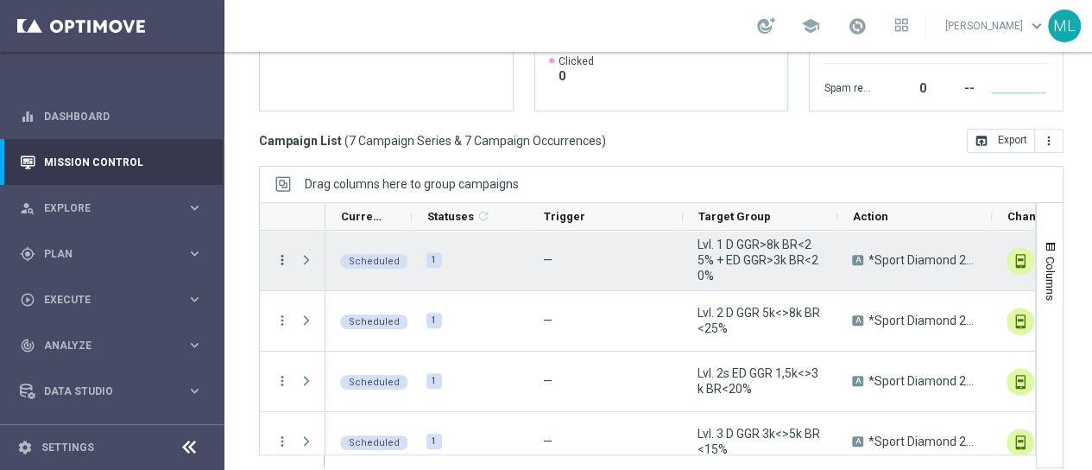
click at [276, 255] on icon "more_vert" at bounding box center [283, 260] width 16 height 16
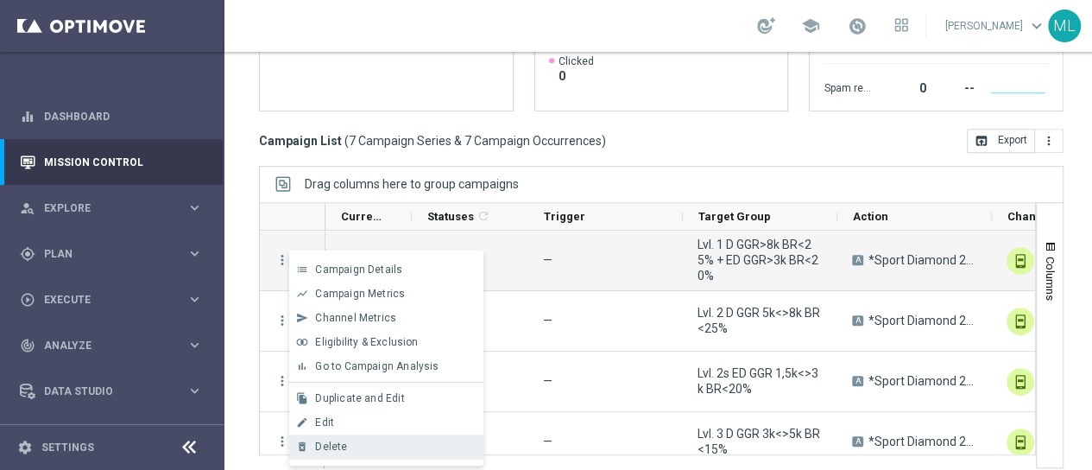
click at [335, 445] on span "Delete" at bounding box center [331, 446] width 32 height 12
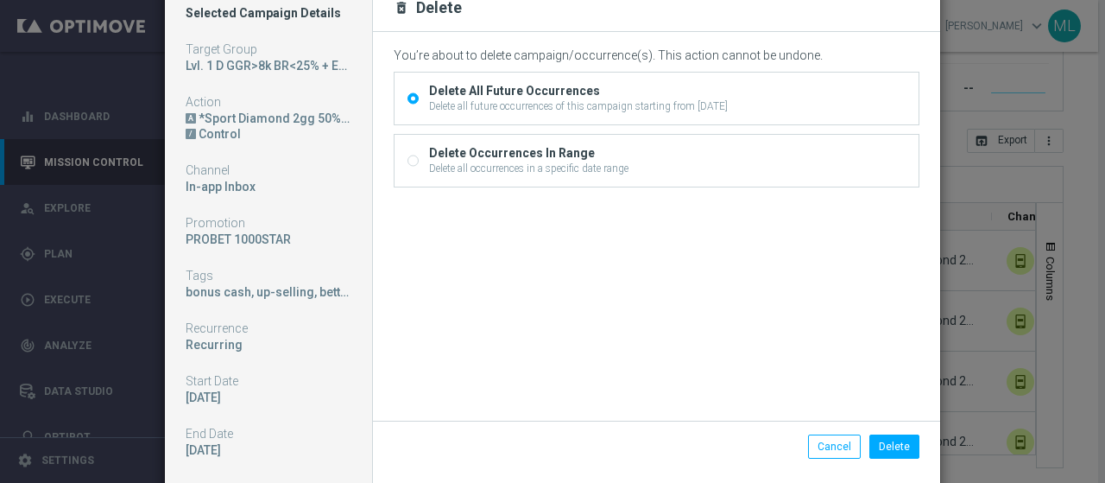
click at [425, 155] on label "Delete Occurrences In Range Delete all occurrences in a specific date range" at bounding box center [527, 160] width 204 height 31
click at [407, 157] on input "Delete Occurrences In Range Delete all occurrences in a specific date range" at bounding box center [412, 162] width 11 height 11
radio input "true"
radio input "false"
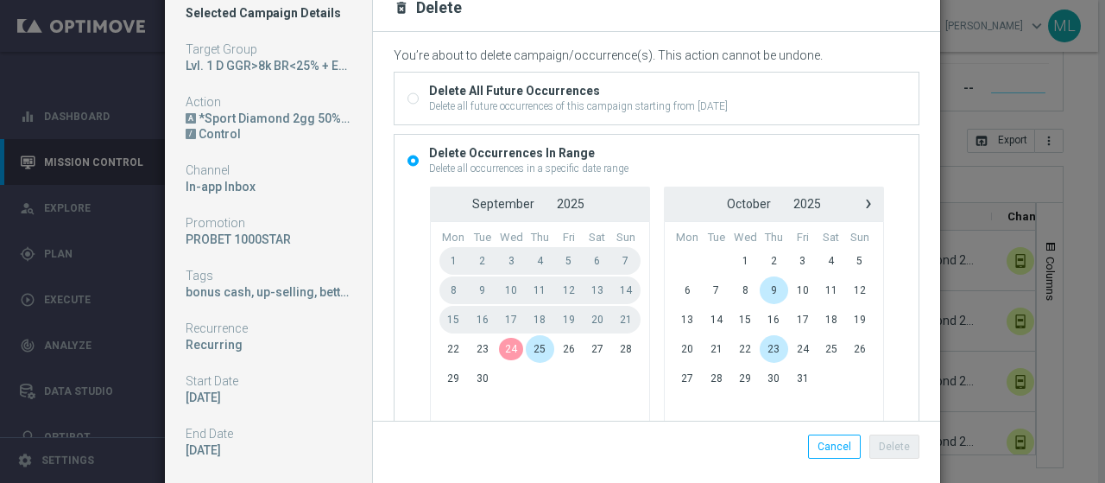
click at [504, 350] on span "24" at bounding box center [510, 349] width 29 height 28
click at [556, 350] on span "26" at bounding box center [568, 349] width 28 height 28
click at [886, 441] on button "Delete" at bounding box center [894, 446] width 50 height 24
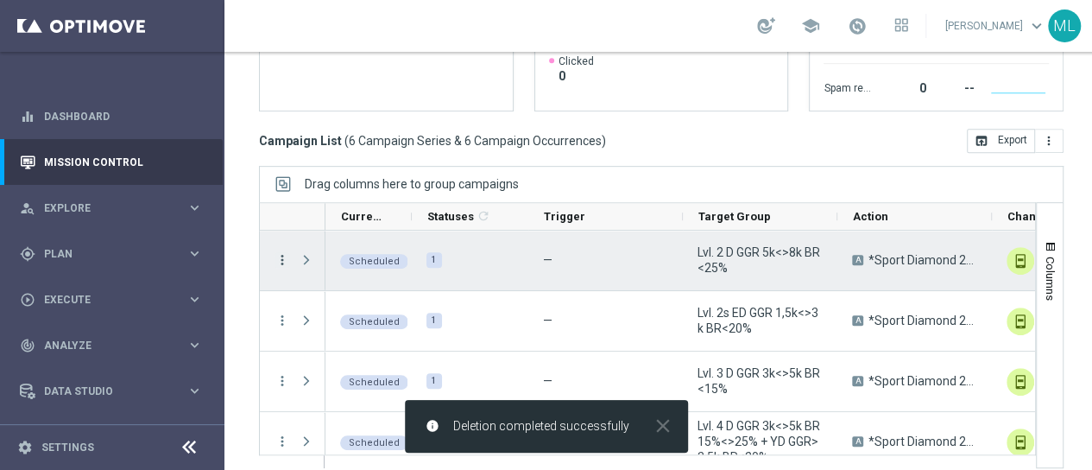
click at [282, 253] on icon "more_vert" at bounding box center [283, 260] width 16 height 16
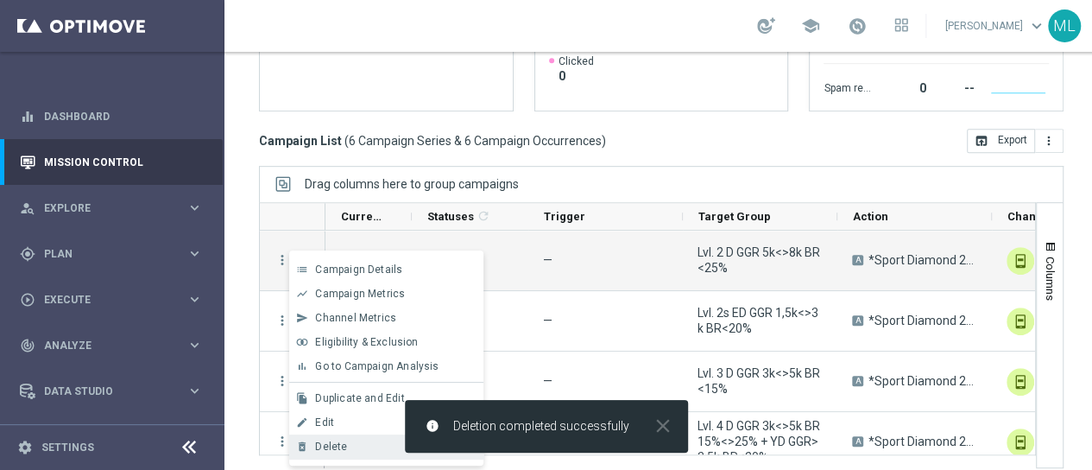
click at [335, 445] on span "Delete" at bounding box center [331, 446] width 32 height 12
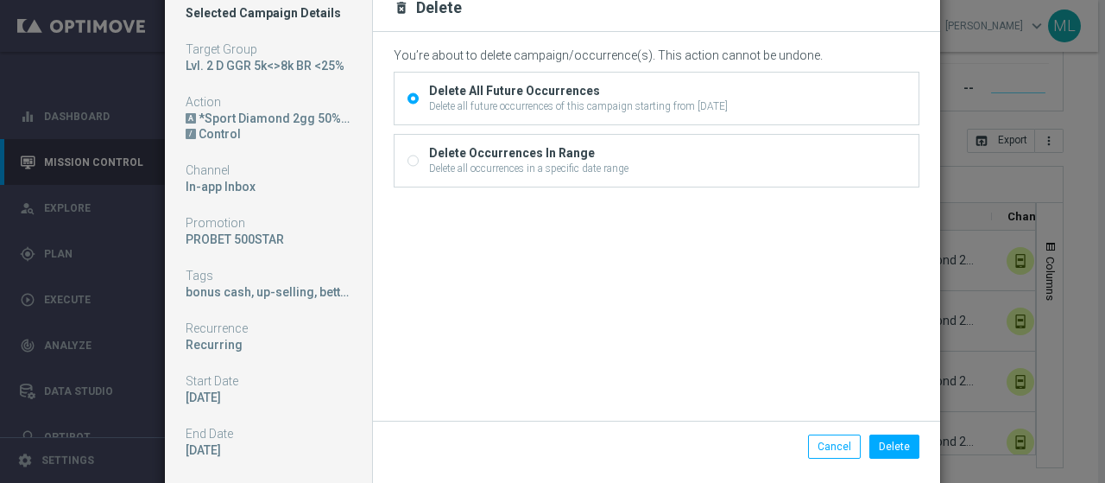
click at [407, 160] on input "Delete Occurrences In Range Delete all occurrences in a specific date range" at bounding box center [412, 162] width 11 height 11
radio input "true"
radio input "false"
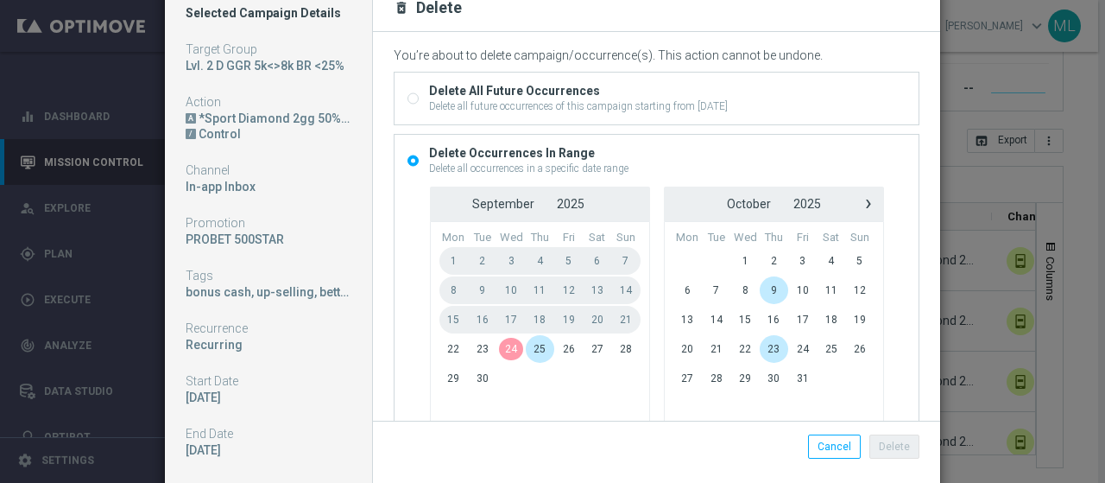
click at [504, 352] on span "24" at bounding box center [510, 349] width 29 height 28
click at [554, 348] on span "26" at bounding box center [568, 349] width 28 height 28
click at [888, 444] on button "Delete" at bounding box center [894, 446] width 50 height 24
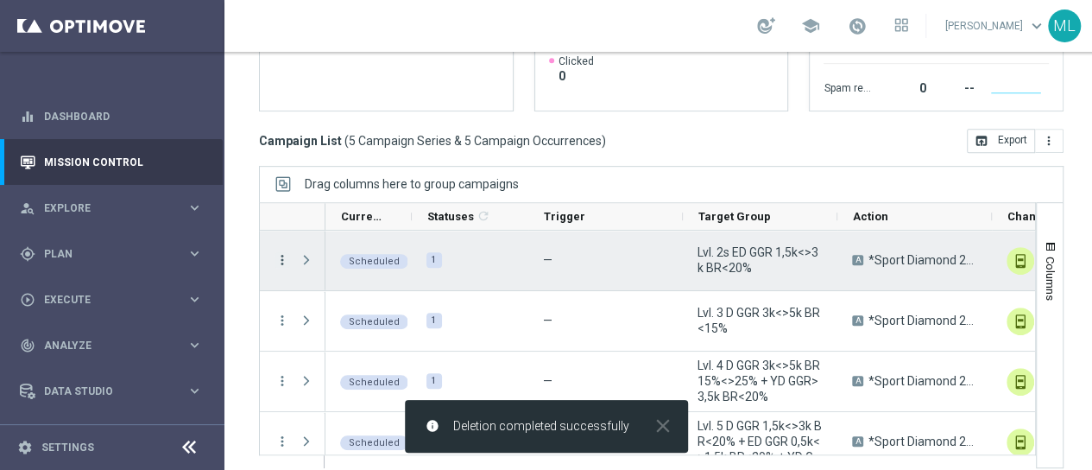
click at [281, 261] on icon "more_vert" at bounding box center [283, 260] width 16 height 16
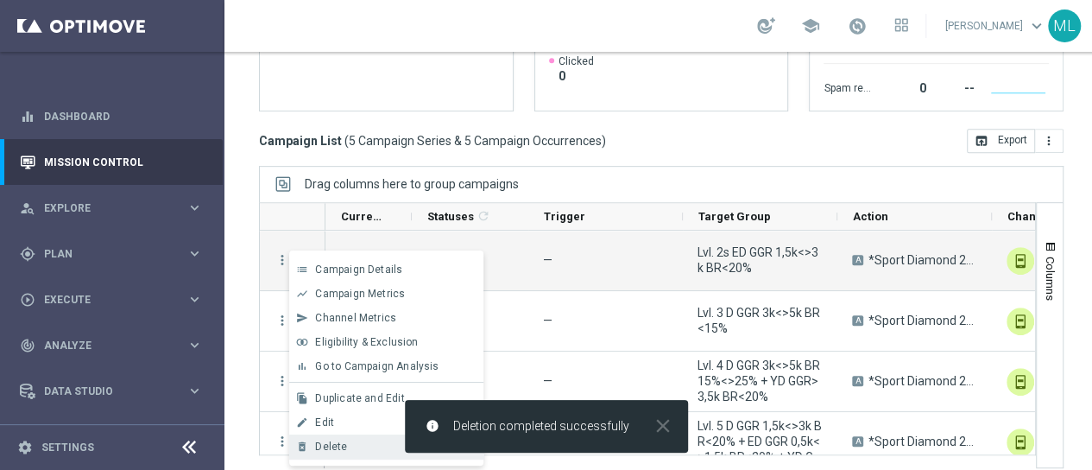
click at [334, 449] on span "Delete" at bounding box center [331, 446] width 32 height 12
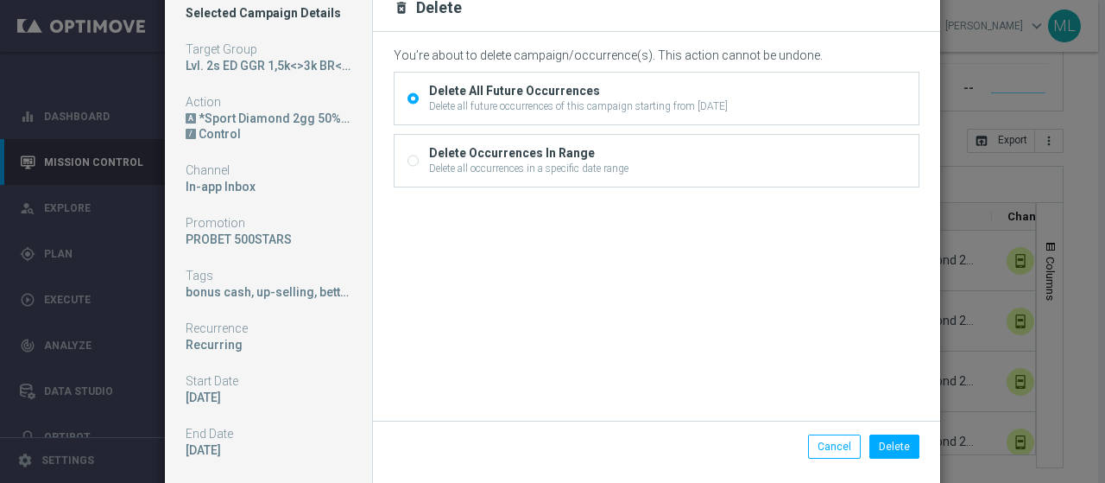
click at [408, 159] on input "Delete Occurrences In Range Delete all occurrences in a specific date range" at bounding box center [412, 162] width 11 height 11
radio input "true"
radio input "false"
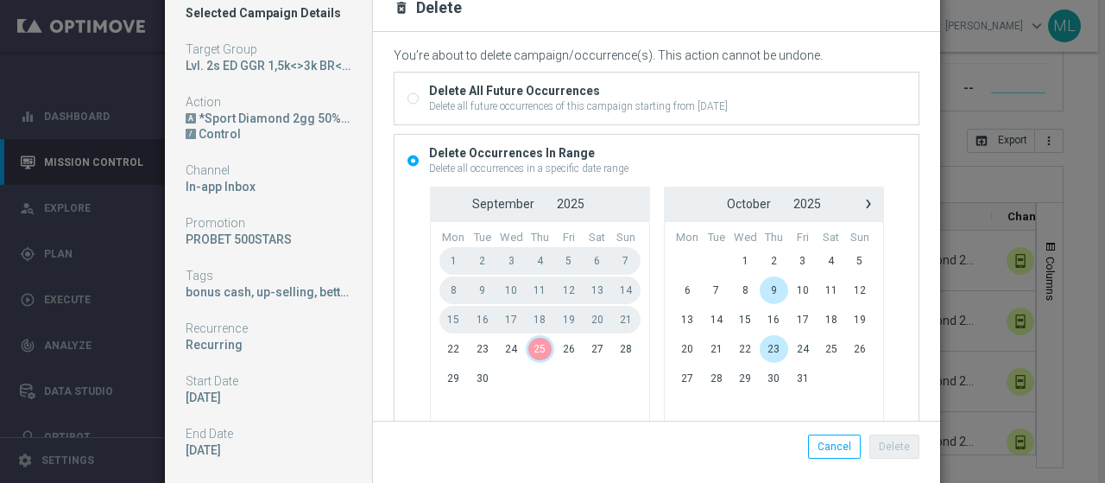
click at [496, 348] on span "24" at bounding box center [510, 349] width 29 height 28
drag, startPoint x: 540, startPoint y: 350, endPoint x: 553, endPoint y: 345, distance: 14.5
click at [554, 345] on span "26" at bounding box center [568, 349] width 28 height 28
click at [890, 446] on button "Delete" at bounding box center [894, 446] width 50 height 24
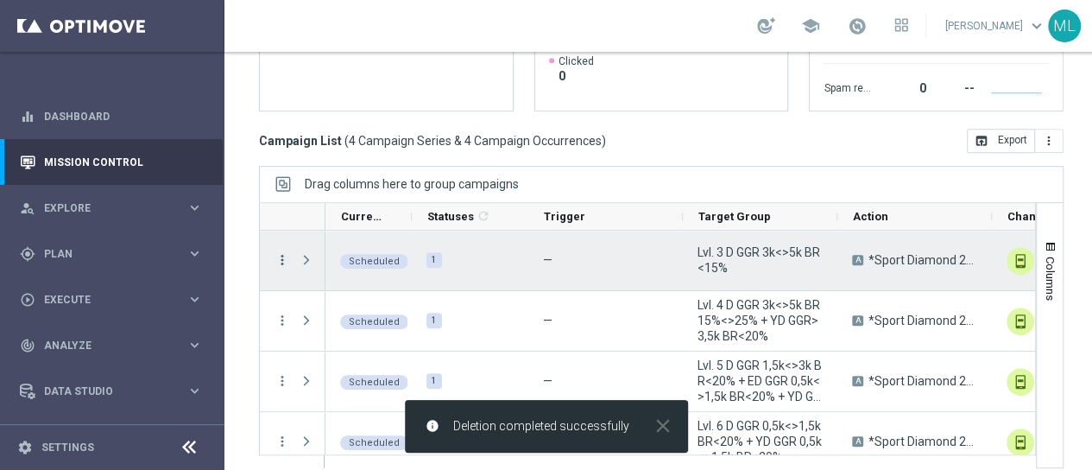
click at [282, 254] on icon "more_vert" at bounding box center [283, 260] width 16 height 16
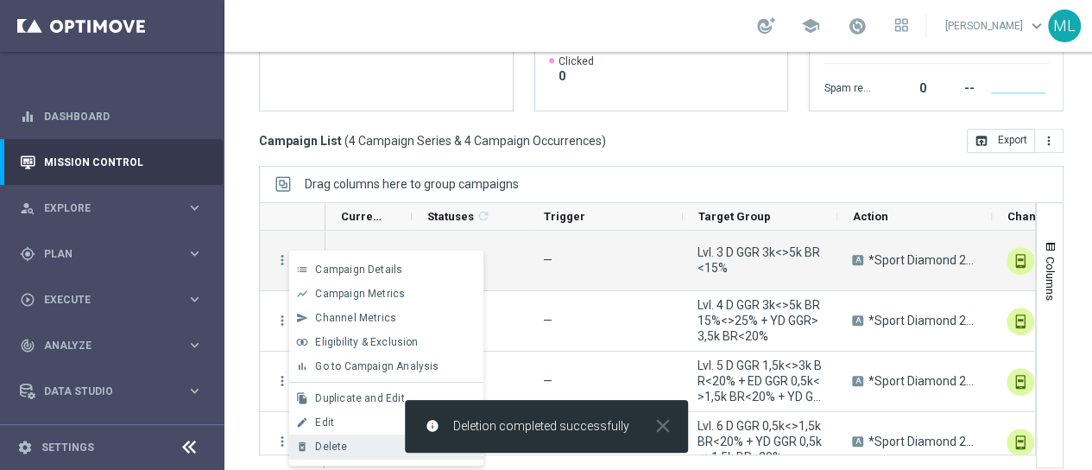
click at [338, 445] on span "Delete" at bounding box center [331, 446] width 32 height 12
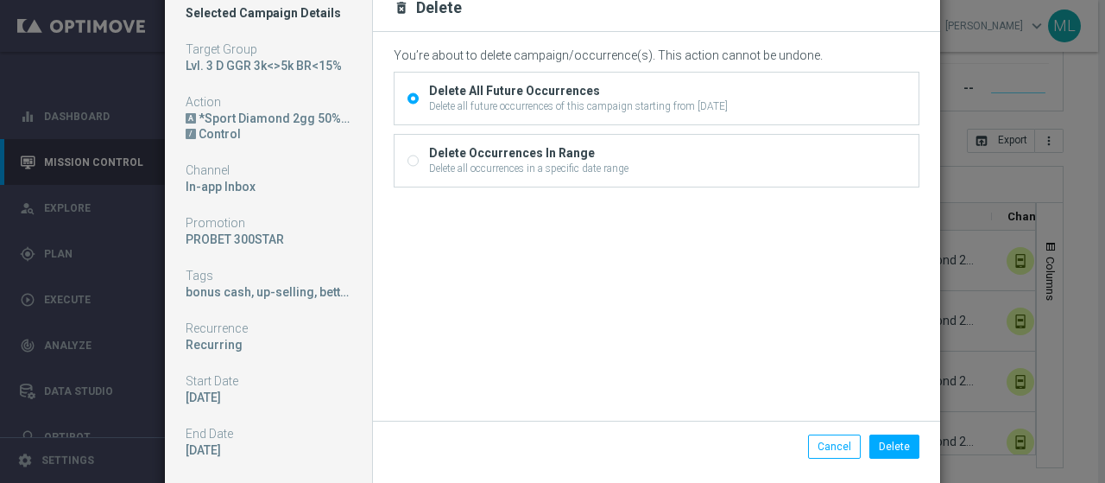
click at [408, 162] on input "Delete Occurrences In Range Delete all occurrences in a specific date range" at bounding box center [412, 162] width 11 height 11
radio input "true"
radio input "false"
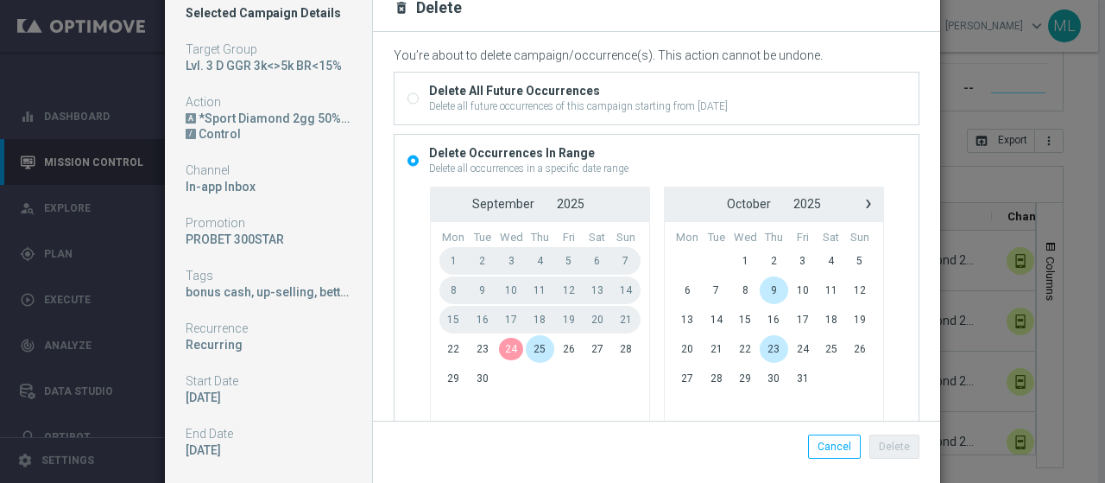
click at [498, 346] on span "24" at bounding box center [510, 349] width 29 height 28
click at [559, 345] on span "26" at bounding box center [568, 349] width 28 height 28
click at [896, 445] on button "Delete" at bounding box center [894, 446] width 50 height 24
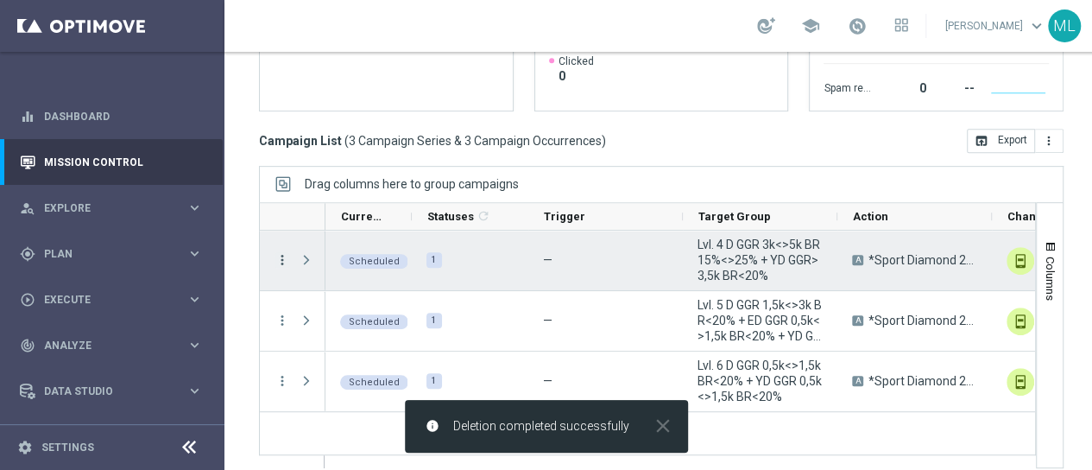
click at [281, 256] on icon "more_vert" at bounding box center [283, 260] width 16 height 16
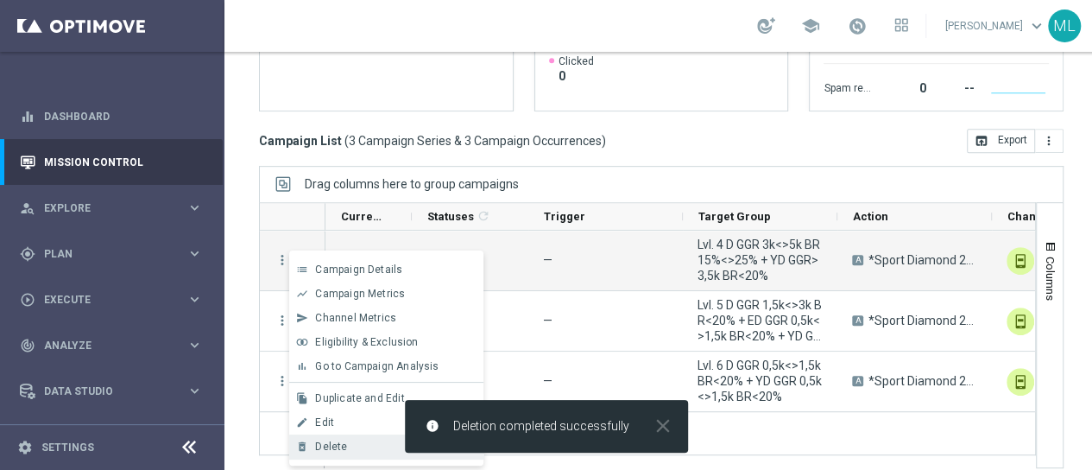
click at [340, 441] on span "Delete" at bounding box center [331, 446] width 32 height 12
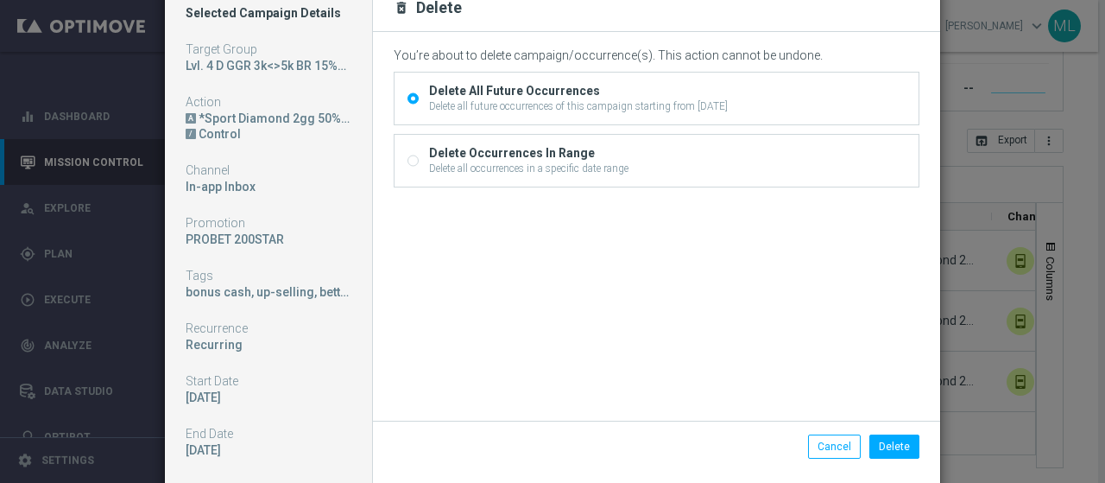
click at [407, 158] on input "Delete Occurrences In Range Delete all occurrences in a specific date range" at bounding box center [412, 162] width 11 height 11
radio input "true"
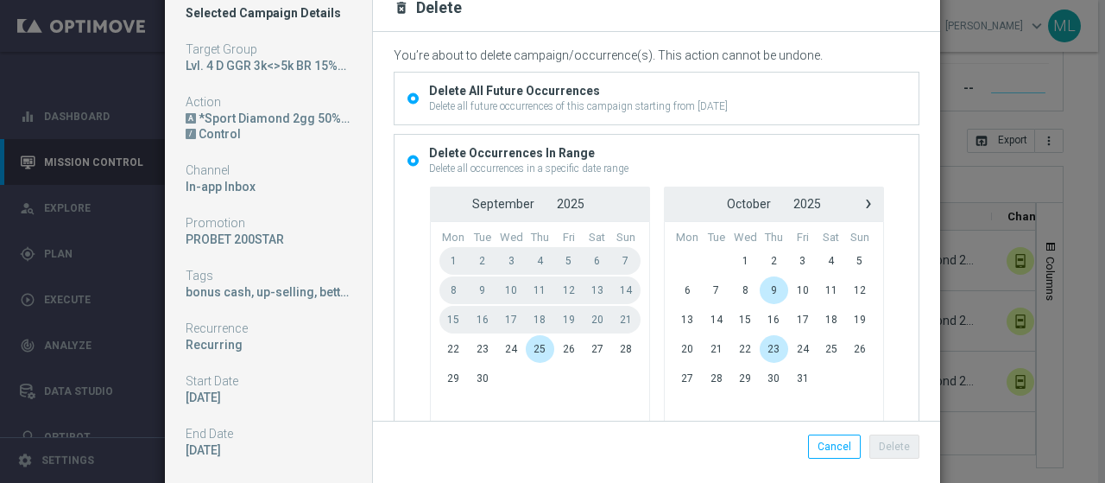
radio input "false"
click at [496, 350] on span "24" at bounding box center [510, 349] width 29 height 28
click at [555, 351] on span "26" at bounding box center [568, 349] width 28 height 28
click at [886, 445] on button "Delete" at bounding box center [894, 446] width 50 height 24
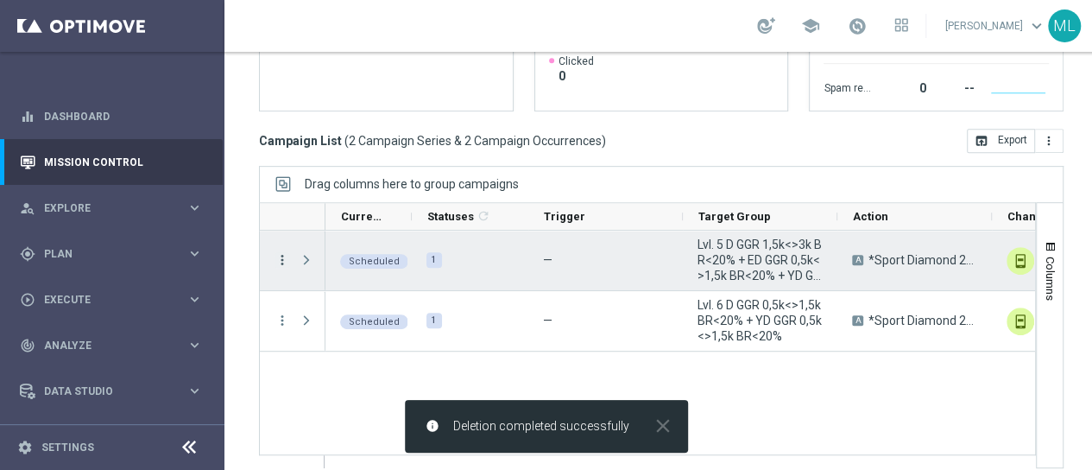
click at [278, 258] on icon "more_vert" at bounding box center [283, 260] width 16 height 16
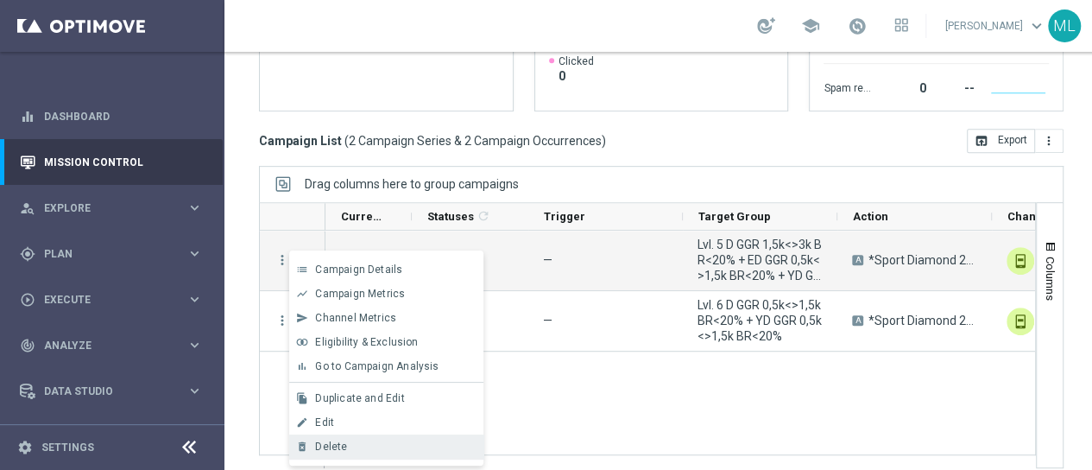
click at [349, 441] on div "Delete" at bounding box center [395, 446] width 161 height 12
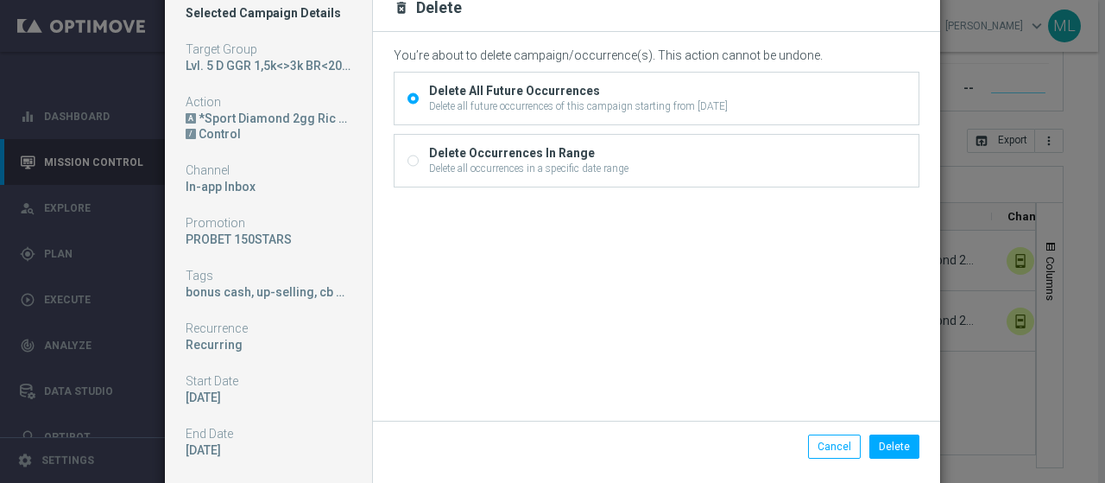
click at [407, 157] on input "Delete Occurrences In Range Delete all occurrences in a specific date range" at bounding box center [412, 162] width 11 height 11
radio input "true"
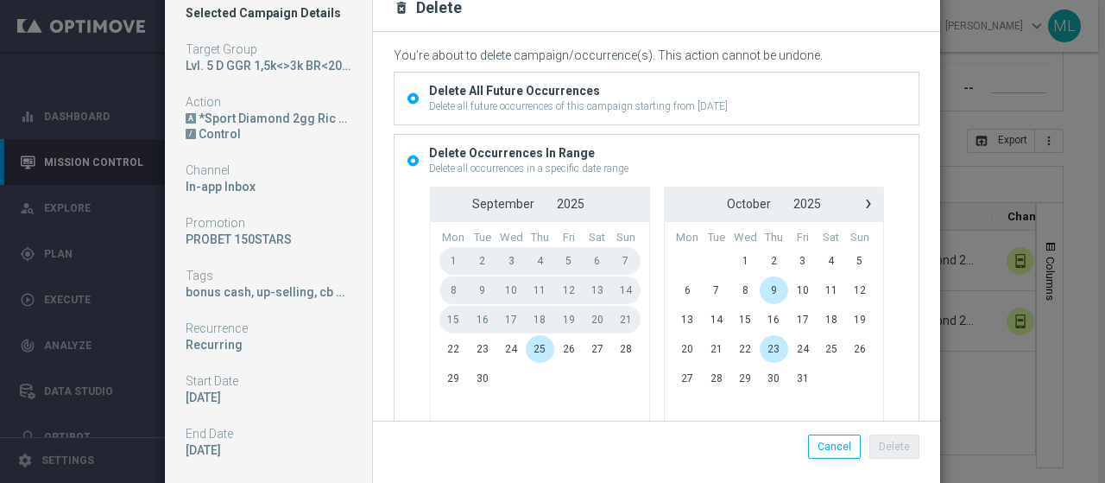
radio input "false"
click at [502, 345] on span "24" at bounding box center [510, 349] width 29 height 28
click at [554, 350] on span "26" at bounding box center [568, 349] width 28 height 28
click at [895, 447] on button "Delete" at bounding box center [894, 446] width 50 height 24
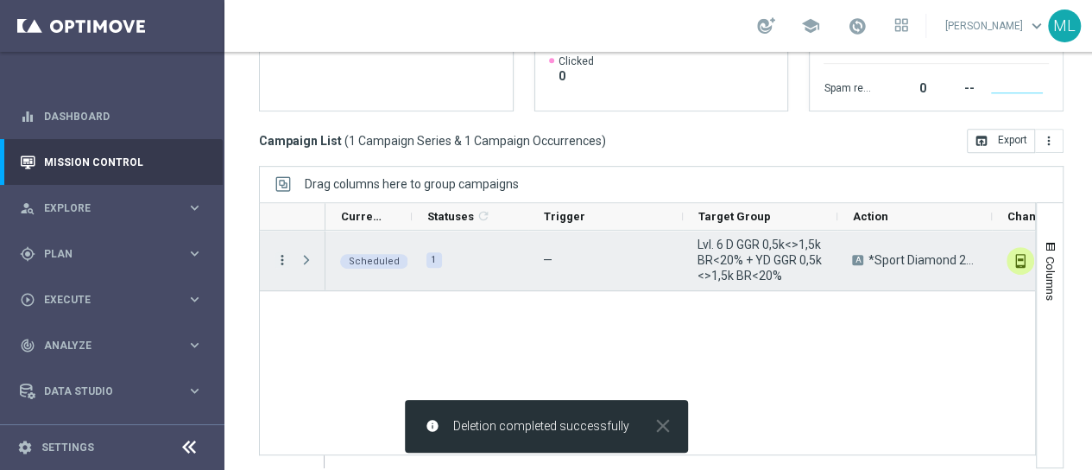
click at [283, 259] on icon "more_vert" at bounding box center [283, 260] width 16 height 16
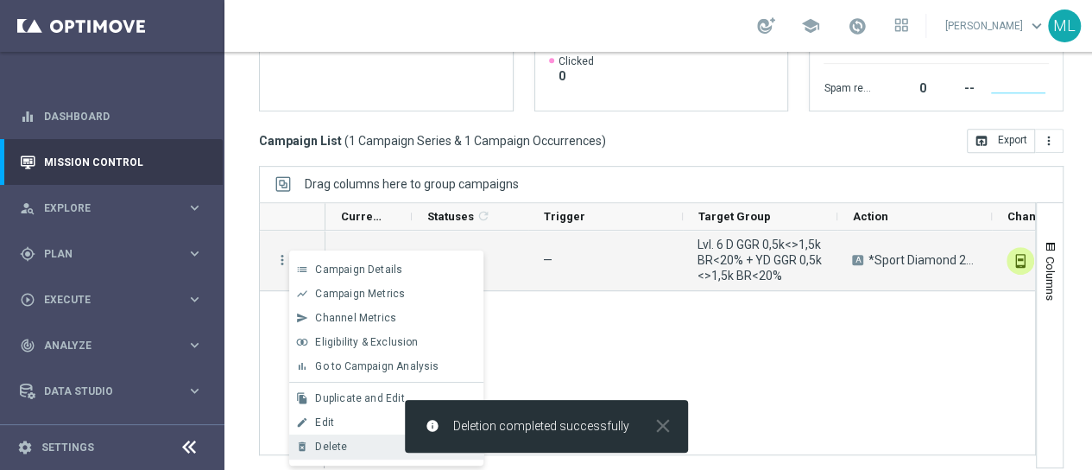
click at [331, 444] on span "Delete" at bounding box center [331, 446] width 32 height 12
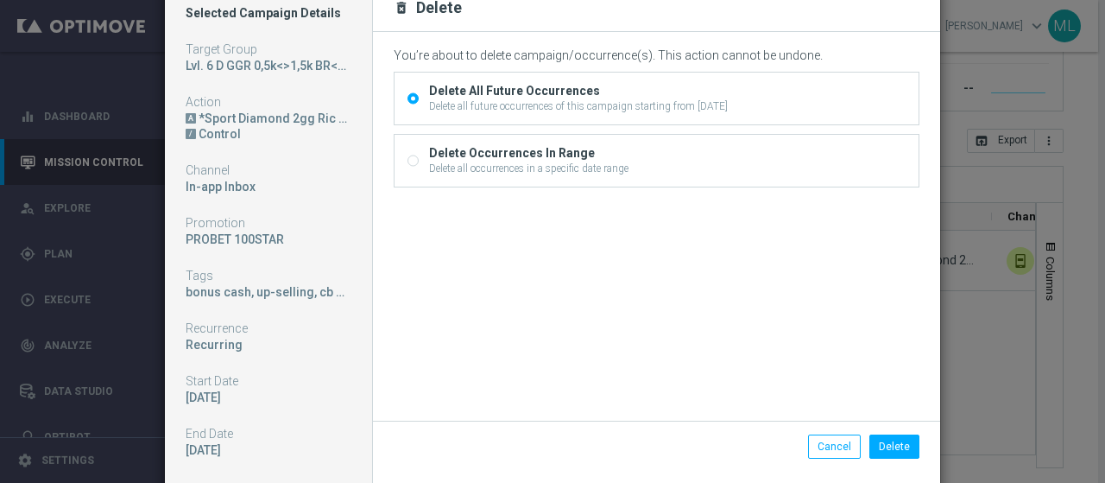
click at [407, 162] on input "Delete Occurrences In Range Delete all occurrences in a specific date range" at bounding box center [412, 162] width 11 height 11
radio input "true"
radio input "false"
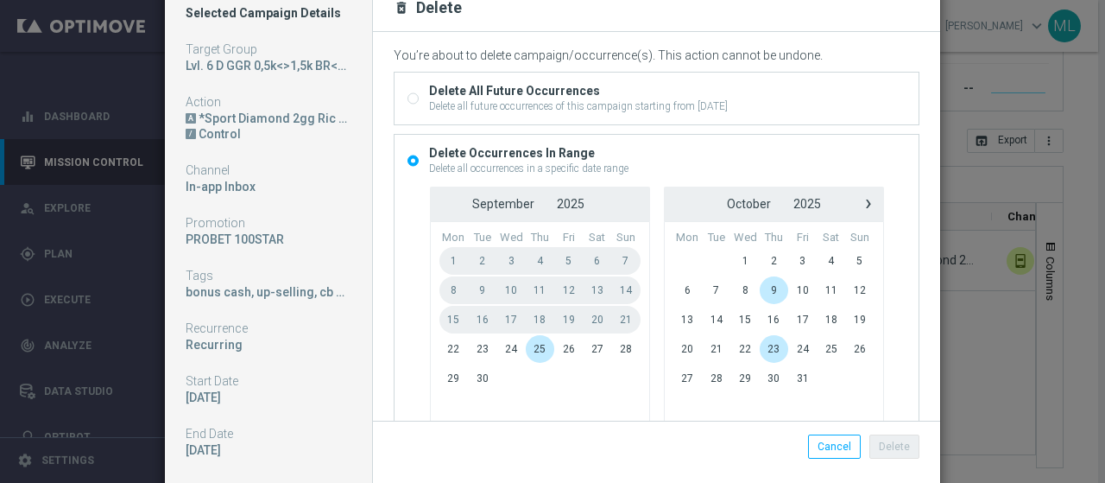
click at [496, 343] on span "24" at bounding box center [510, 349] width 29 height 28
click at [554, 351] on span "26" at bounding box center [568, 349] width 28 height 28
click at [888, 445] on button "Delete" at bounding box center [894, 446] width 50 height 24
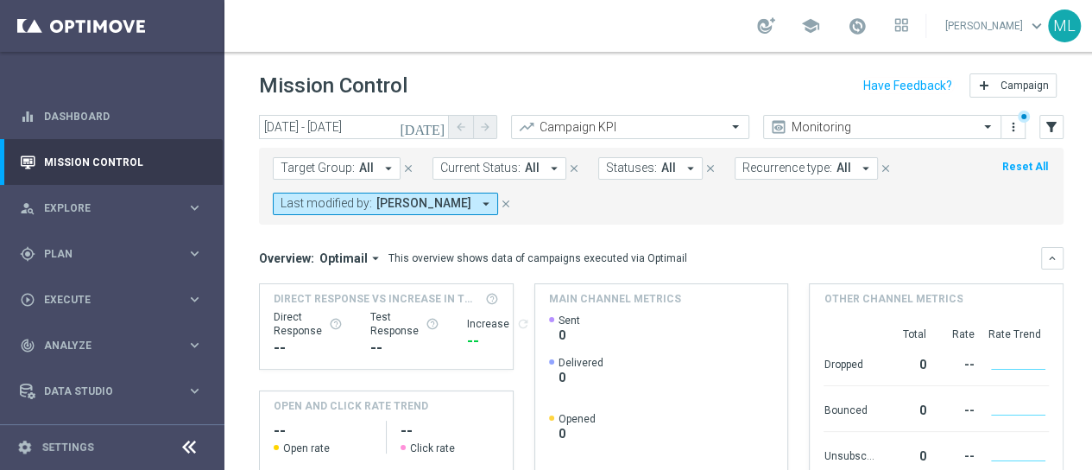
click at [436, 125] on icon "[DATE]" at bounding box center [423, 127] width 47 height 16
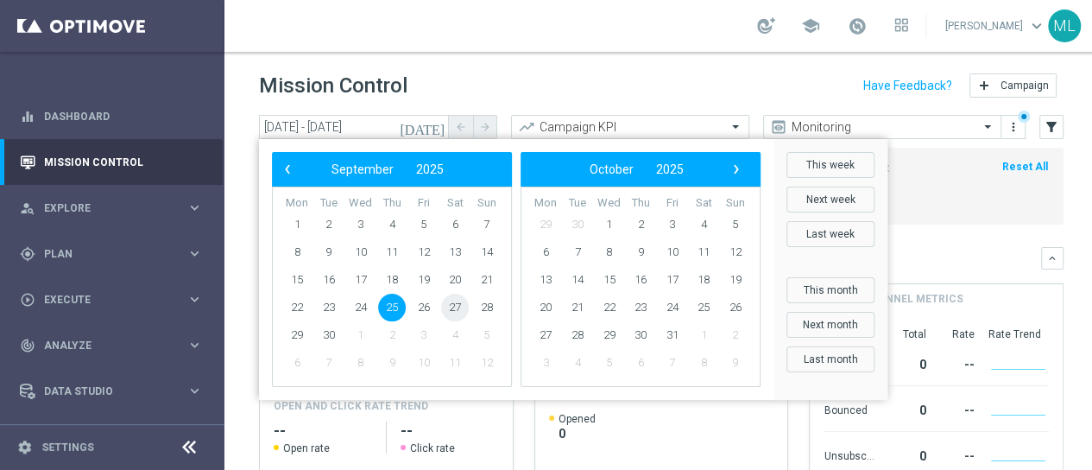
click at [453, 306] on span "27" at bounding box center [455, 308] width 28 height 28
type input "[DATE] - [DATE]"
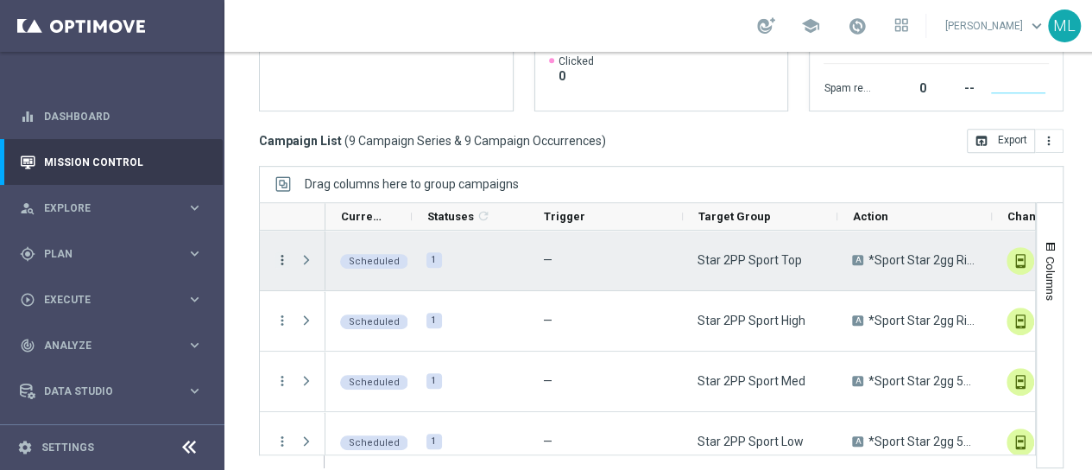
click at [280, 252] on icon "more_vert" at bounding box center [283, 260] width 16 height 16
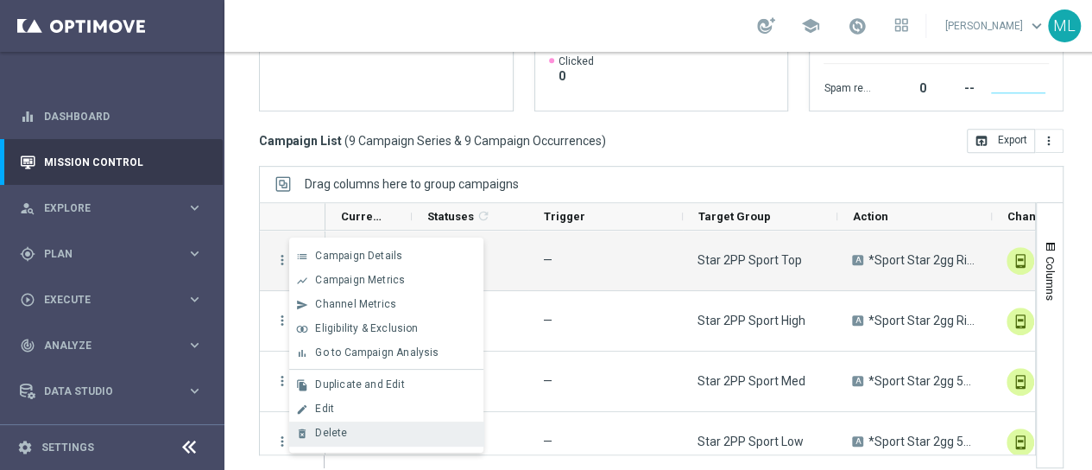
click at [338, 428] on span "Delete" at bounding box center [331, 432] width 32 height 12
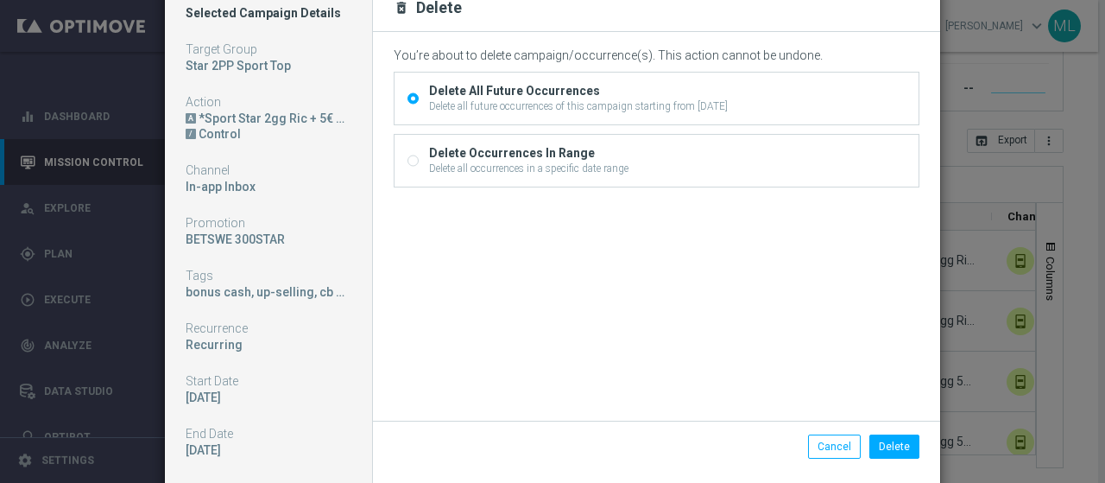
click at [407, 160] on input "Delete Occurrences In Range Delete all occurrences in a specific date range" at bounding box center [412, 162] width 11 height 11
radio input "true"
radio input "false"
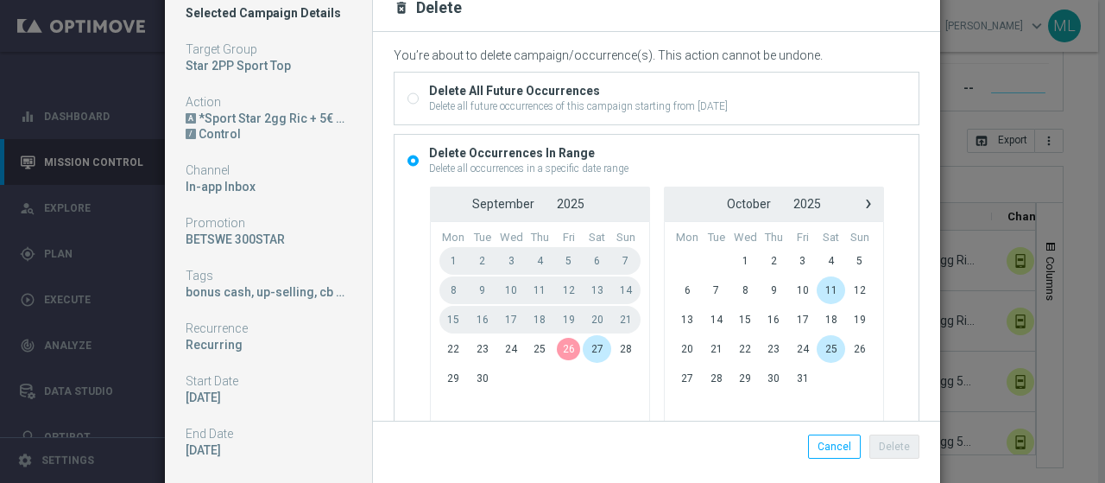
click at [554, 345] on span "26" at bounding box center [568, 349] width 28 height 28
click at [611, 344] on span "28" at bounding box center [625, 349] width 28 height 28
click at [893, 445] on button "Delete" at bounding box center [894, 446] width 50 height 24
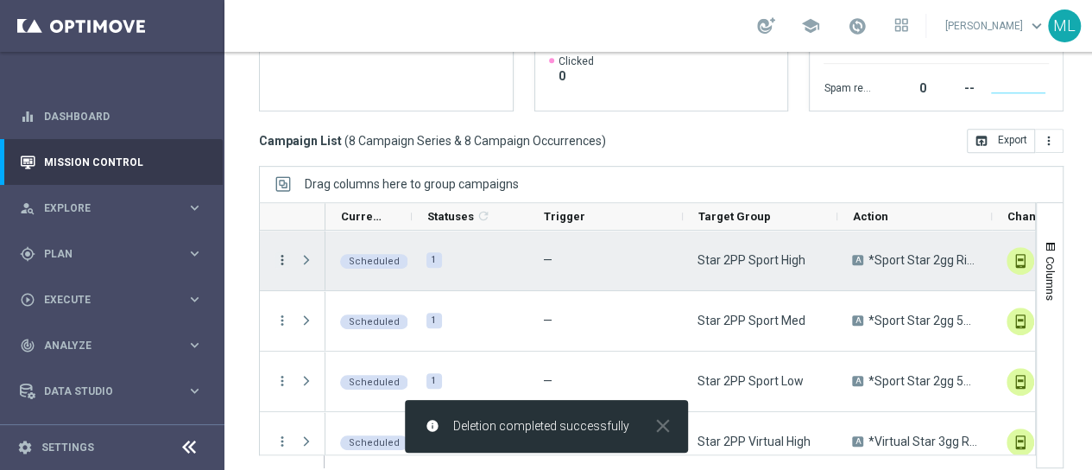
click at [282, 258] on icon "more_vert" at bounding box center [283, 260] width 16 height 16
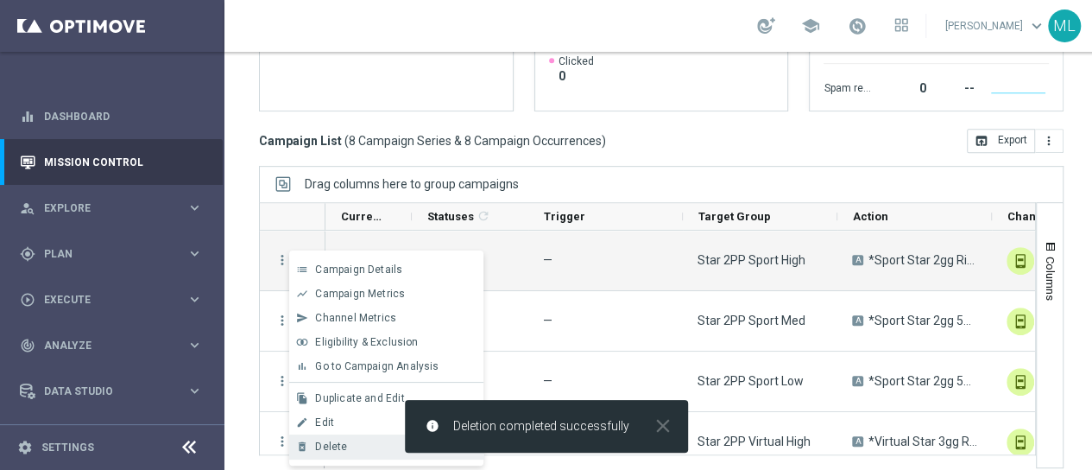
click at [348, 448] on div "Delete" at bounding box center [395, 446] width 161 height 12
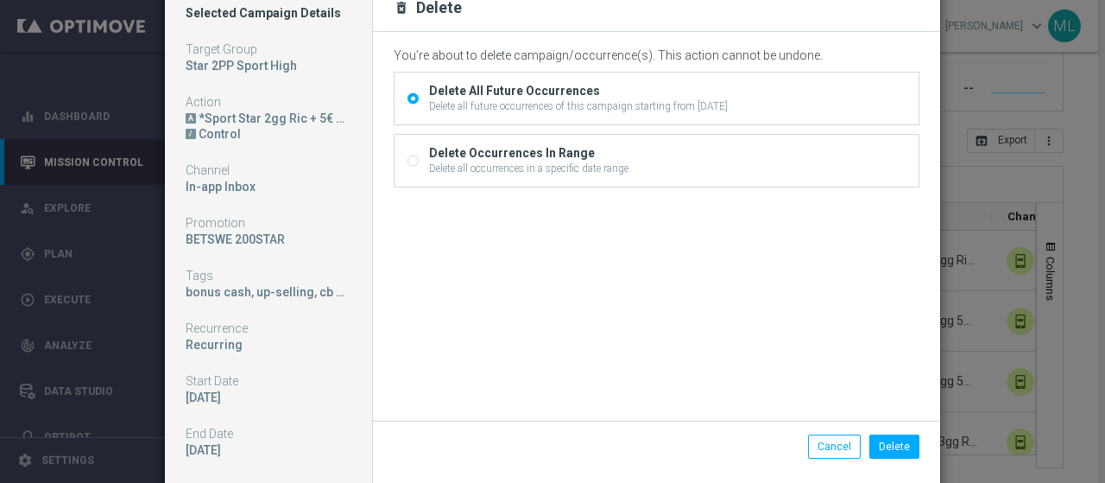
click at [442, 155] on div "Delete Occurrences In Range" at bounding box center [528, 153] width 199 height 16
click at [419, 157] on input "Delete Occurrences In Range Delete all occurrences in a specific date range" at bounding box center [412, 162] width 11 height 11
radio input "true"
radio input "false"
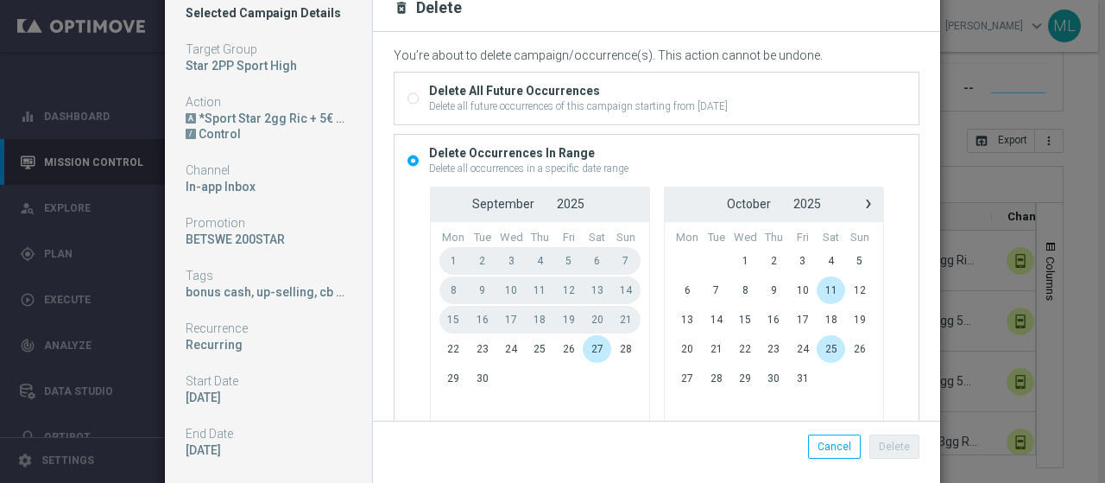
click at [554, 346] on span "26" at bounding box center [568, 349] width 28 height 28
click at [611, 348] on span "28" at bounding box center [625, 349] width 28 height 28
click at [887, 445] on button "Delete" at bounding box center [894, 446] width 50 height 24
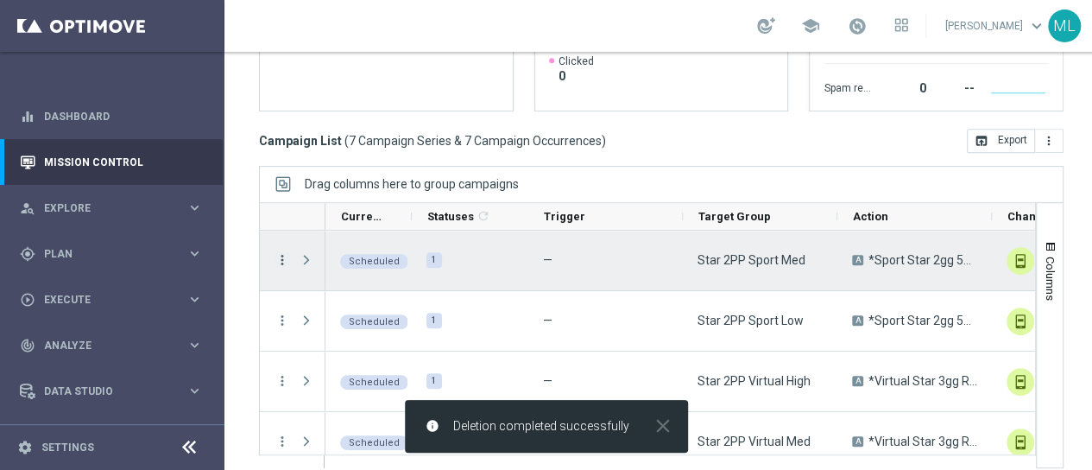
click at [285, 260] on icon "more_vert" at bounding box center [283, 260] width 16 height 16
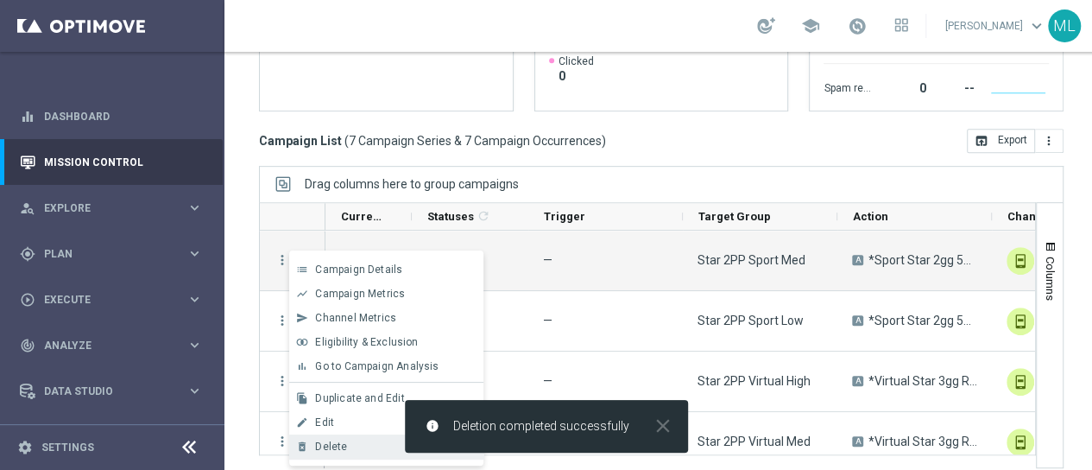
click at [362, 441] on div "Delete" at bounding box center [395, 446] width 161 height 12
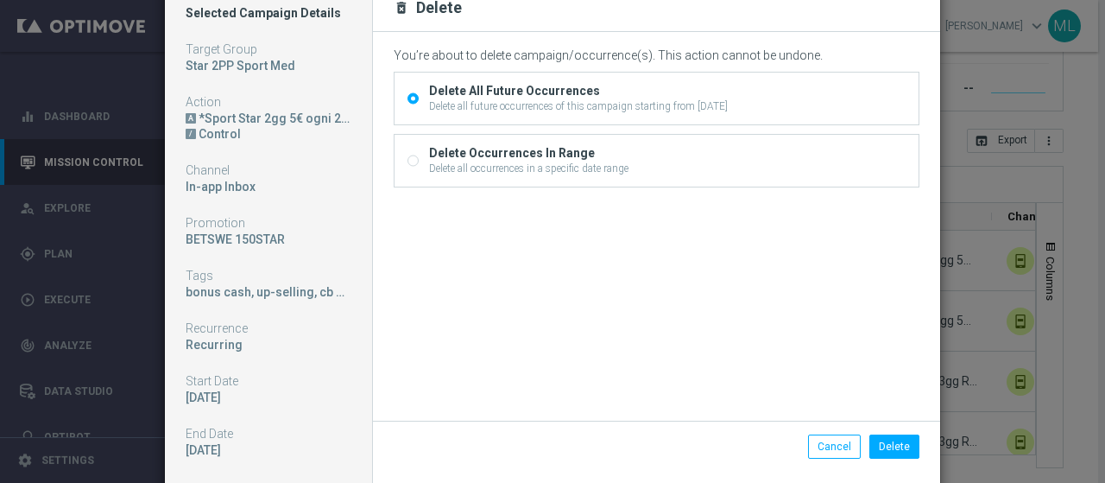
click at [470, 161] on div "Delete all occurrences in a specific date range" at bounding box center [528, 169] width 199 height 16
click at [419, 160] on input "Delete Occurrences In Range Delete all occurrences in a specific date range" at bounding box center [412, 162] width 11 height 11
radio input "true"
radio input "false"
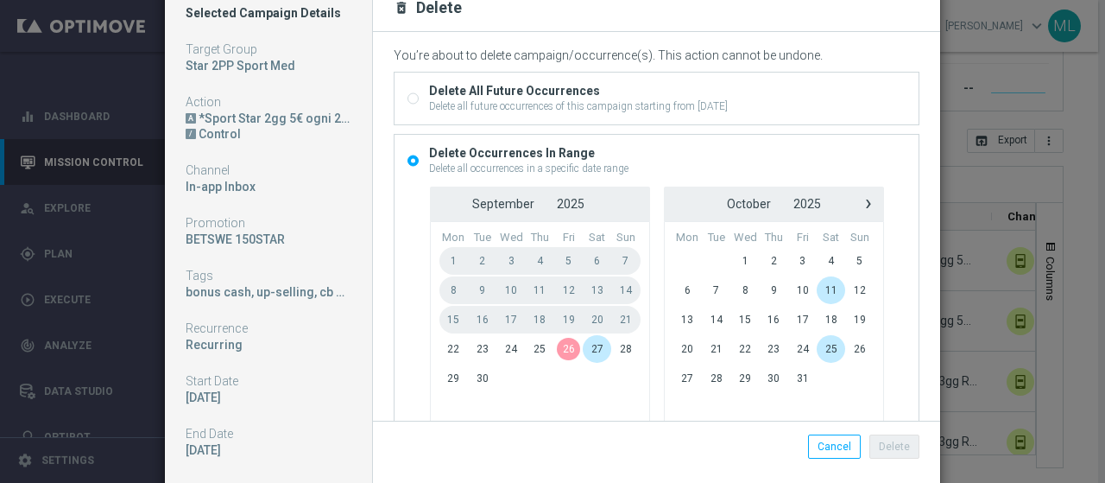
click at [554, 351] on span "26" at bounding box center [568, 349] width 28 height 28
click at [615, 353] on span "28" at bounding box center [625, 349] width 28 height 28
click at [899, 450] on button "Delete" at bounding box center [894, 446] width 50 height 24
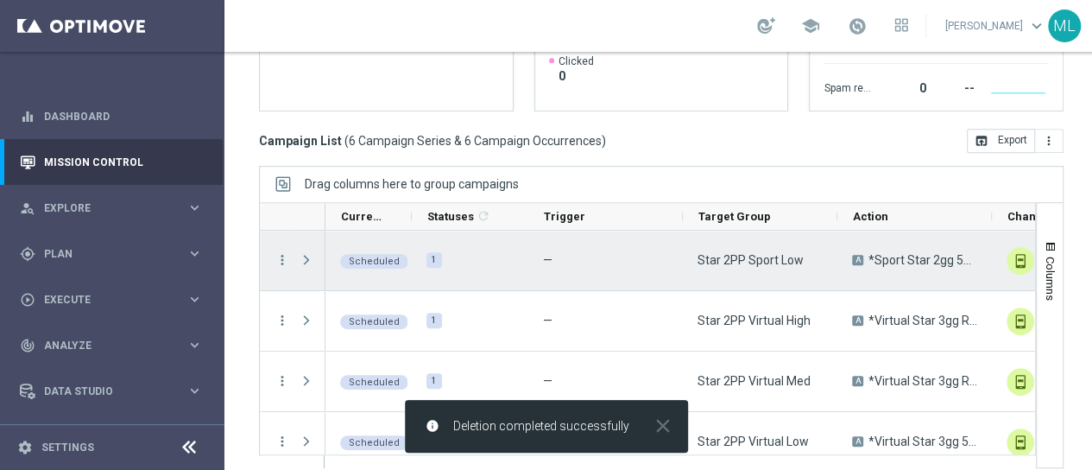
click at [286, 266] on div "more_vert" at bounding box center [275, 260] width 31 height 60
click at [281, 262] on icon "more_vert" at bounding box center [283, 260] width 16 height 16
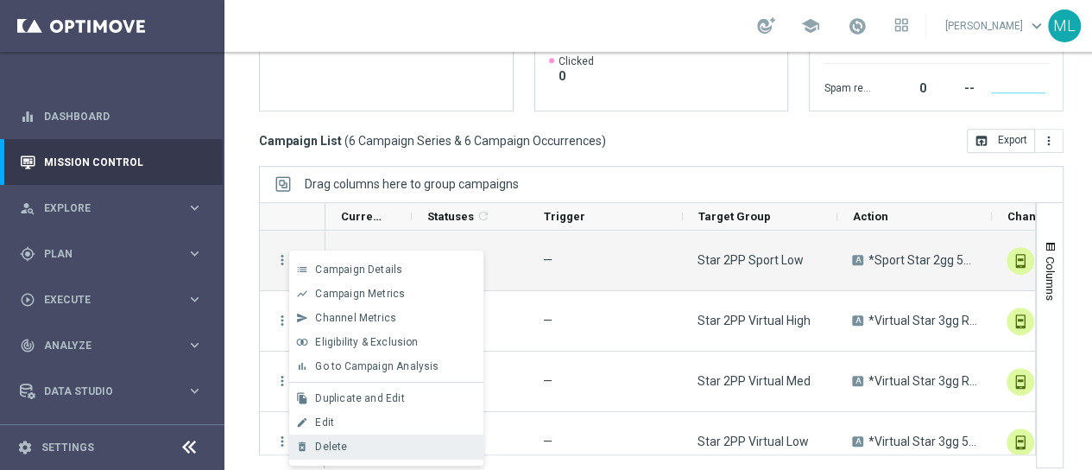
click at [337, 446] on span "Delete" at bounding box center [331, 446] width 32 height 12
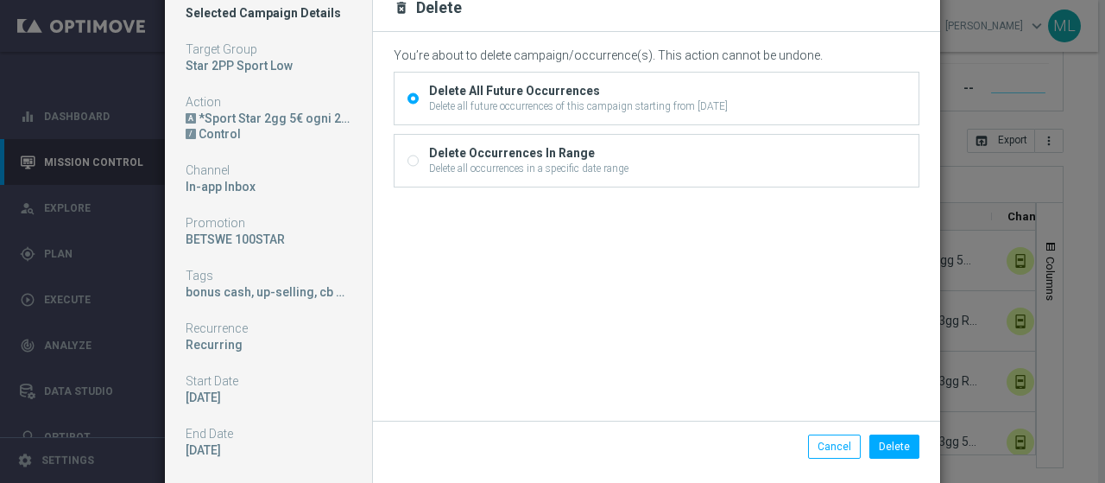
click at [446, 161] on div "Delete all occurrences in a specific date range" at bounding box center [528, 169] width 199 height 16
click at [419, 160] on input "Delete Occurrences In Range Delete all occurrences in a specific date range" at bounding box center [412, 162] width 11 height 11
radio input "true"
radio input "false"
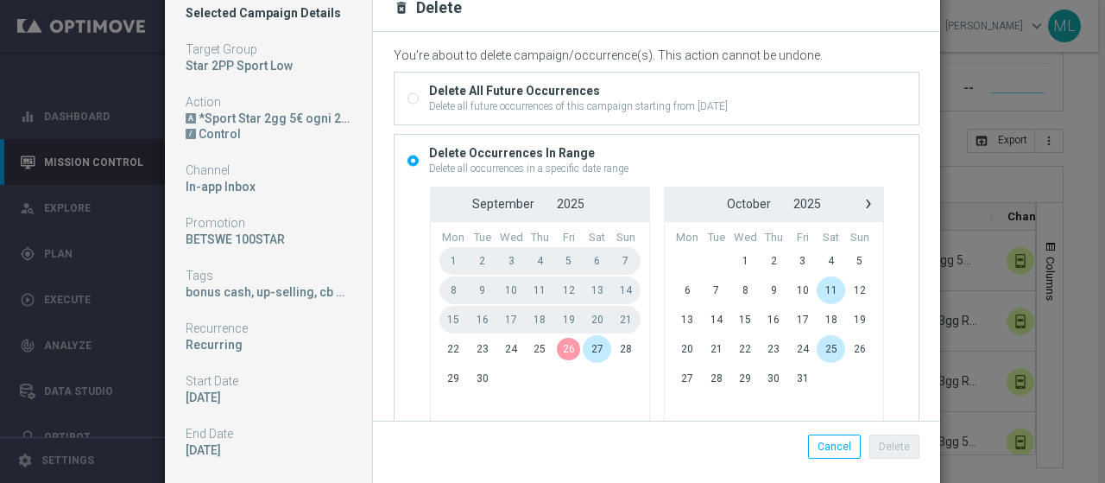
click at [554, 343] on span "26" at bounding box center [568, 349] width 28 height 28
click at [616, 354] on span "28" at bounding box center [625, 349] width 28 height 28
click at [888, 449] on button "Delete" at bounding box center [894, 446] width 50 height 24
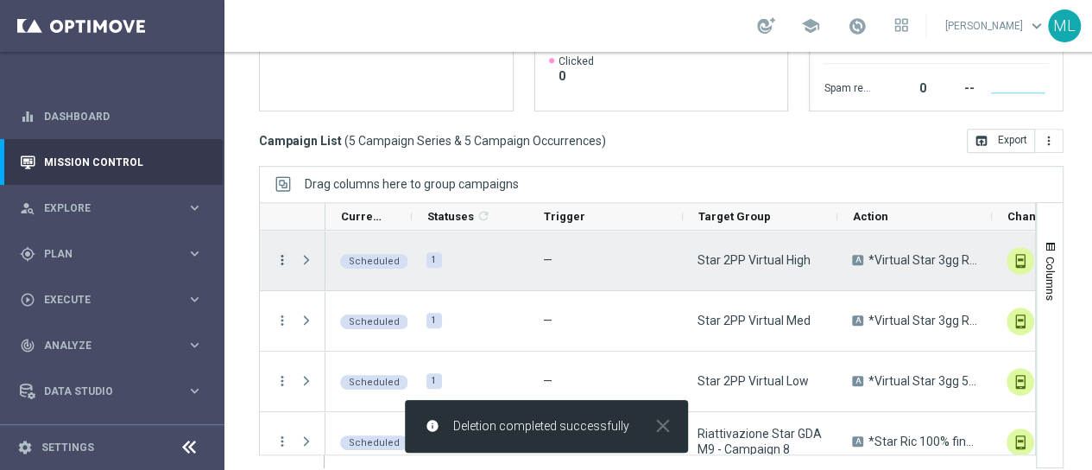
click at [287, 263] on icon "more_vert" at bounding box center [283, 260] width 16 height 16
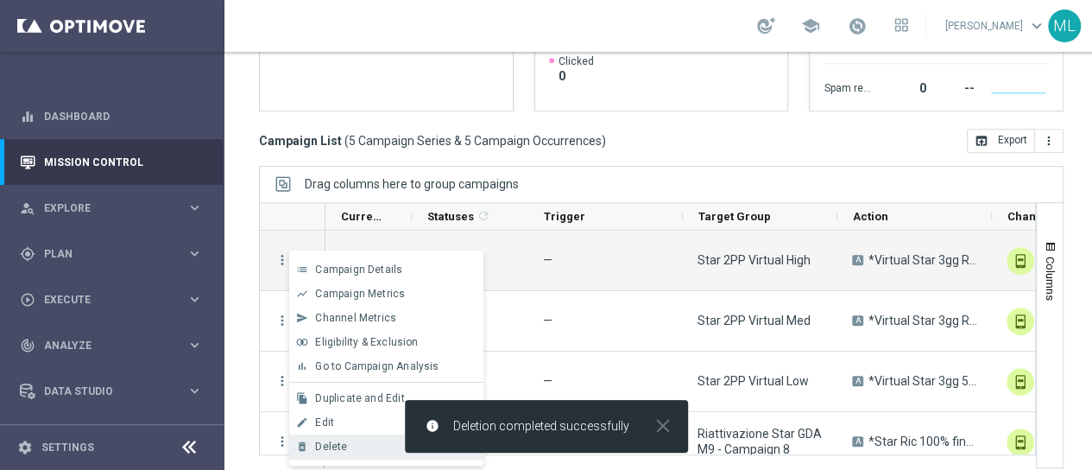
click at [323, 443] on span "Delete" at bounding box center [331, 446] width 32 height 12
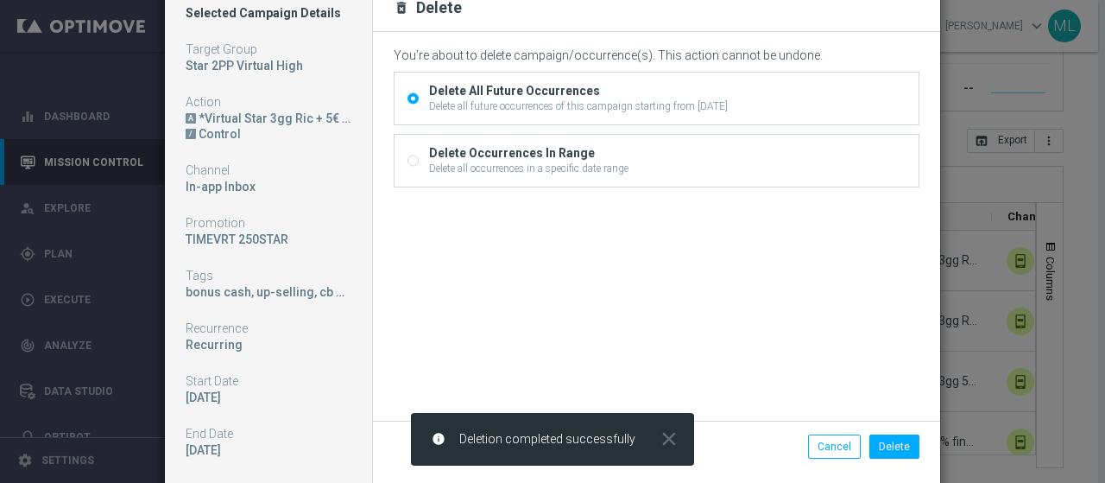
click at [477, 163] on div "Delete all occurrences in a specific date range" at bounding box center [528, 169] width 199 height 16
click at [419, 163] on input "Delete Occurrences In Range Delete all occurrences in a specific date range" at bounding box center [412, 162] width 11 height 11
radio input "true"
radio input "false"
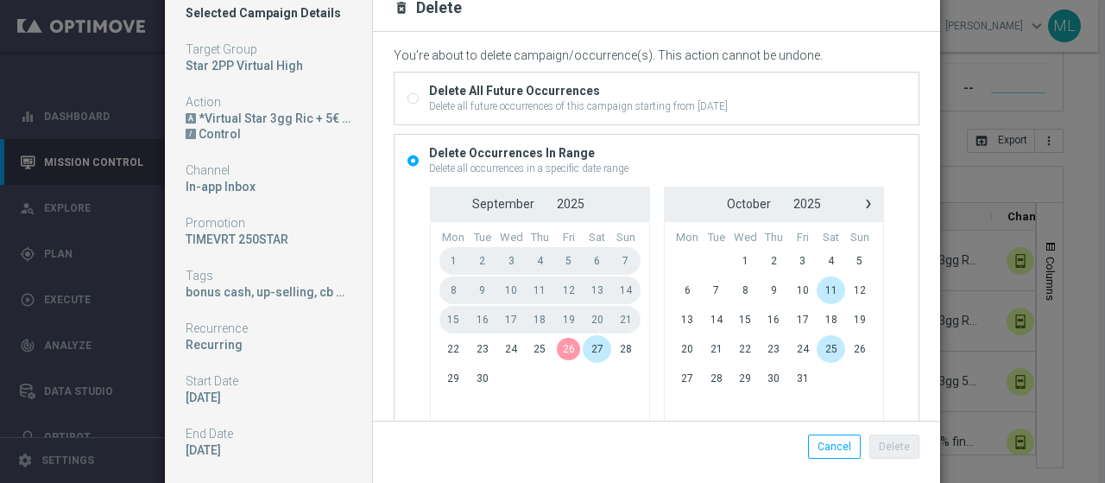
click at [554, 343] on span "26" at bounding box center [568, 349] width 28 height 28
click at [613, 353] on span "28" at bounding box center [625, 349] width 28 height 28
click at [893, 444] on button "Delete" at bounding box center [894, 446] width 50 height 24
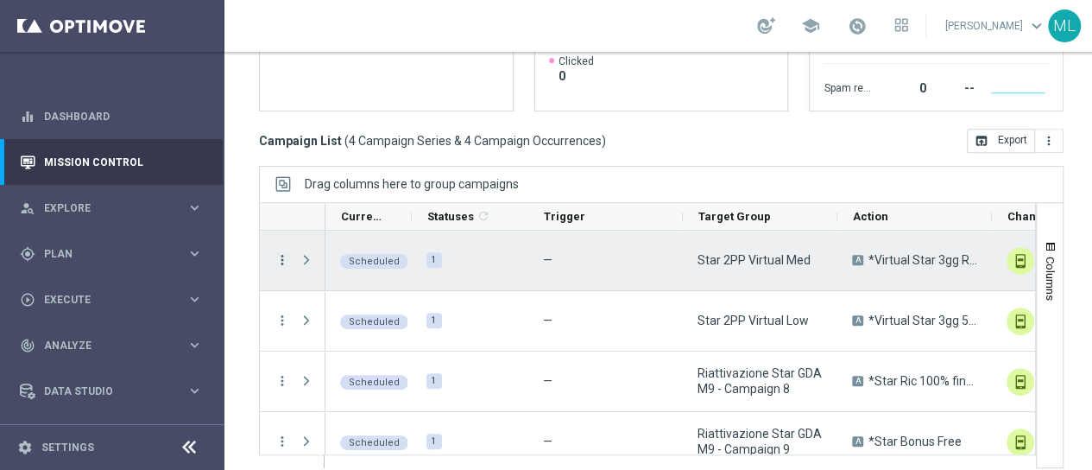
click at [280, 255] on icon "more_vert" at bounding box center [283, 260] width 16 height 16
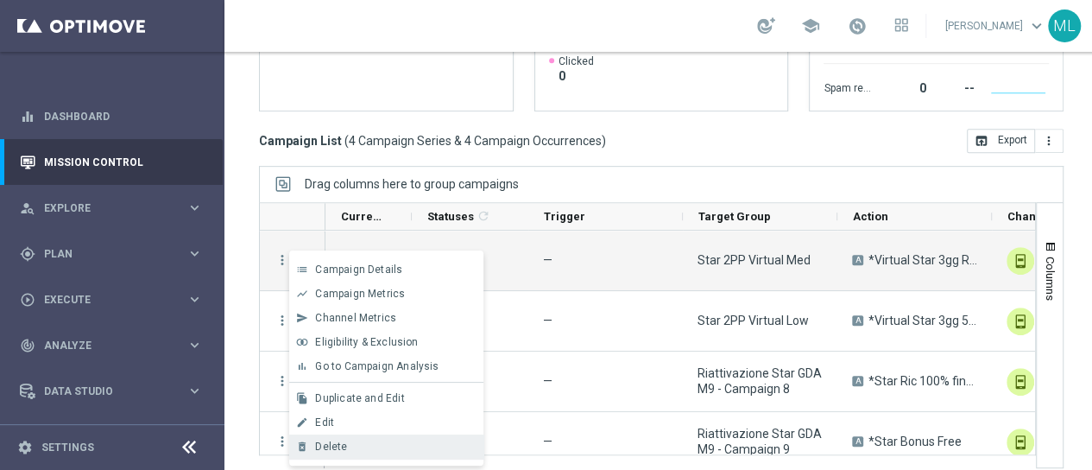
click at [331, 445] on span "Delete" at bounding box center [331, 446] width 32 height 12
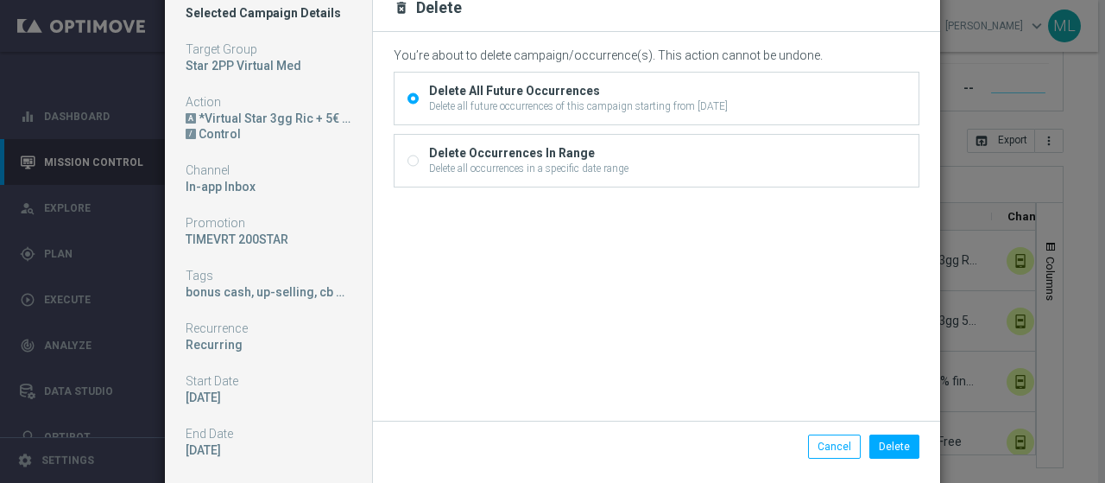
click at [451, 155] on div "Delete Occurrences In Range" at bounding box center [528, 153] width 199 height 16
click at [419, 157] on input "Delete Occurrences In Range Delete all occurrences in a specific date range" at bounding box center [412, 162] width 11 height 11
radio input "true"
radio input "false"
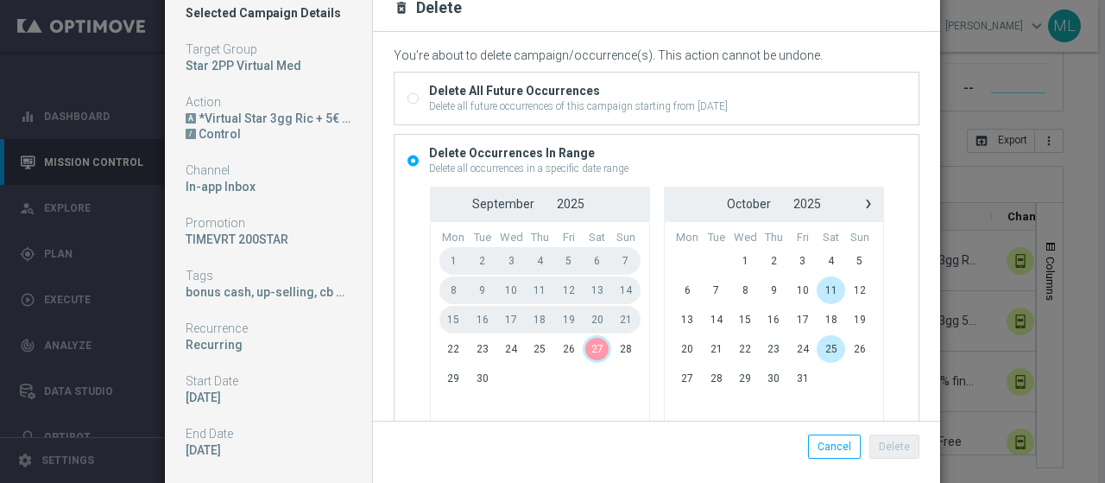
click at [558, 347] on span "26" at bounding box center [568, 349] width 28 height 28
click at [615, 345] on span "28" at bounding box center [625, 349] width 28 height 28
click at [898, 445] on button "Delete" at bounding box center [894, 446] width 50 height 24
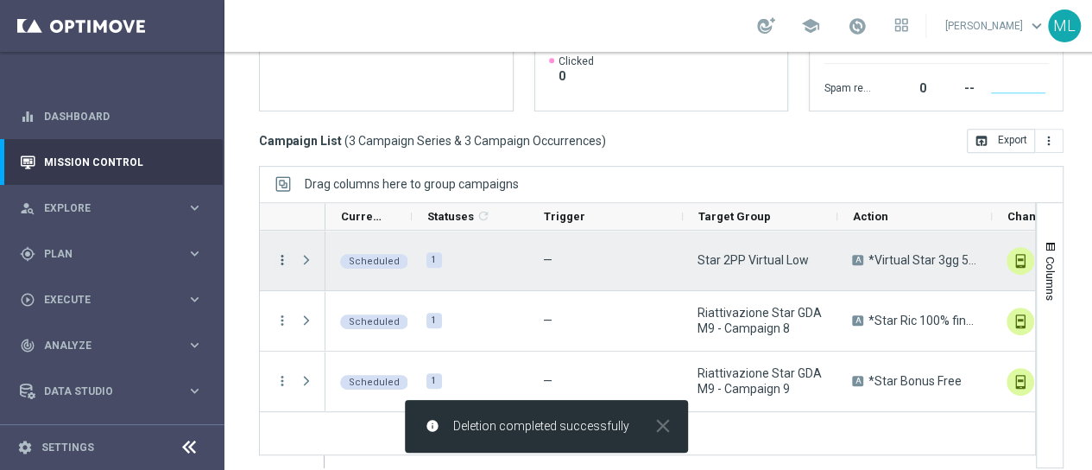
click at [281, 256] on icon "more_vert" at bounding box center [283, 260] width 16 height 16
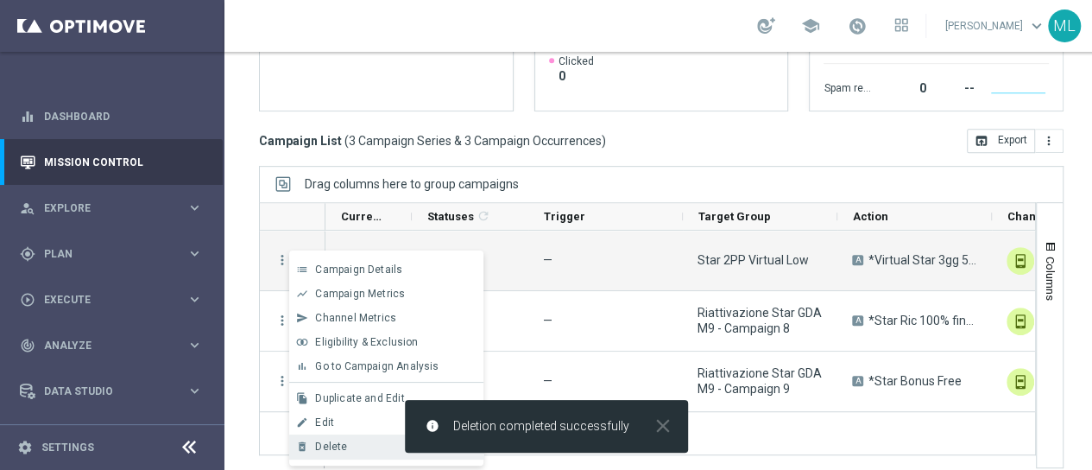
click at [352, 436] on div "delete_forever [GEOGRAPHIC_DATA]" at bounding box center [386, 446] width 194 height 24
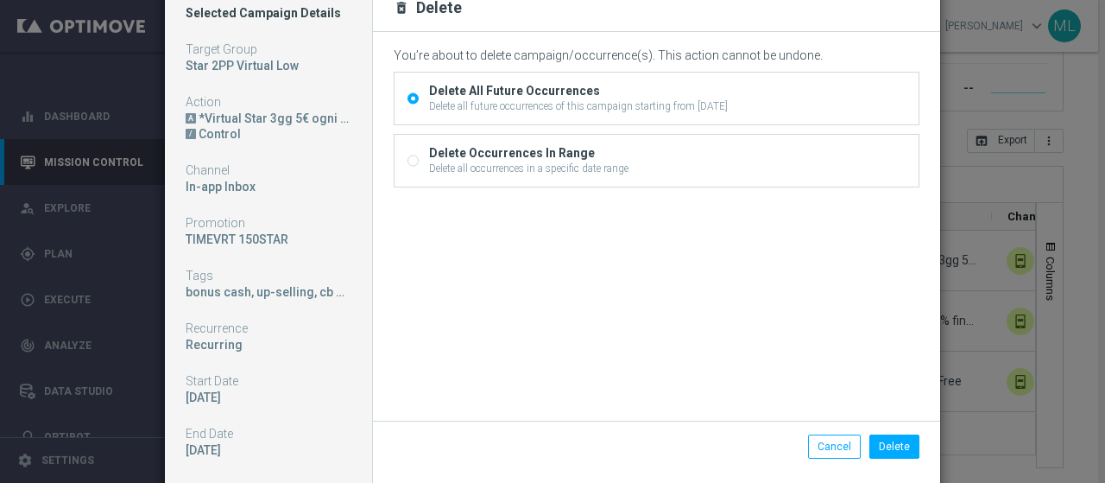
click at [490, 174] on div "Delete all occurrences in a specific date range" at bounding box center [528, 169] width 199 height 16
click at [419, 168] on input "Delete Occurrences In Range Delete all occurrences in a specific date range" at bounding box center [412, 162] width 11 height 11
radio input "true"
radio input "false"
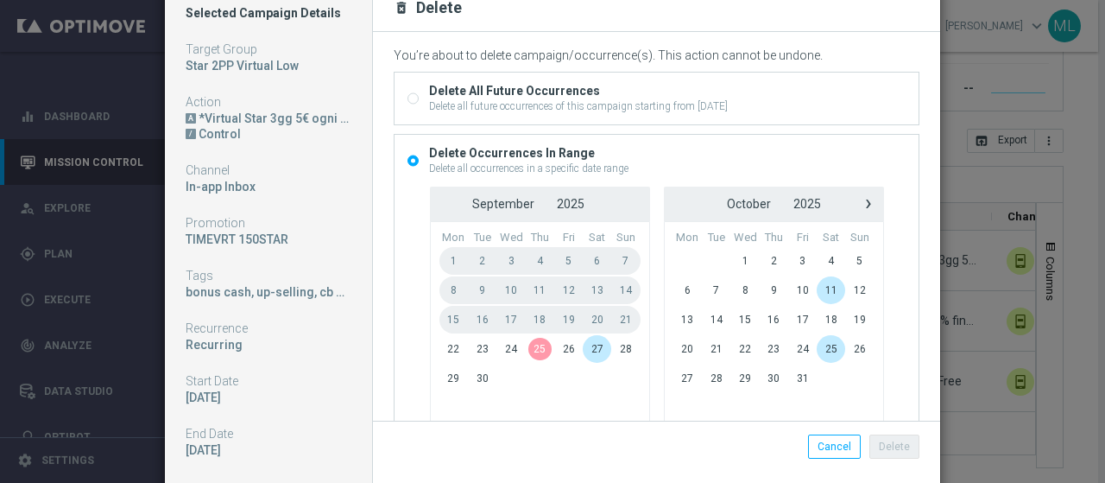
click at [554, 345] on span "26" at bounding box center [568, 349] width 28 height 28
click at [611, 346] on span "28" at bounding box center [625, 349] width 28 height 28
click at [898, 439] on button "Delete" at bounding box center [894, 446] width 50 height 24
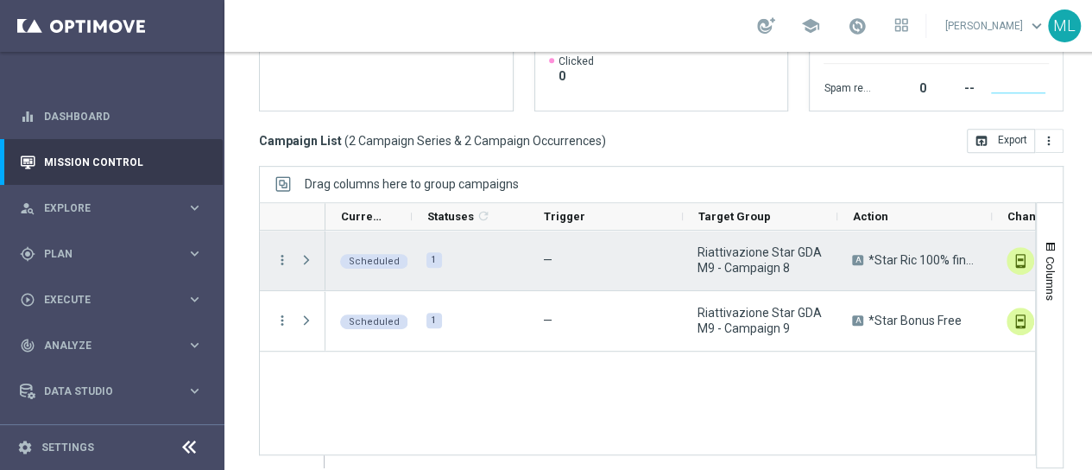
scroll to position [327, 0]
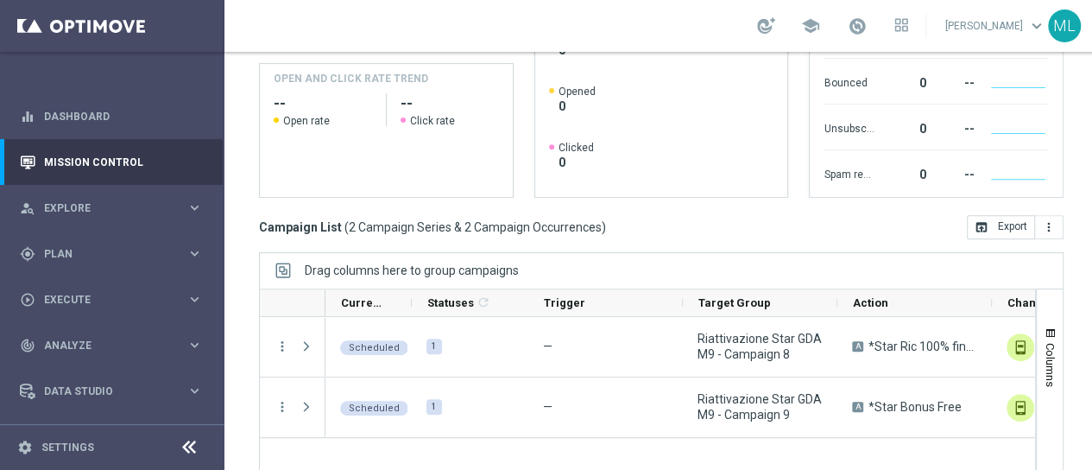
click at [388, 201] on mini-dashboard "Overview: Optimail arrow_drop_down This overview shows data of campaigns execut…" at bounding box center [661, 56] width 805 height 318
click at [388, 200] on mini-dashboard "Overview: Optimail arrow_drop_down This overview shows data of campaigns execut…" at bounding box center [661, 56] width 805 height 318
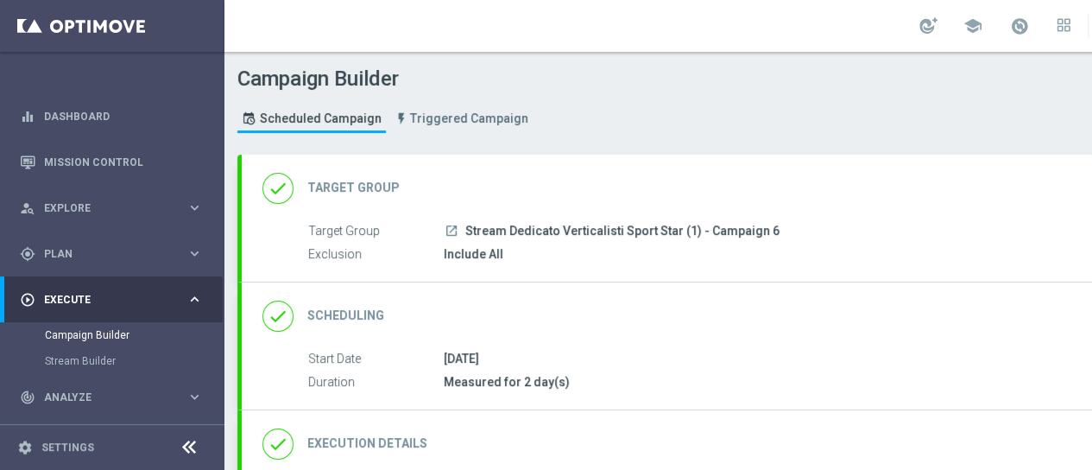
click at [380, 180] on h2 "Target Group" at bounding box center [353, 188] width 92 height 16
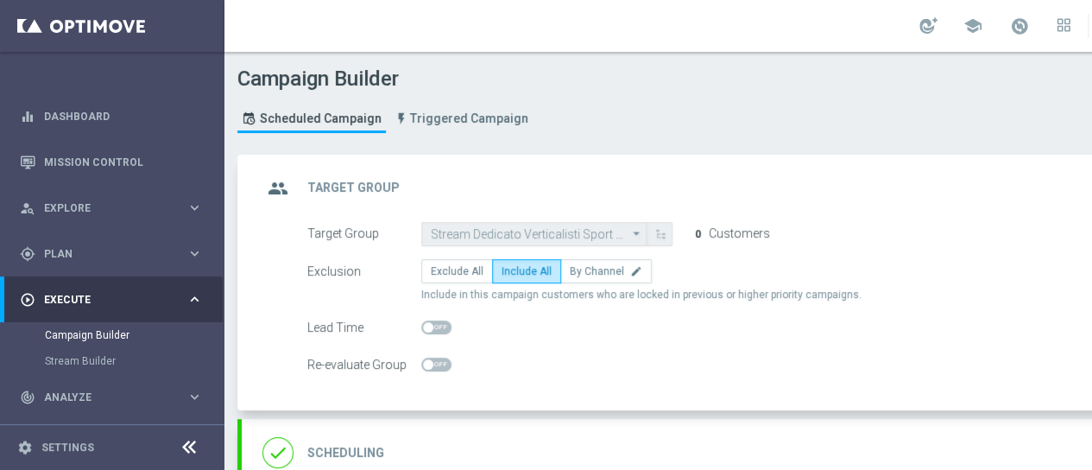
click at [634, 223] on icon "arrow_drop_down" at bounding box center [636, 234] width 17 height 22
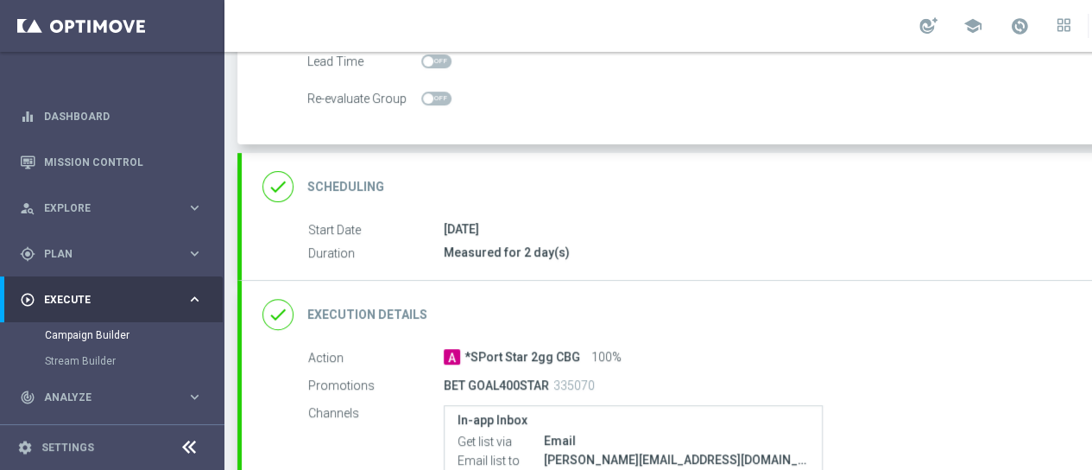
scroll to position [259, 0]
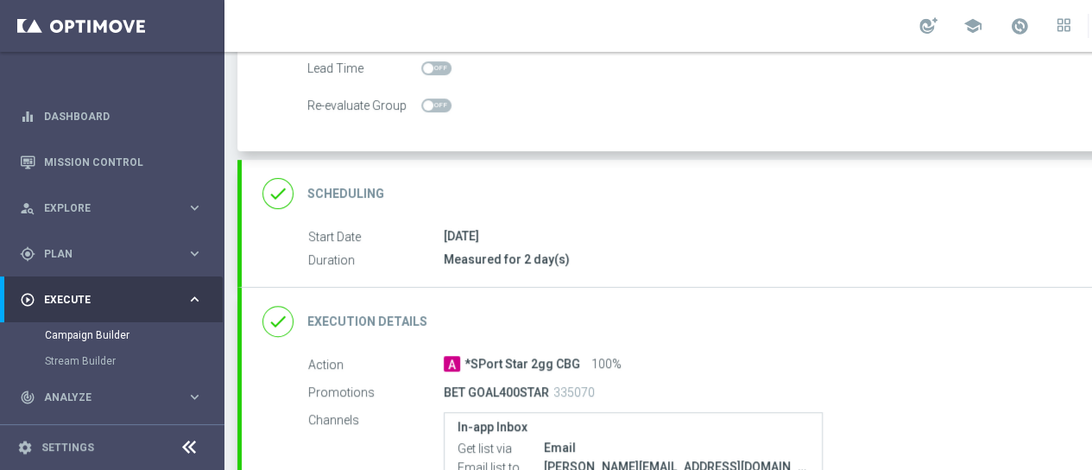
click at [342, 186] on h2 "Scheduling" at bounding box center [345, 194] width 77 height 16
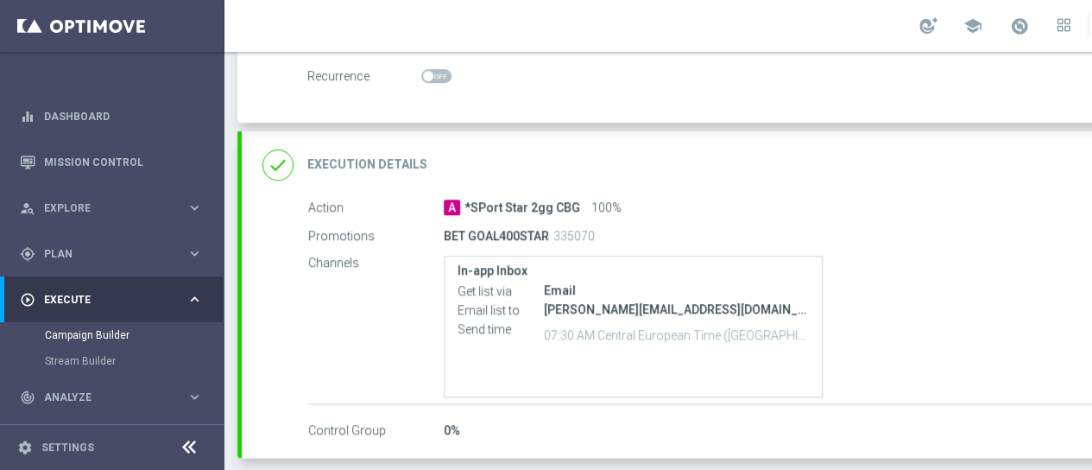
scroll to position [432, 0]
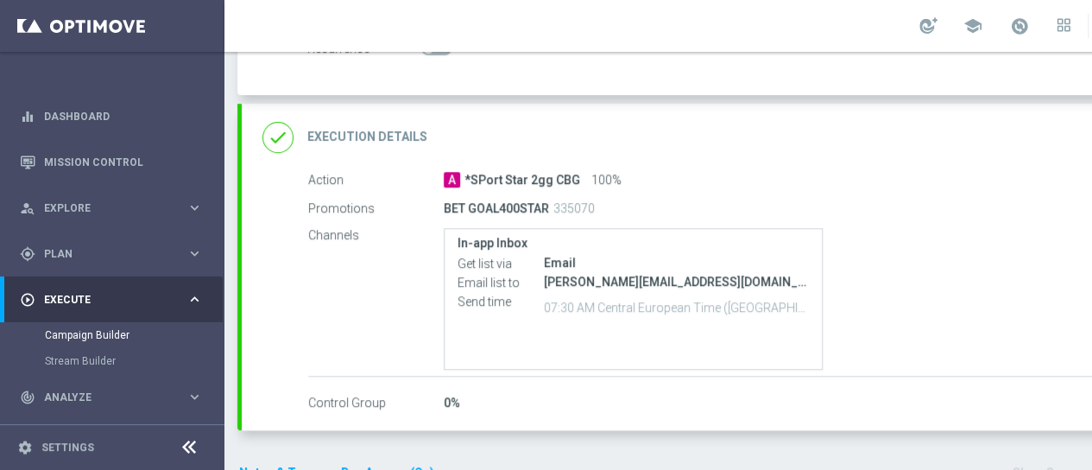
click at [371, 134] on h2 "Execution Details" at bounding box center [367, 137] width 120 height 16
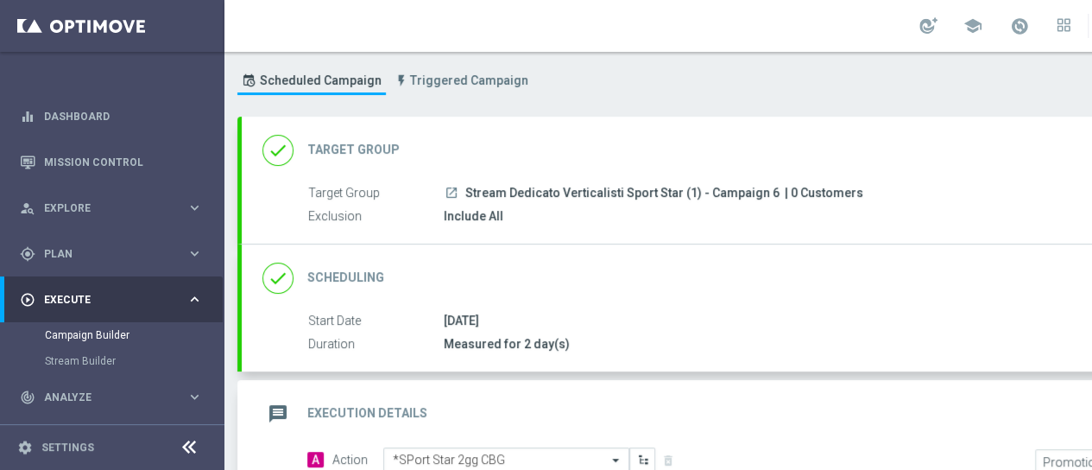
scroll to position [0, 0]
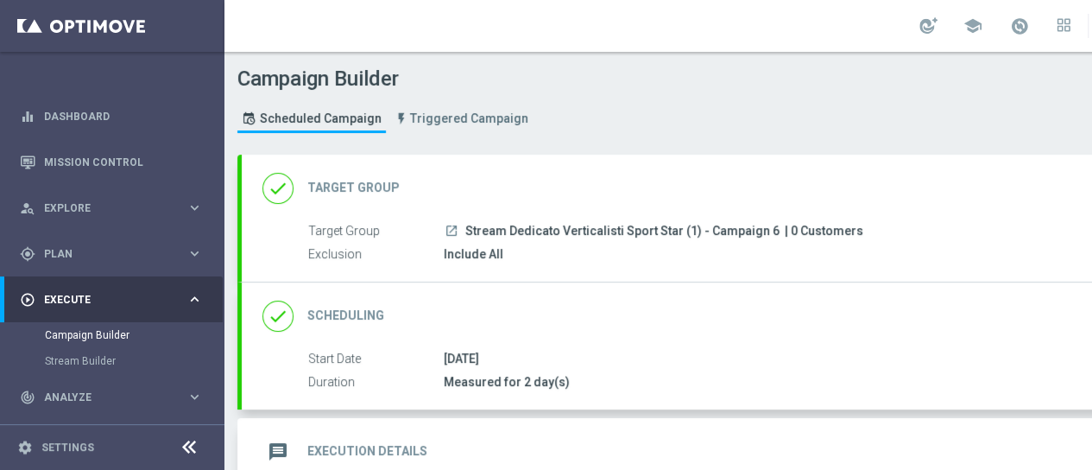
click at [347, 193] on h2 "Target Group" at bounding box center [353, 188] width 92 height 16
